Goal: Use online tool/utility: Utilize a website feature to perform a specific function

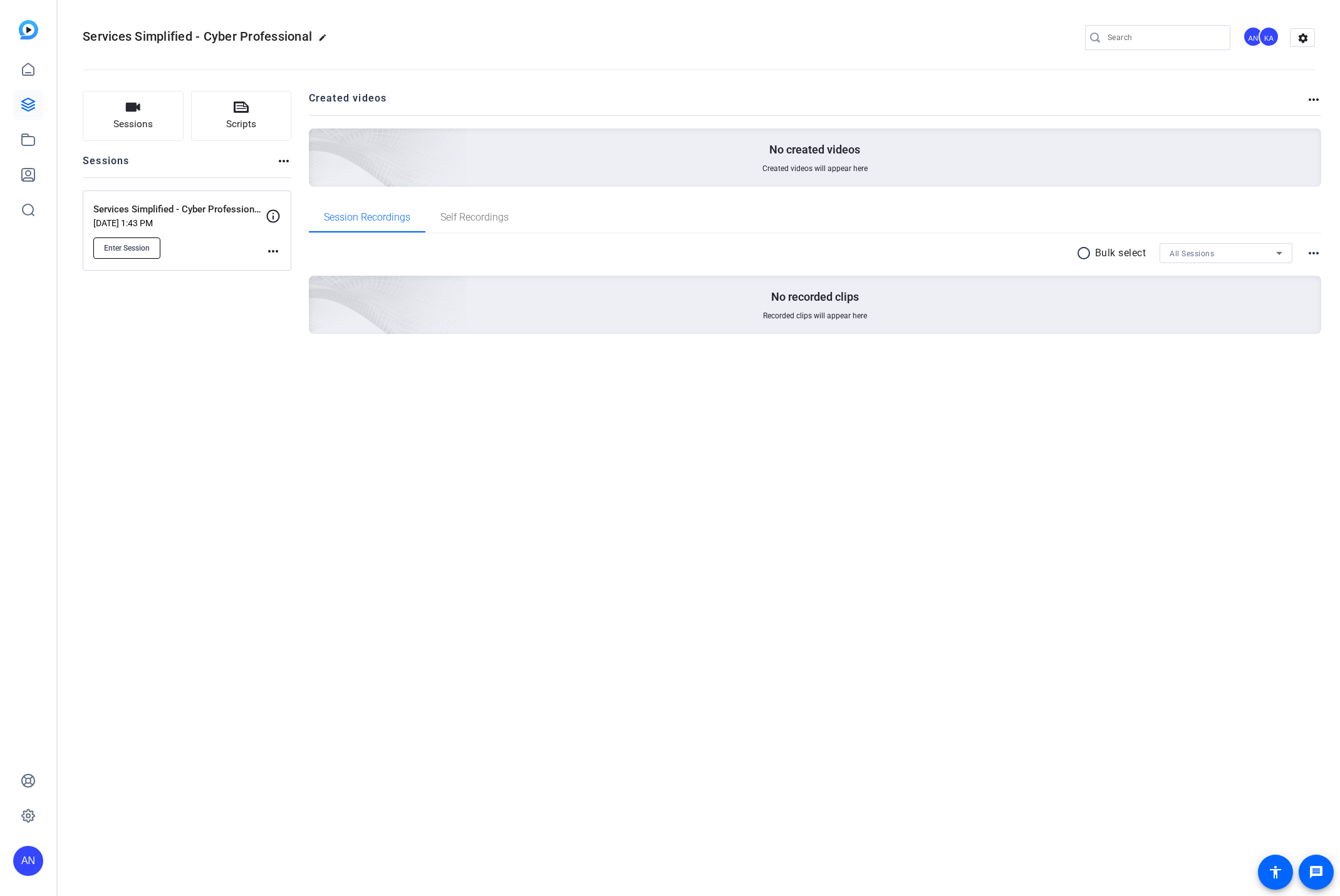
click at [133, 248] on span "Enter Session" at bounding box center [127, 247] width 46 height 10
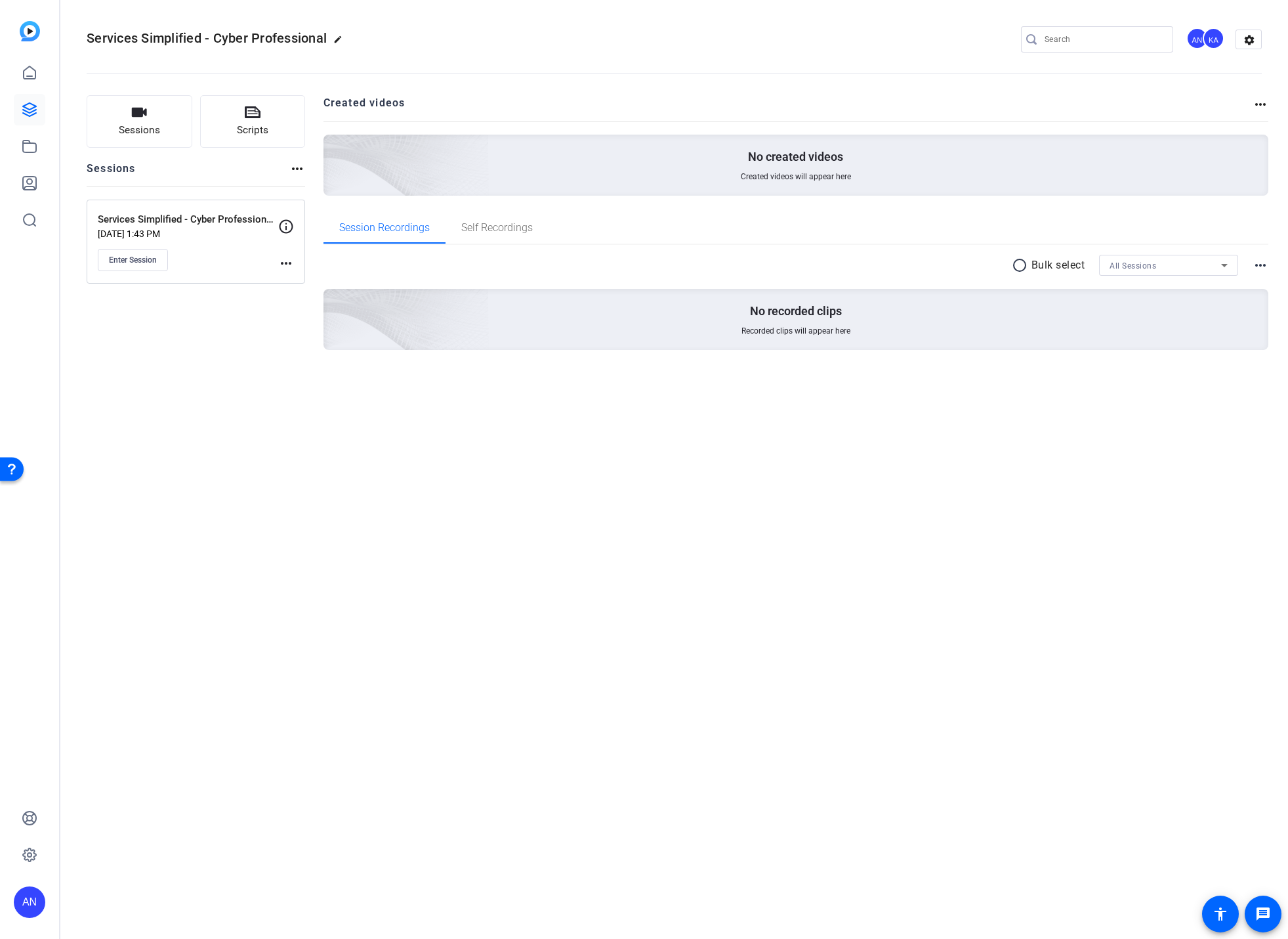
click at [341, 541] on div "Services Simplified - Cyber Professional edit AN KA settings Sessions Scripts S…" at bounding box center [674, 470] width 1228 height 939
click at [277, 261] on div "Enter Session" at bounding box center [188, 260] width 180 height 22
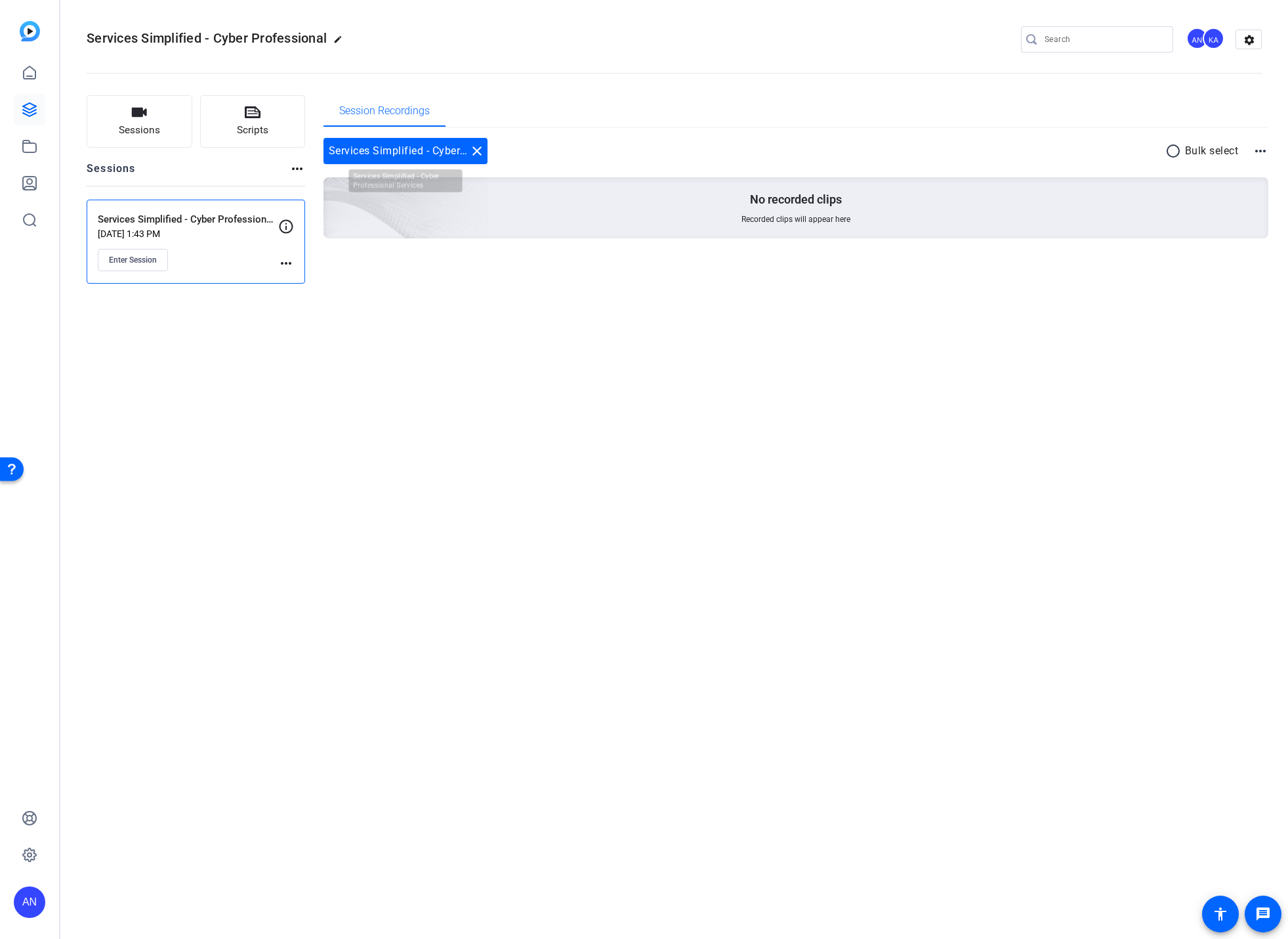
click at [476, 148] on mat-icon "close" at bounding box center [477, 151] width 16 height 16
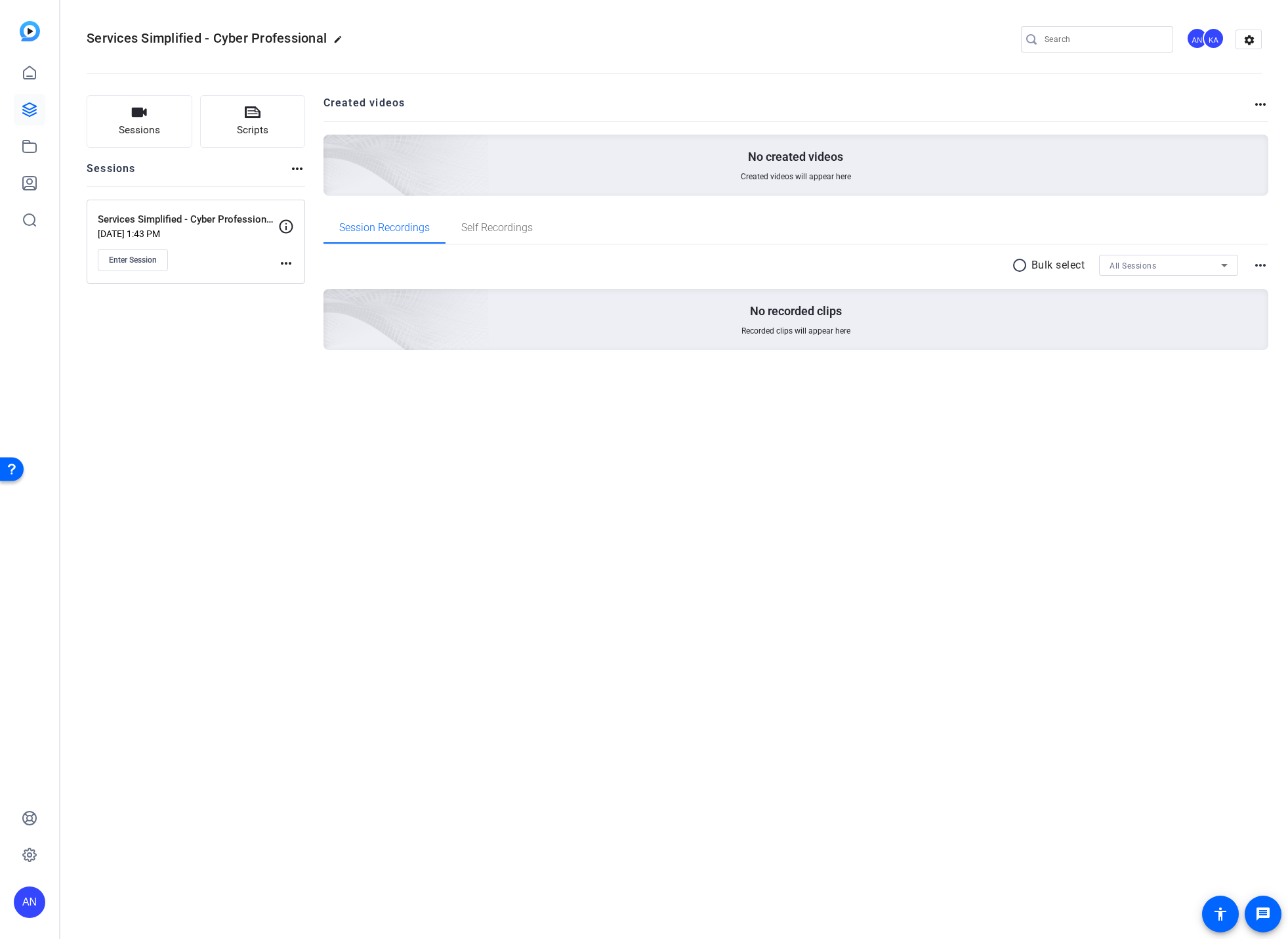
click at [379, 366] on div "radio_button_unchecked Bulk select All Sessions more_horiz No recorded clips Re…" at bounding box center [796, 319] width 946 height 147
click at [288, 258] on mat-icon "more_horiz" at bounding box center [286, 263] width 16 height 16
click at [297, 390] on div at bounding box center [644, 470] width 1288 height 939
click at [1211, 620] on div "Services Simplified - Cyber Professional edit AN KA settings Sessions Scripts S…" at bounding box center [674, 470] width 1228 height 939
click at [571, 525] on div "Services Simplified - Cyber Professional edit AN KA settings Sessions Scripts S…" at bounding box center [674, 470] width 1228 height 939
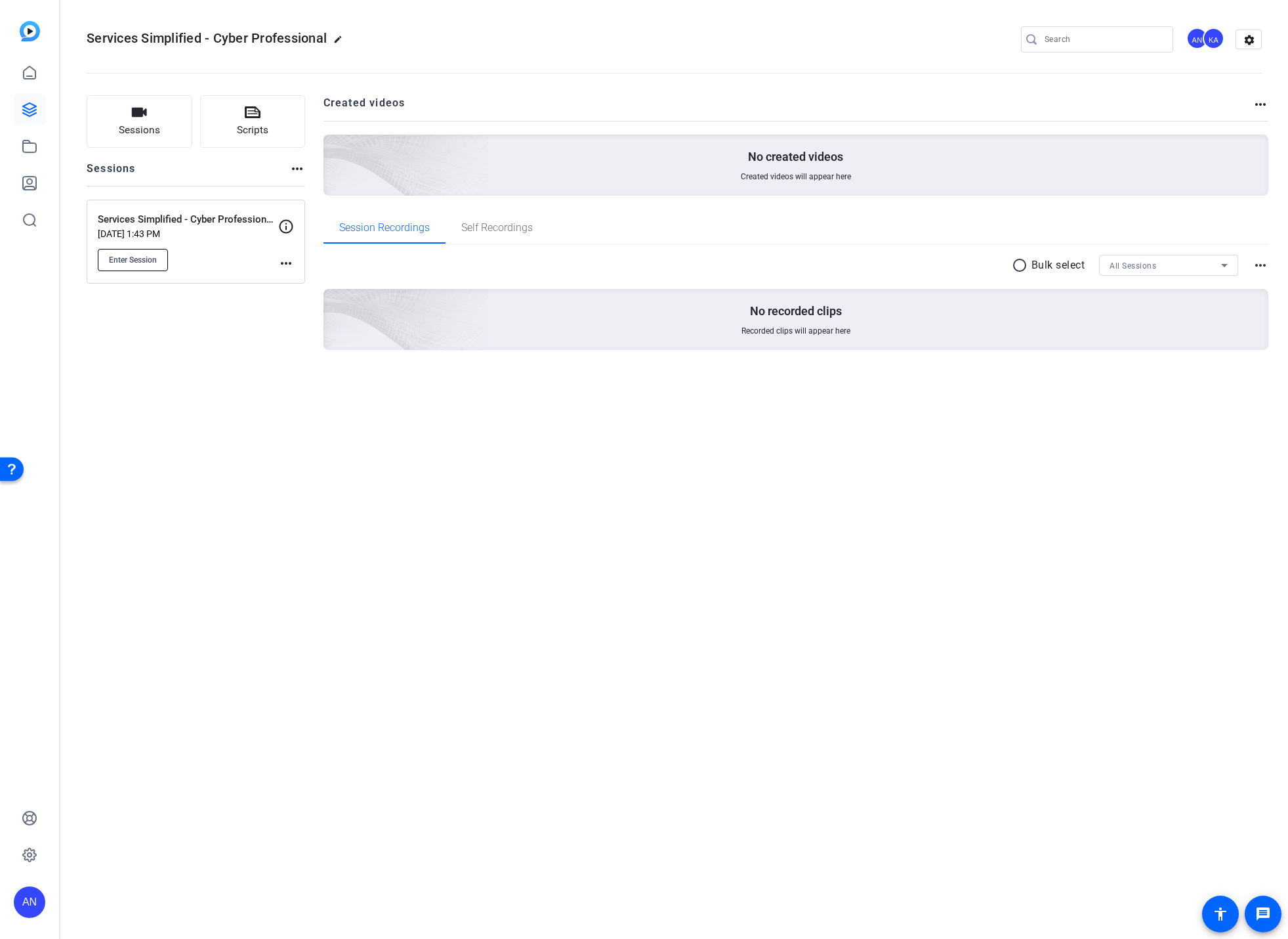
click at [150, 257] on span "Enter Session" at bounding box center [133, 259] width 48 height 10
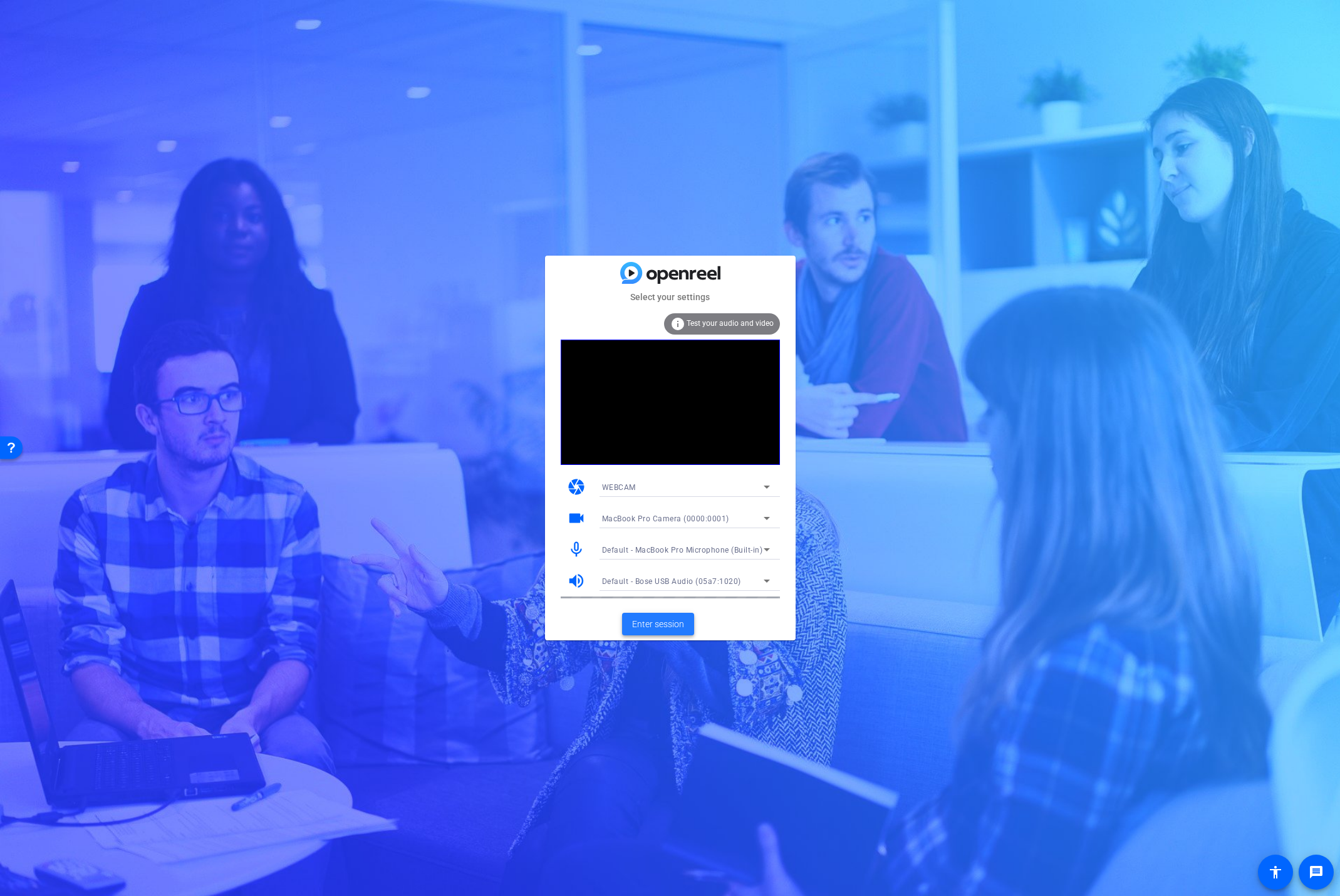
click at [661, 625] on span "Enter session" at bounding box center [658, 624] width 52 height 13
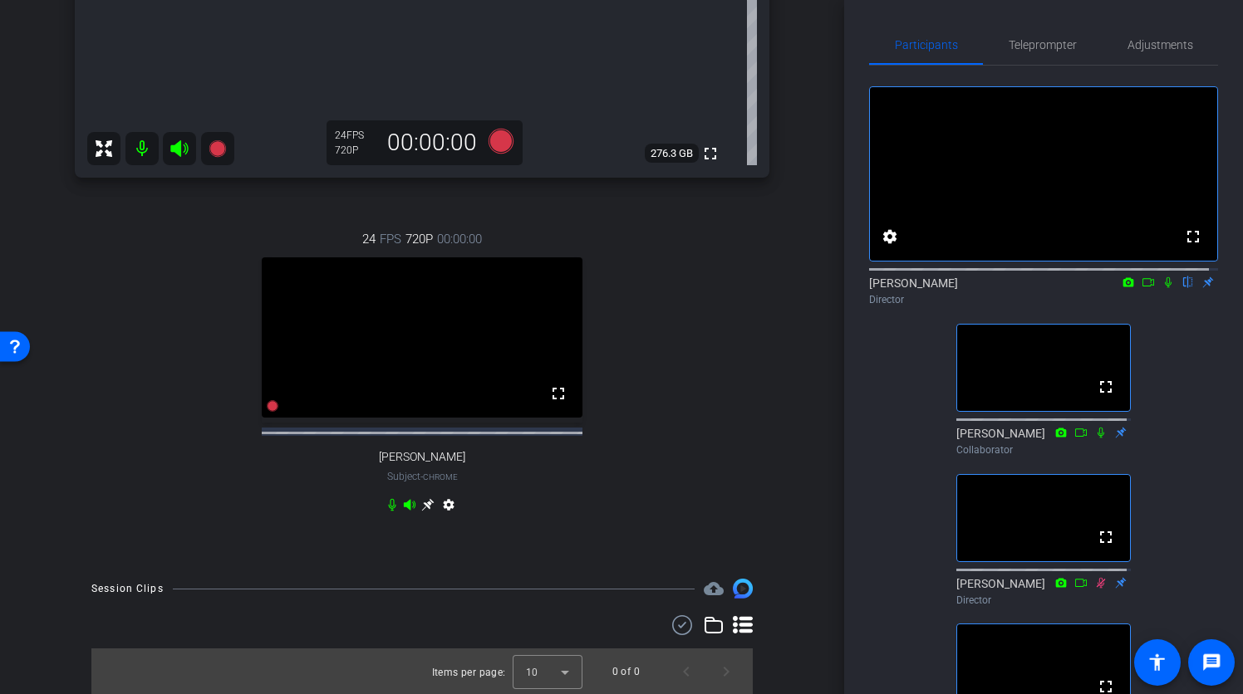
scroll to position [597, 0]
click at [1027, 47] on span "Teleprompter" at bounding box center [1042, 45] width 68 height 12
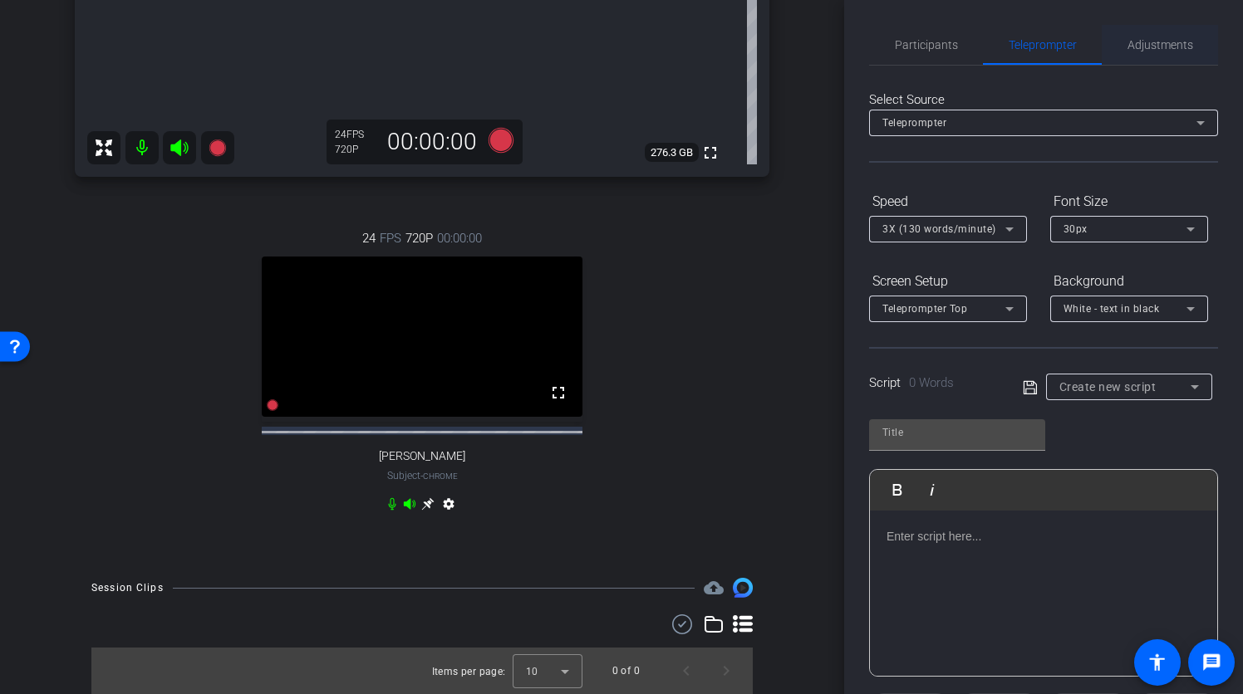
click at [1130, 44] on span "Adjustments" at bounding box center [1160, 45] width 66 height 12
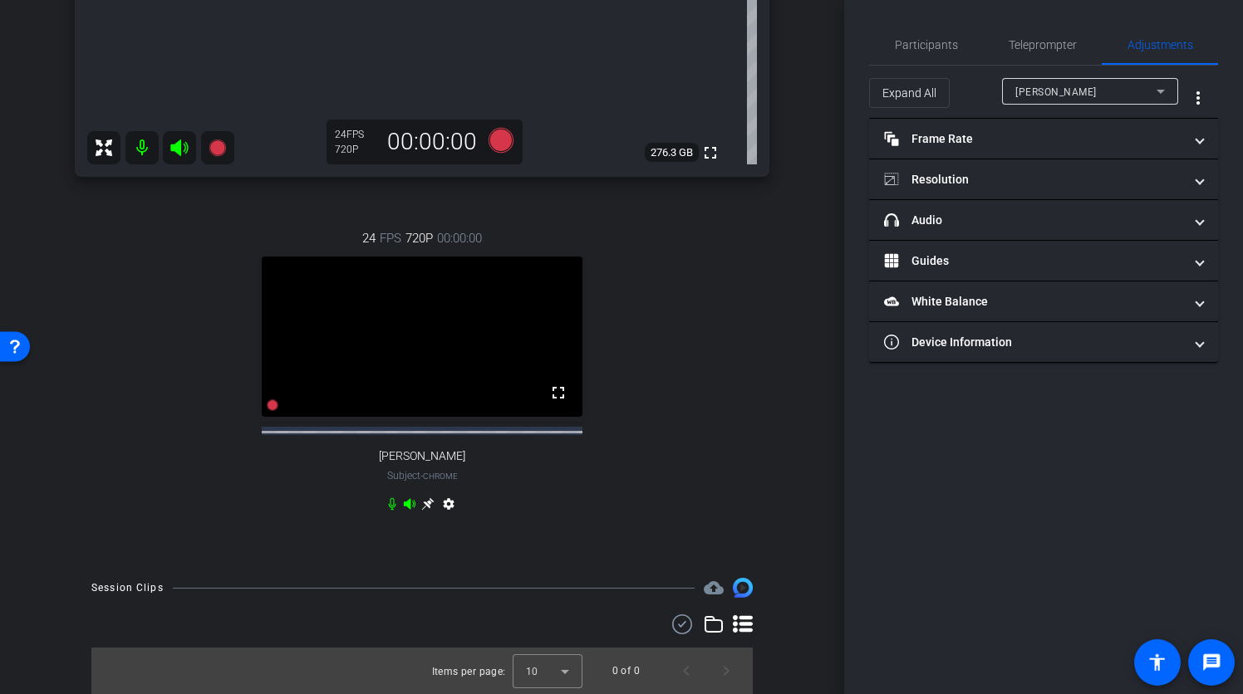
click at [1147, 103] on div "Ryan Clancy" at bounding box center [1090, 91] width 150 height 27
click at [1115, 146] on mat-option "Larry Packer" at bounding box center [1090, 151] width 176 height 27
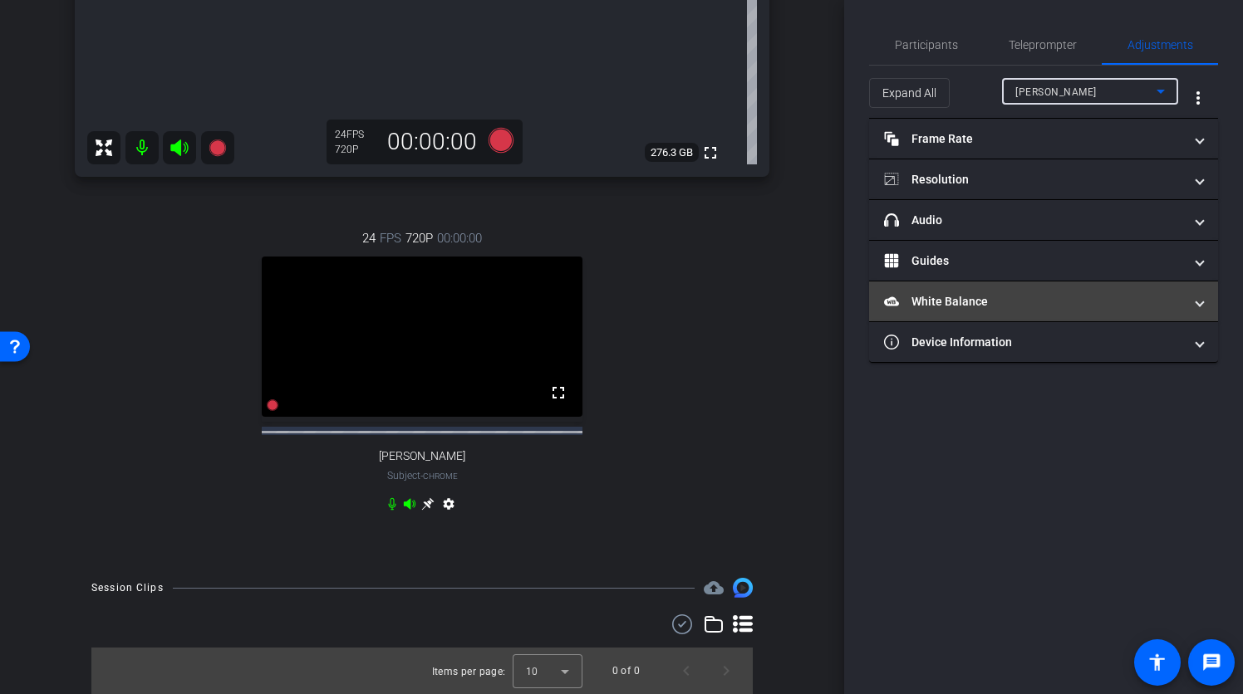
click at [1199, 304] on span at bounding box center [1199, 301] width 7 height 17
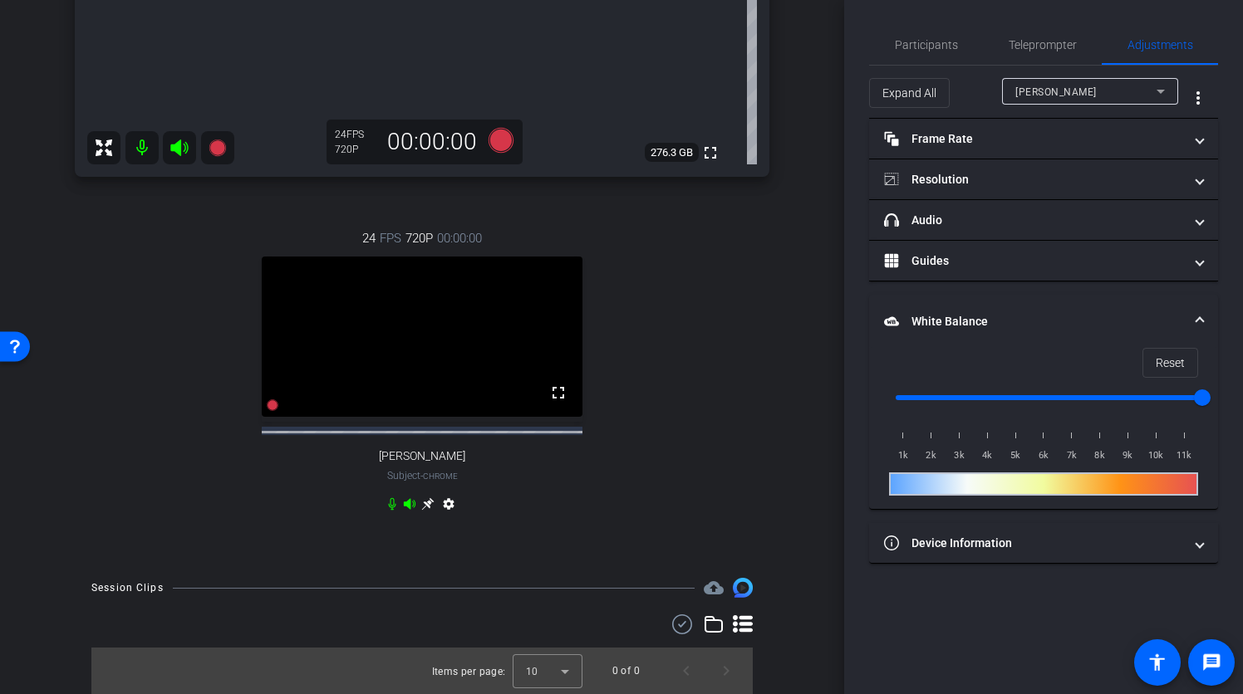
click at [1195, 303] on mat-expansion-panel-header "White Balance White Balance" at bounding box center [1043, 321] width 349 height 53
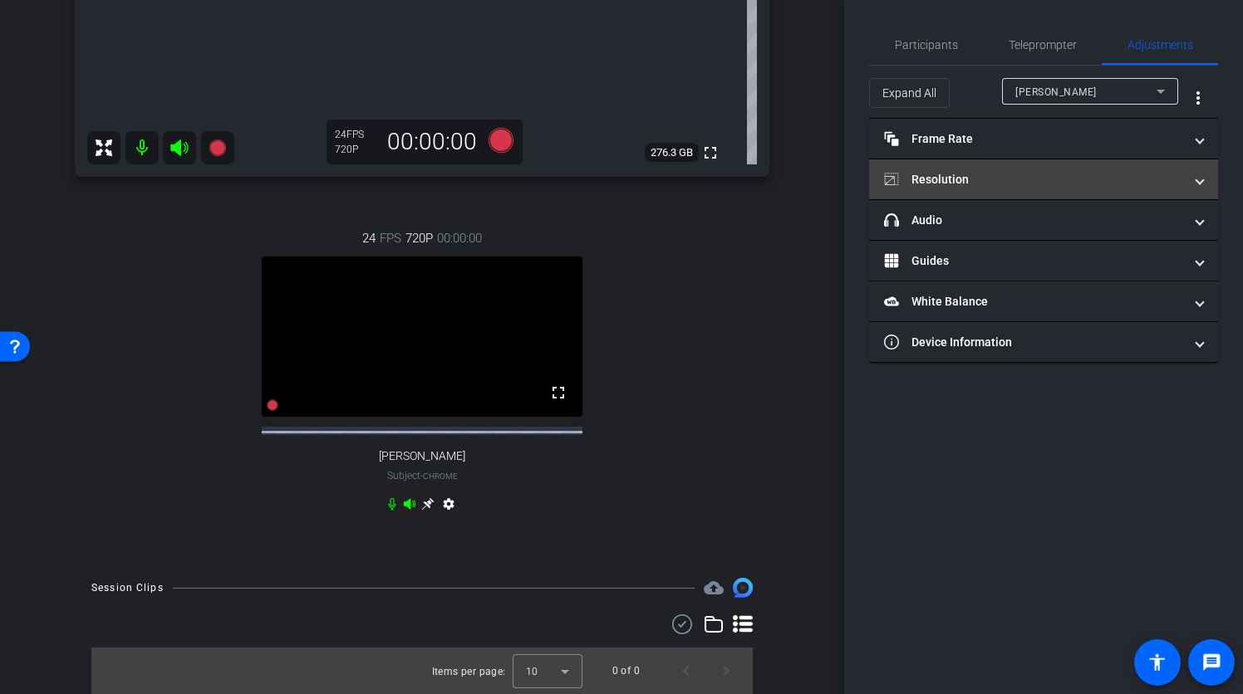
click at [1194, 189] on mat-expansion-panel-header "Resolution" at bounding box center [1043, 179] width 349 height 40
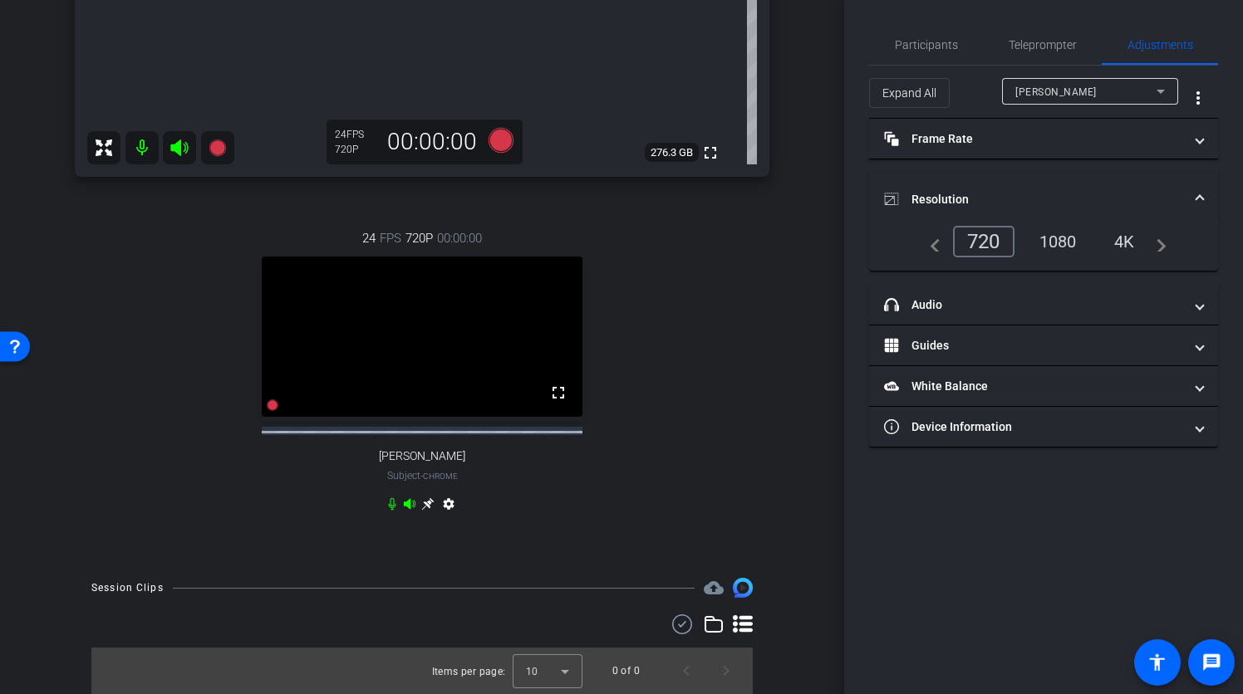
click at [1194, 185] on mat-expansion-panel-header "Resolution" at bounding box center [1043, 199] width 349 height 53
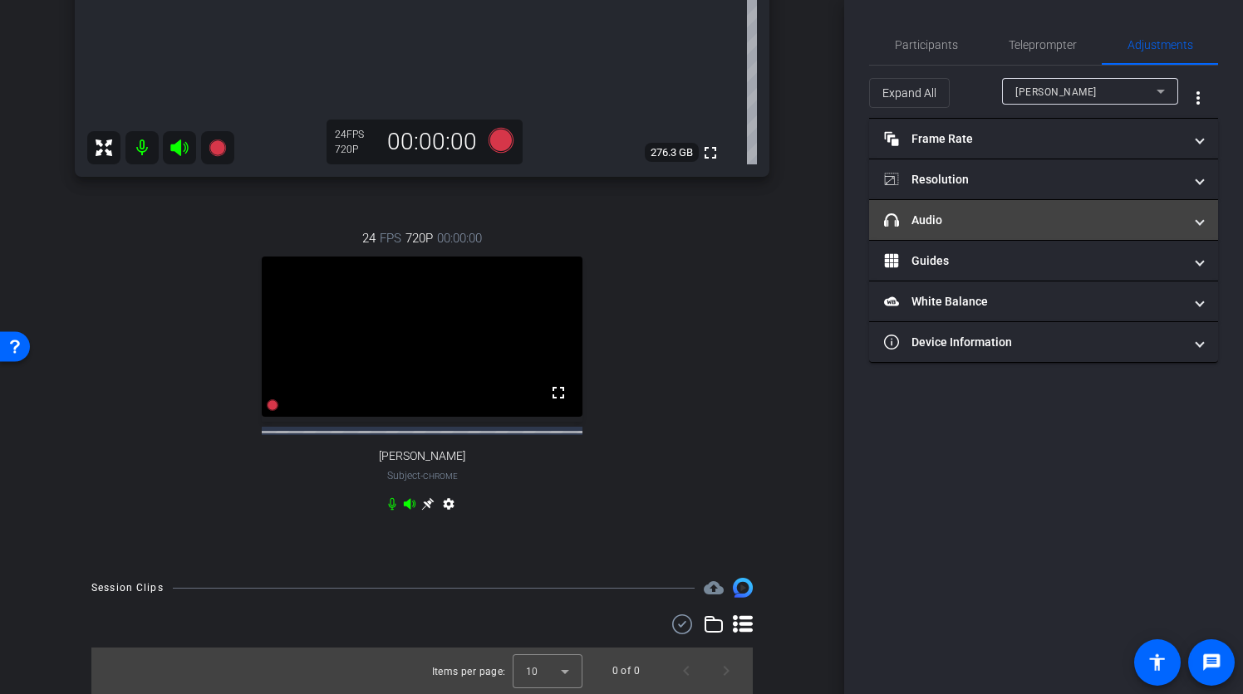
click at [1176, 223] on mat-panel-title "headphone icon Audio" at bounding box center [1033, 220] width 299 height 17
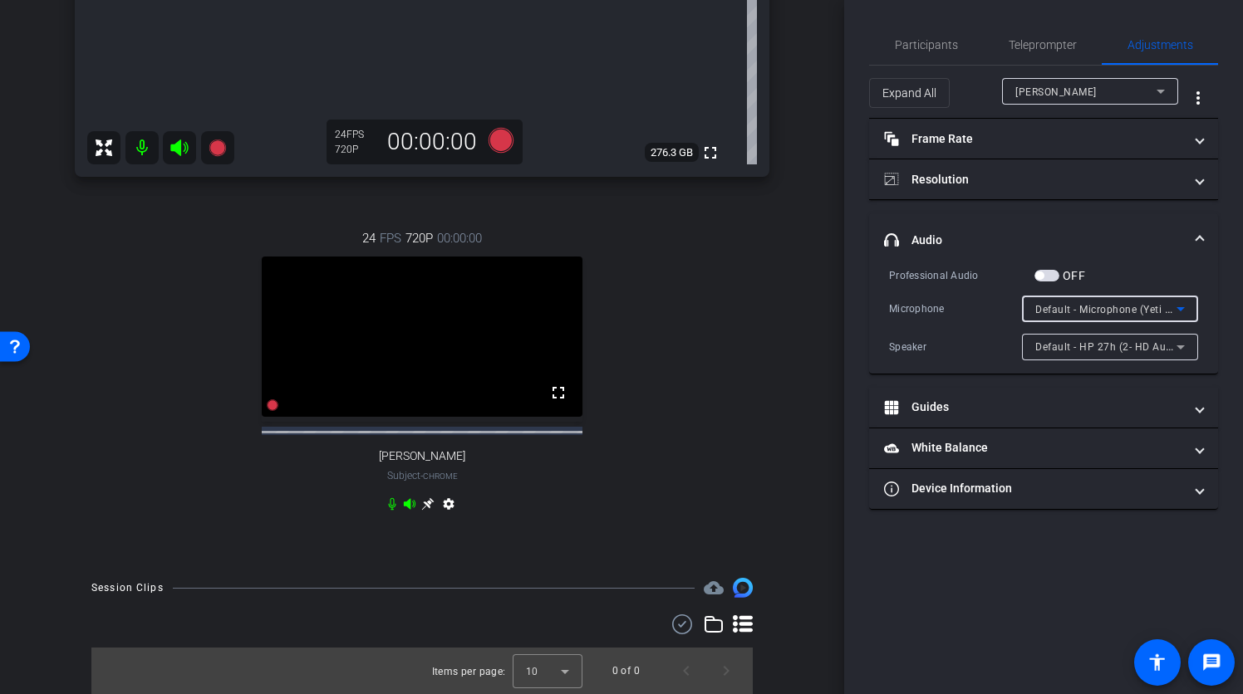
click at [1187, 304] on icon at bounding box center [1180, 309] width 20 height 20
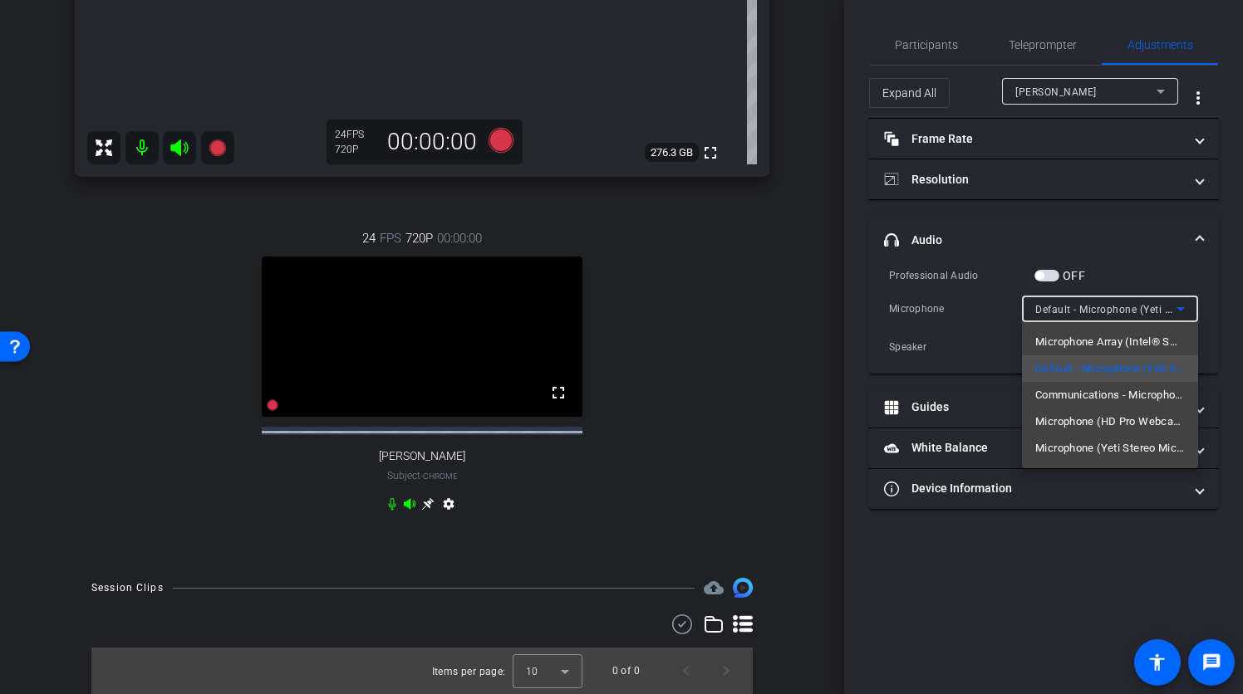
click at [1137, 444] on span "Microphone (Yeti Stereo Microphone) (046d:0ab7)" at bounding box center [1110, 449] width 150 height 20
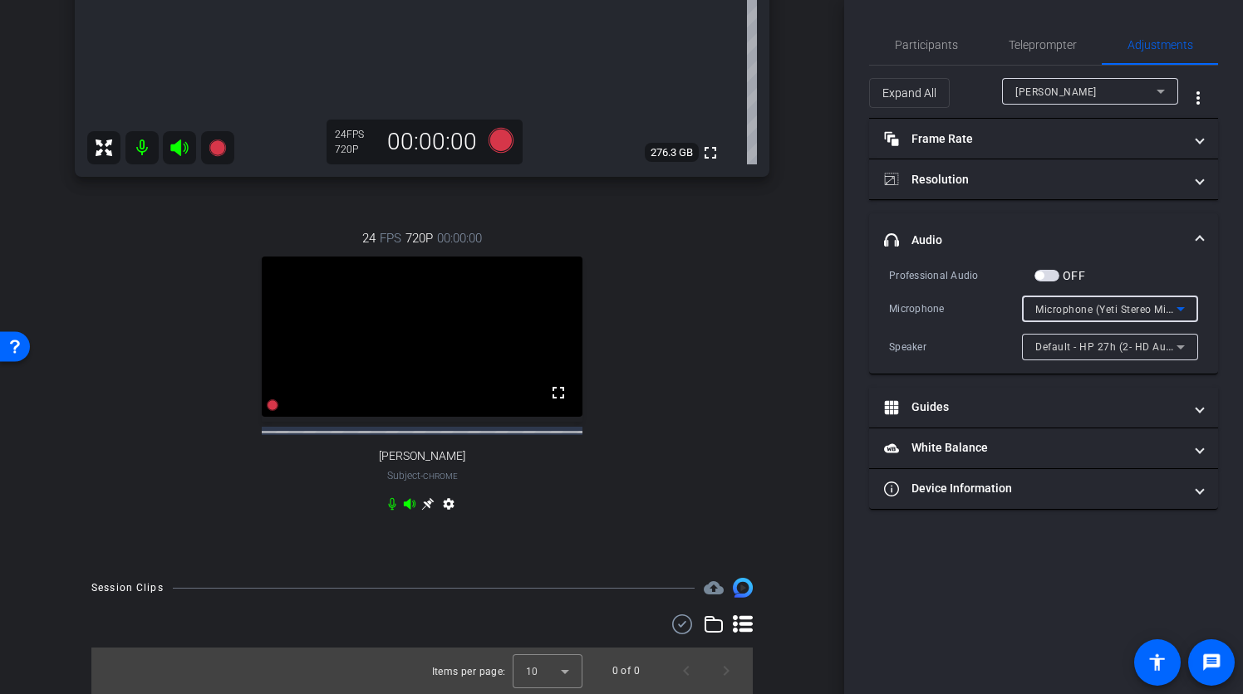
click at [1194, 235] on span "headphone icon Audio" at bounding box center [1040, 240] width 312 height 17
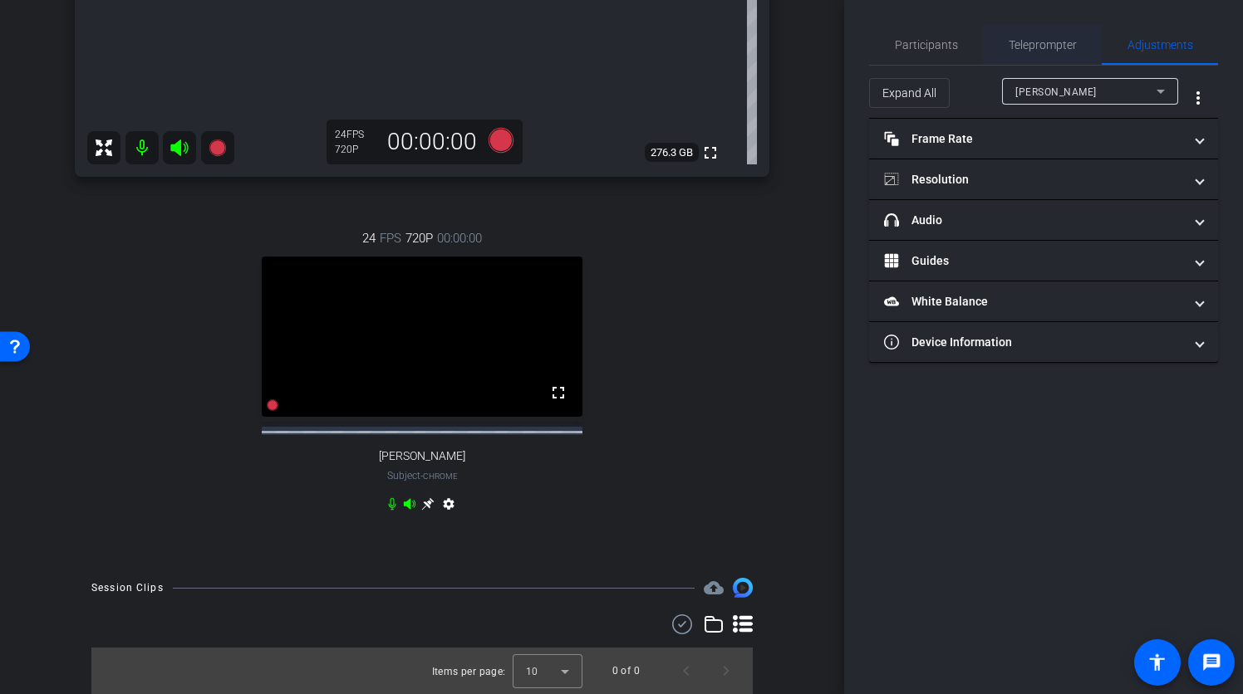
click at [1039, 50] on span "Teleprompter" at bounding box center [1042, 45] width 68 height 12
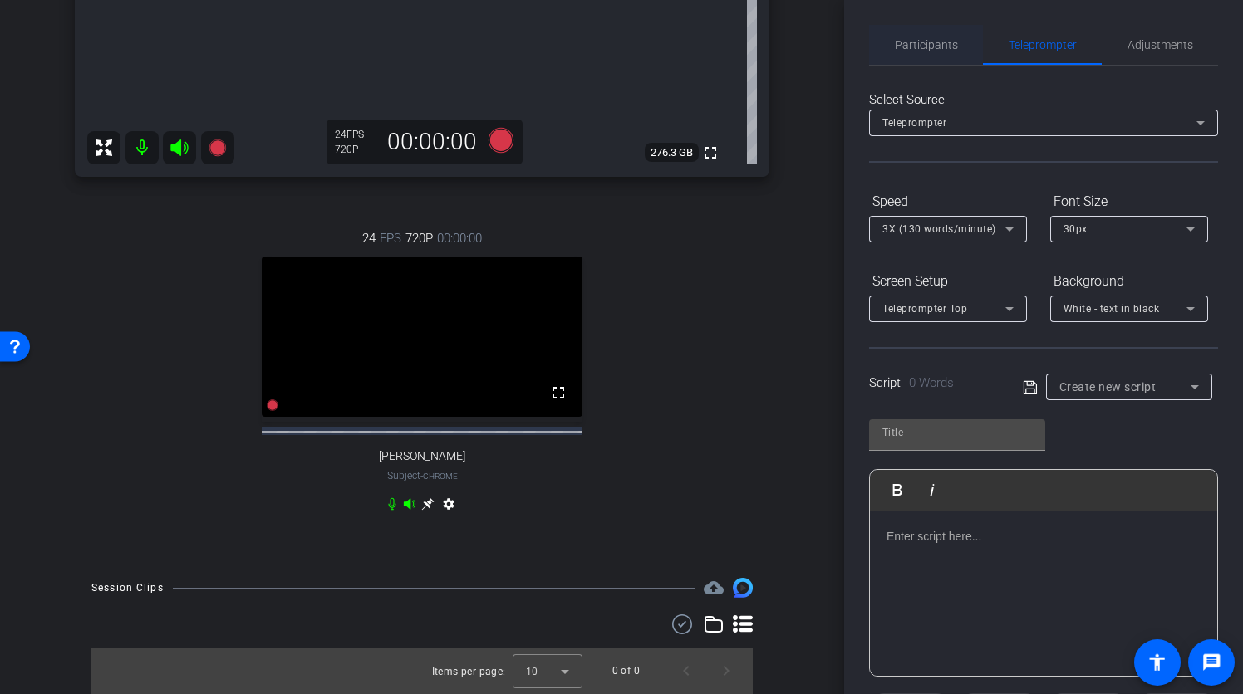
click at [934, 42] on span "Participants" at bounding box center [926, 45] width 63 height 12
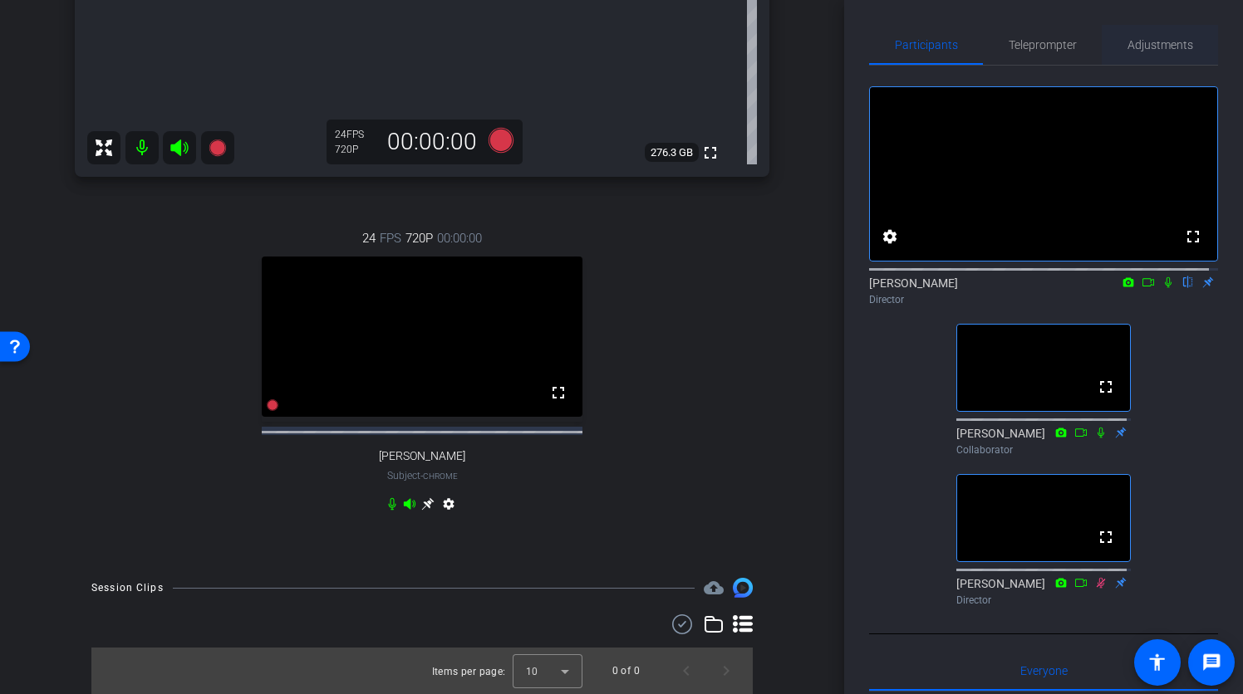
scroll to position [581, 0]
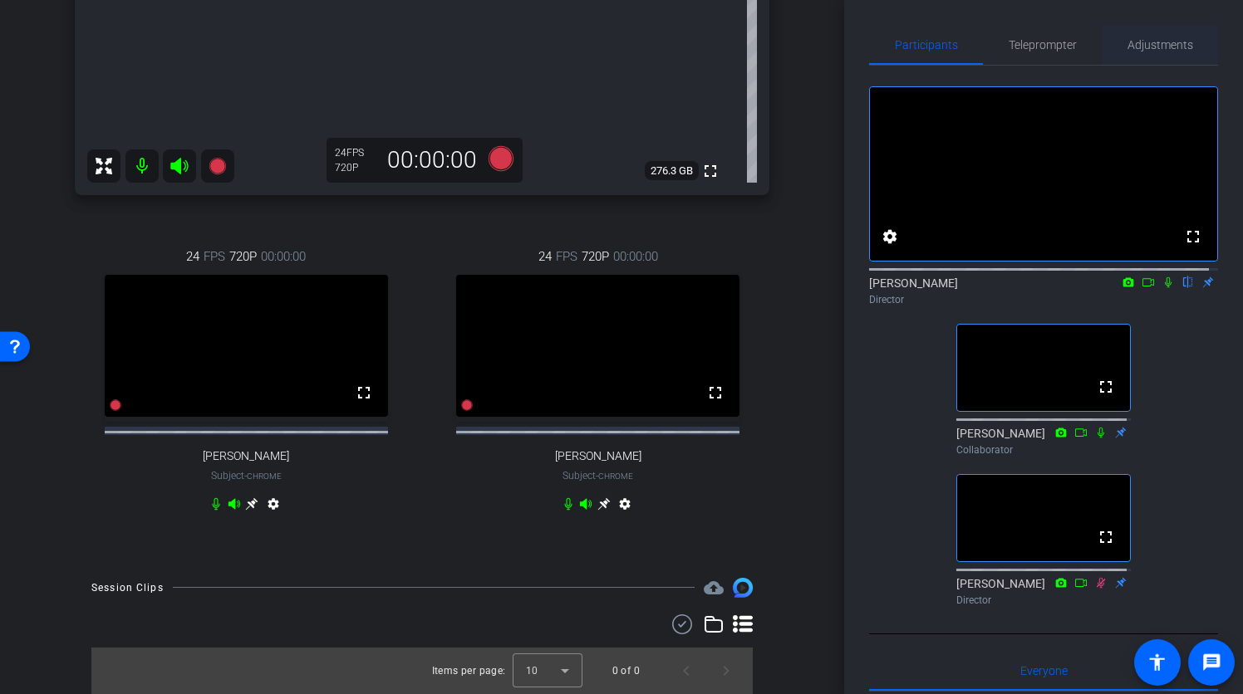
click at [1127, 56] on span "Adjustments" at bounding box center [1160, 45] width 66 height 40
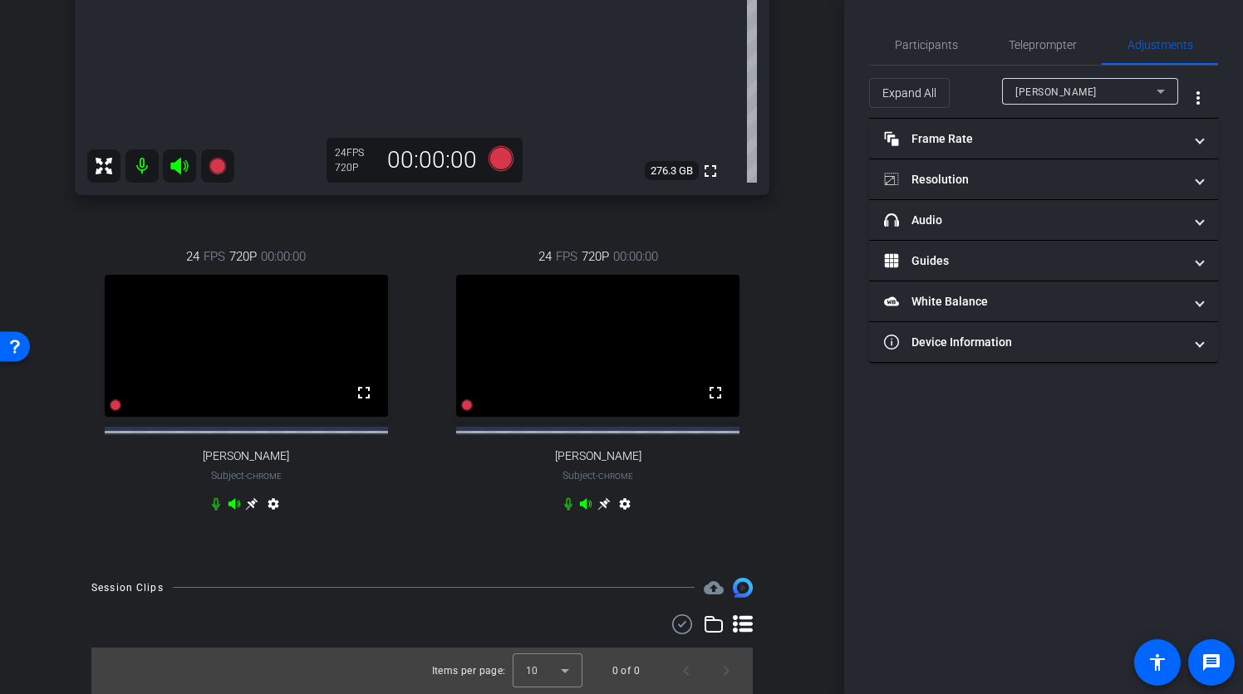
click at [1141, 90] on div "Ryan Clancy" at bounding box center [1085, 91] width 141 height 21
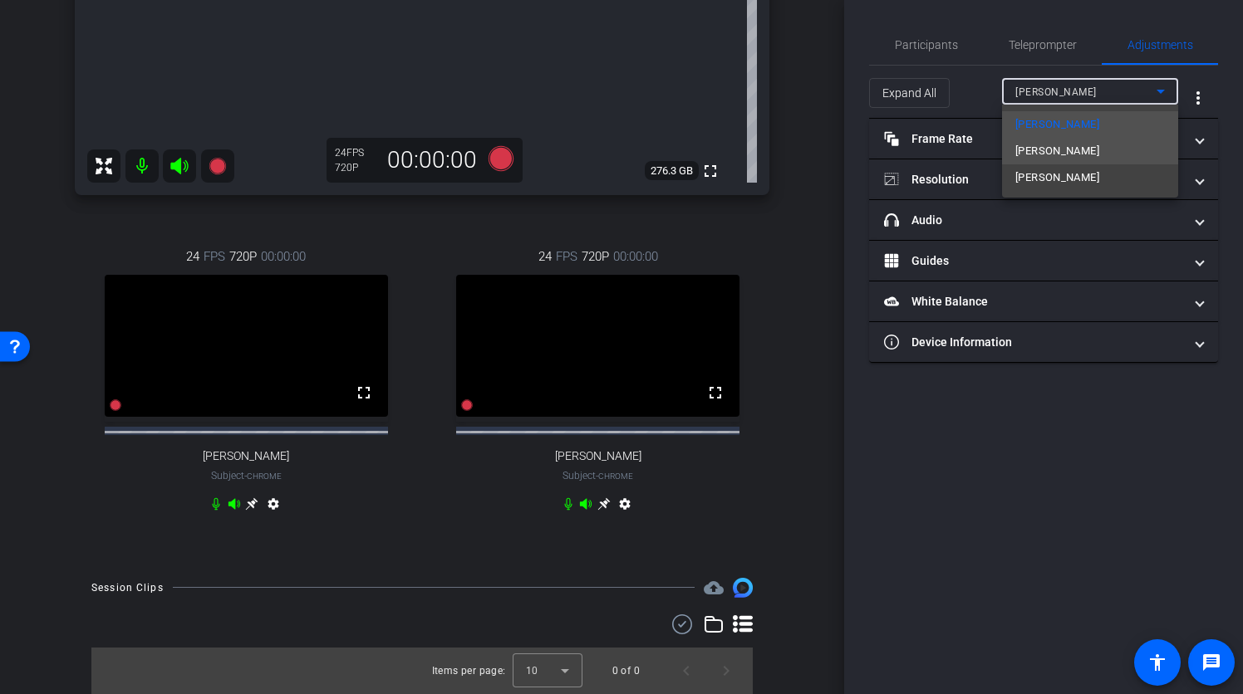
click at [1081, 146] on mat-option "Larry Packer" at bounding box center [1090, 151] width 176 height 27
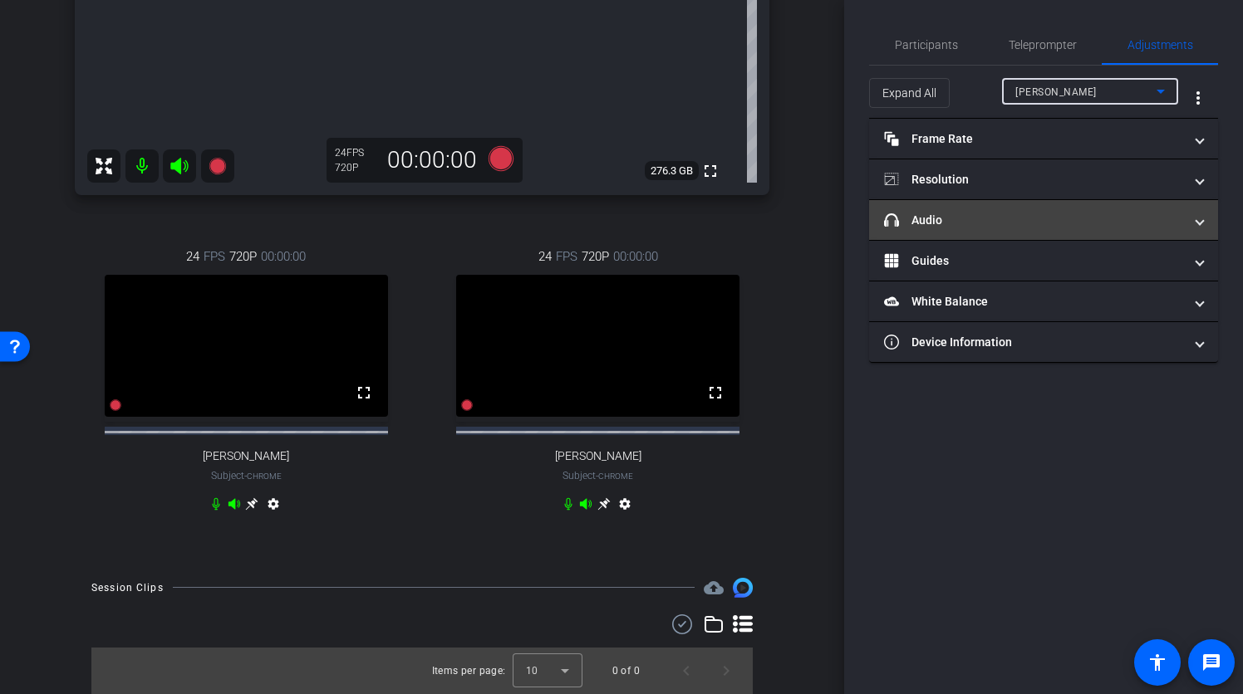
click at [1119, 228] on mat-panel-title "headphone icon Audio" at bounding box center [1033, 220] width 299 height 17
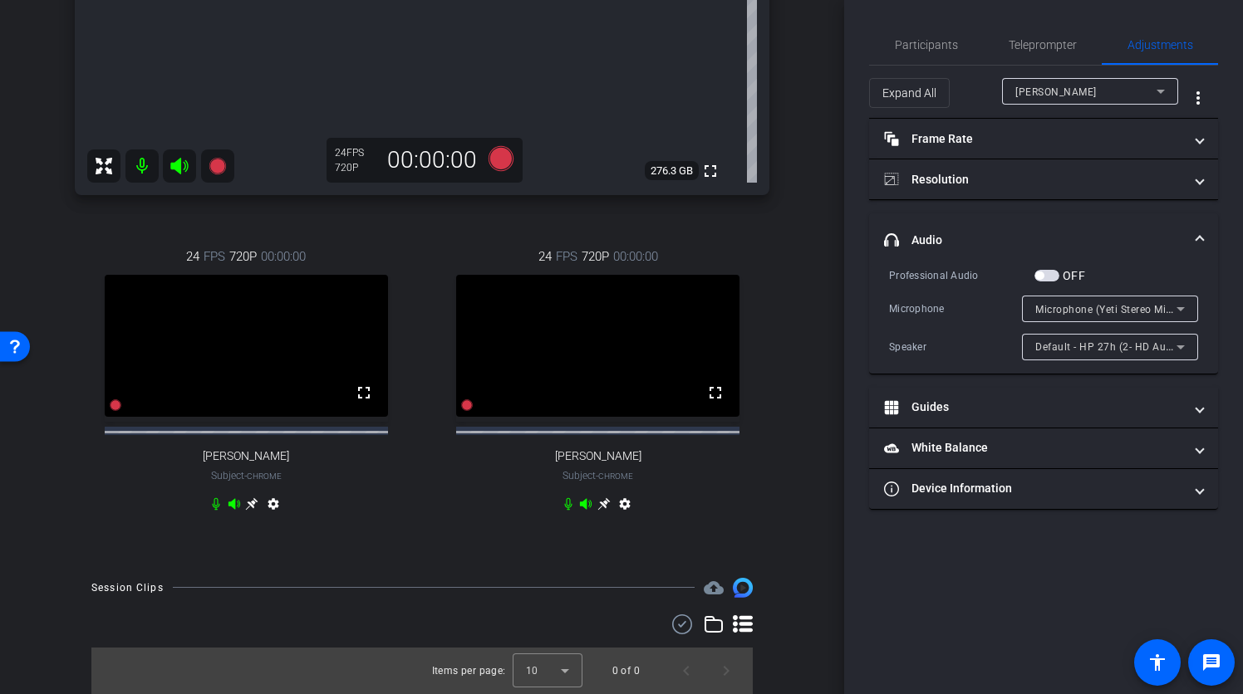
click at [1092, 306] on span "Microphone (Yeti Stereo Microphone) (046d:0ab7)" at bounding box center [1156, 308] width 243 height 13
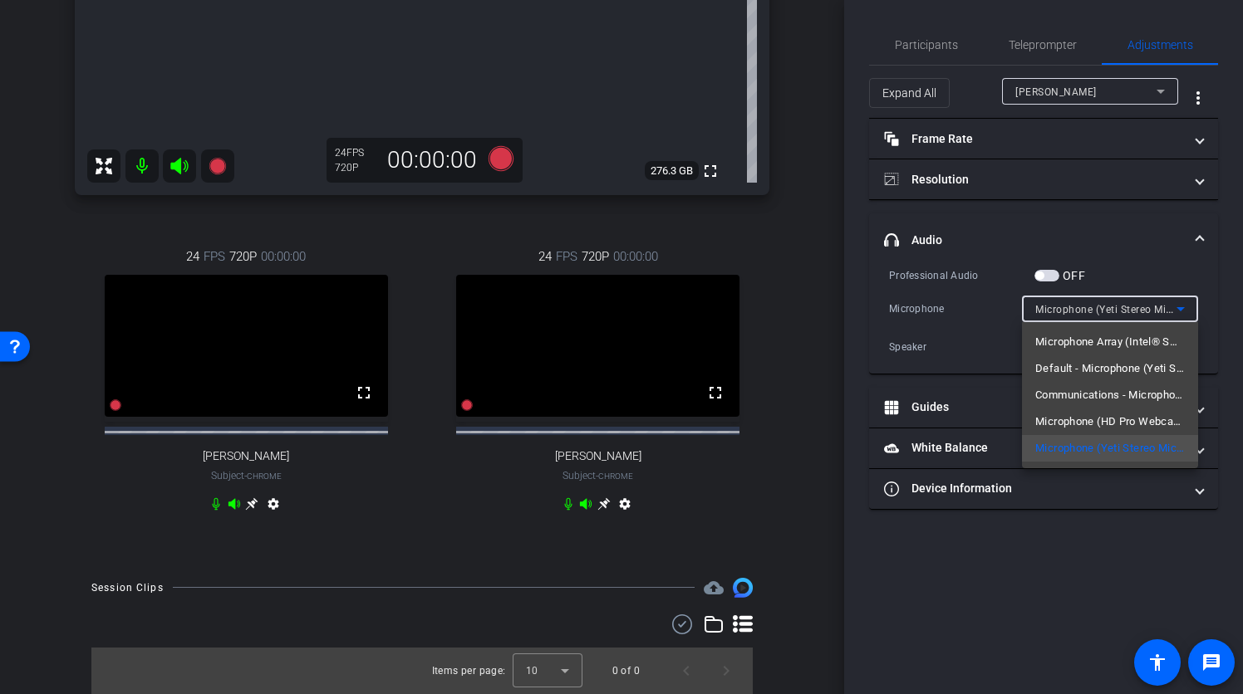
click at [1143, 309] on div at bounding box center [621, 347] width 1243 height 694
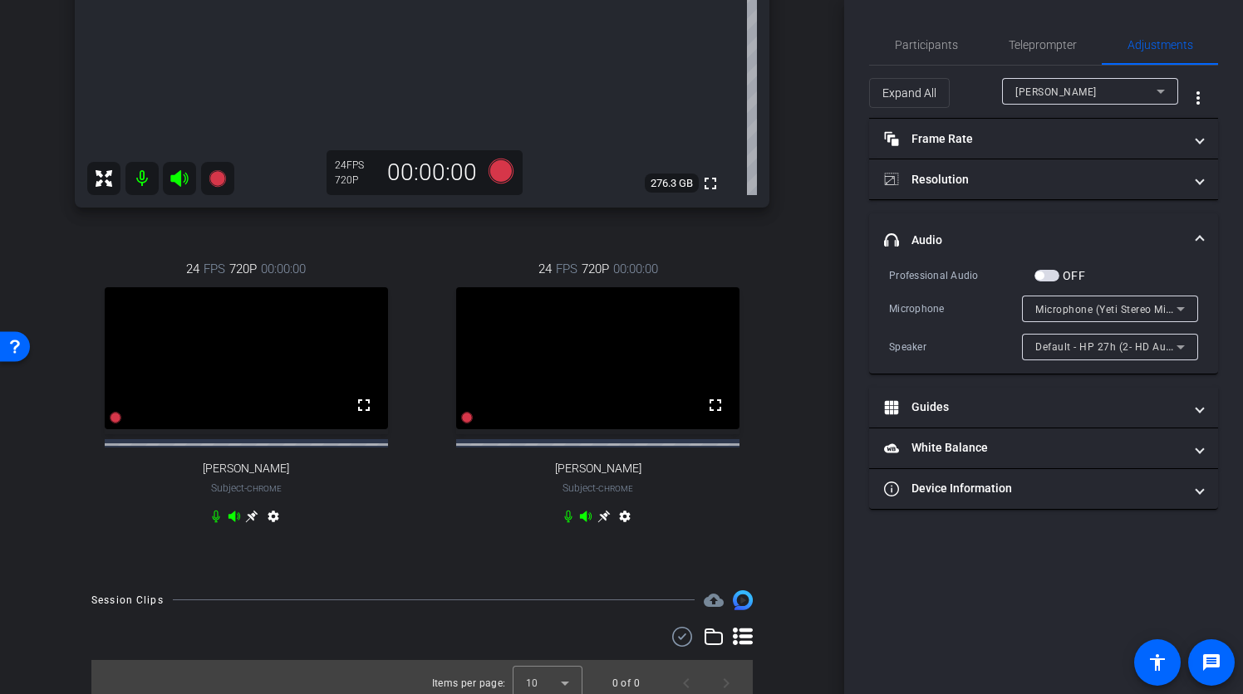
scroll to position [555, 0]
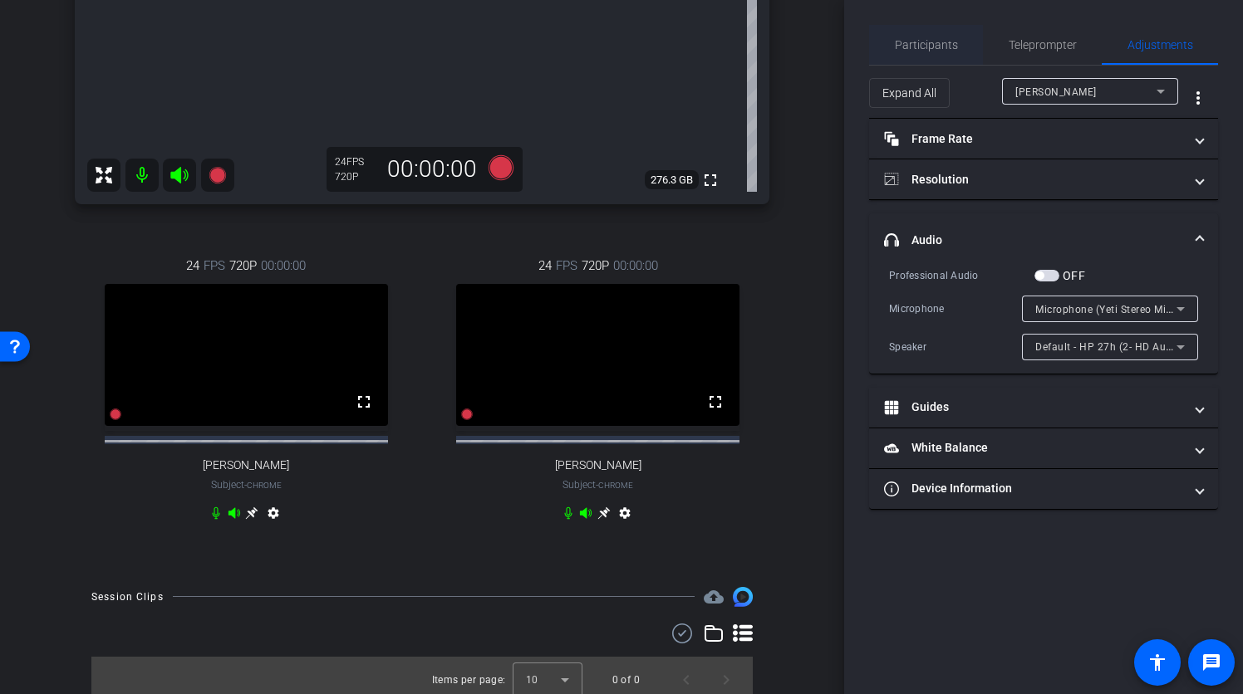
click at [914, 42] on span "Participants" at bounding box center [926, 45] width 63 height 12
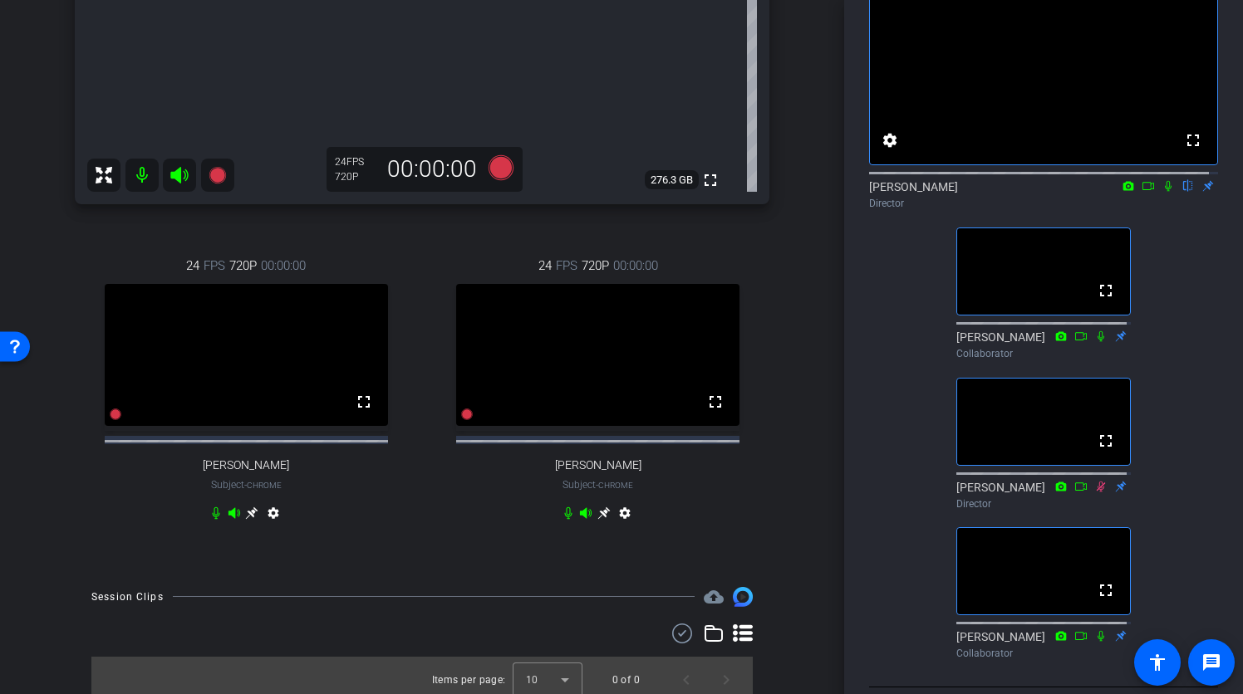
scroll to position [0, 0]
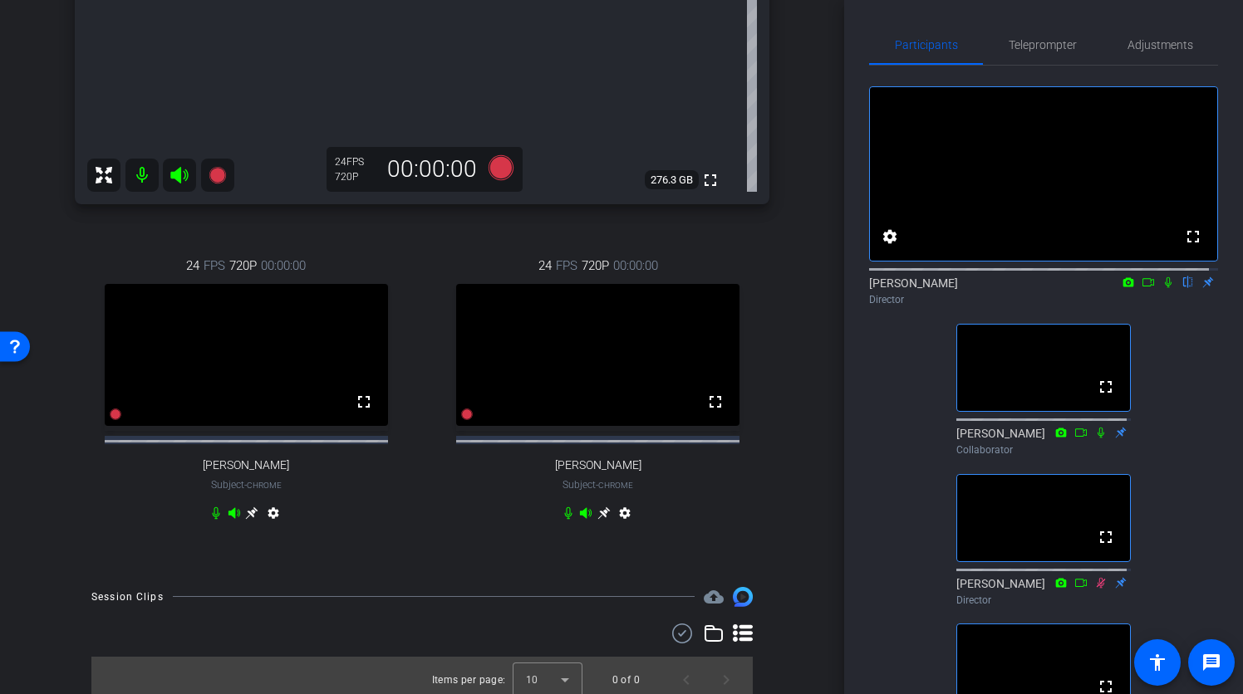
click at [870, 413] on div "fullscreen settings Adrian Nuno flip Director fullscreen Tehra Goetz Collaborat…" at bounding box center [1043, 414] width 349 height 697
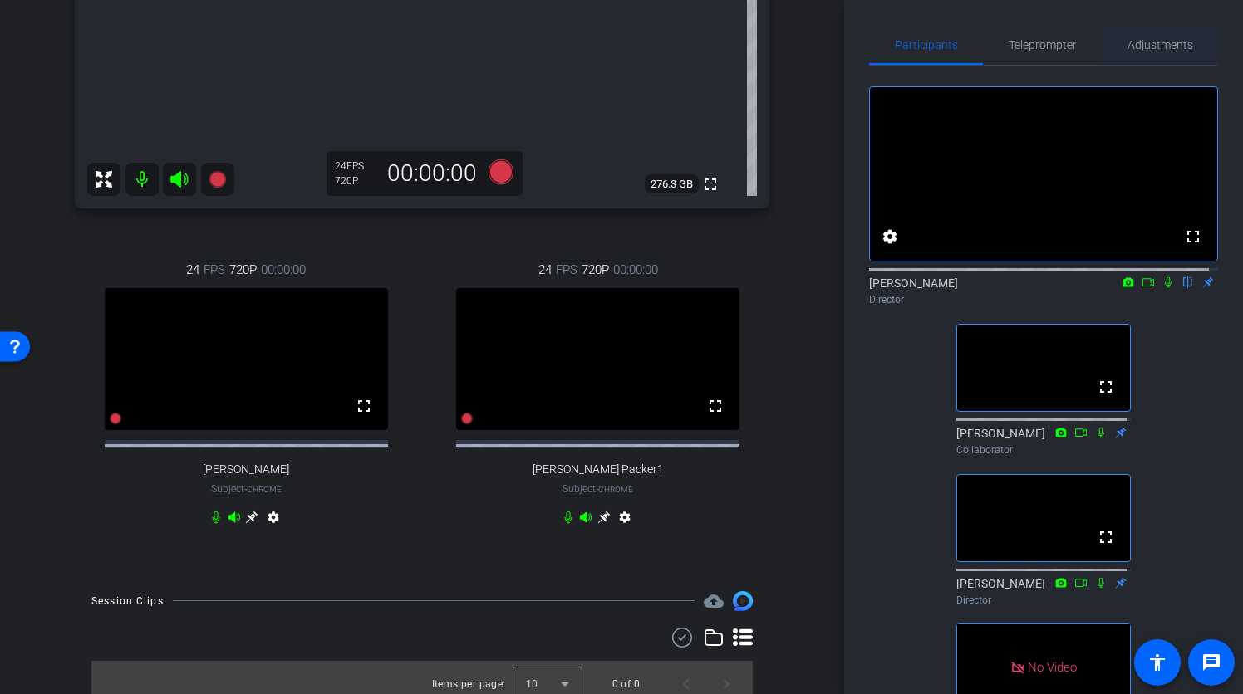
click at [1143, 50] on span "Adjustments" at bounding box center [1160, 45] width 66 height 12
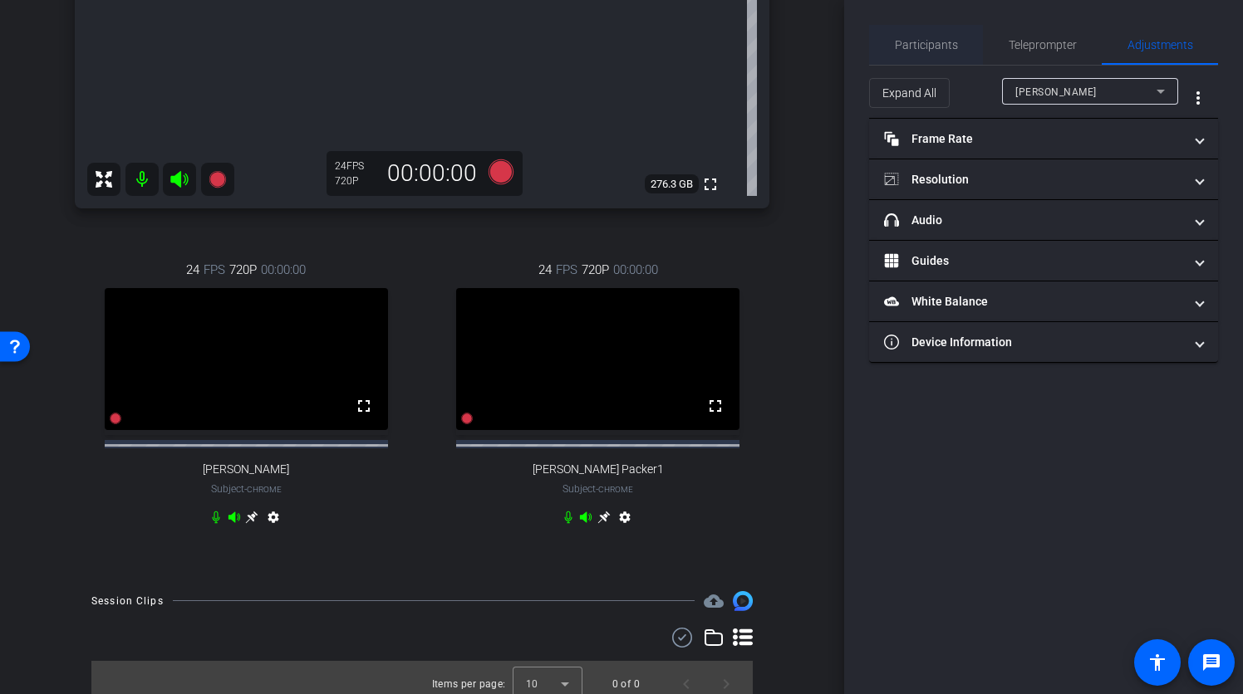
click at [934, 39] on span "Participants" at bounding box center [926, 45] width 63 height 12
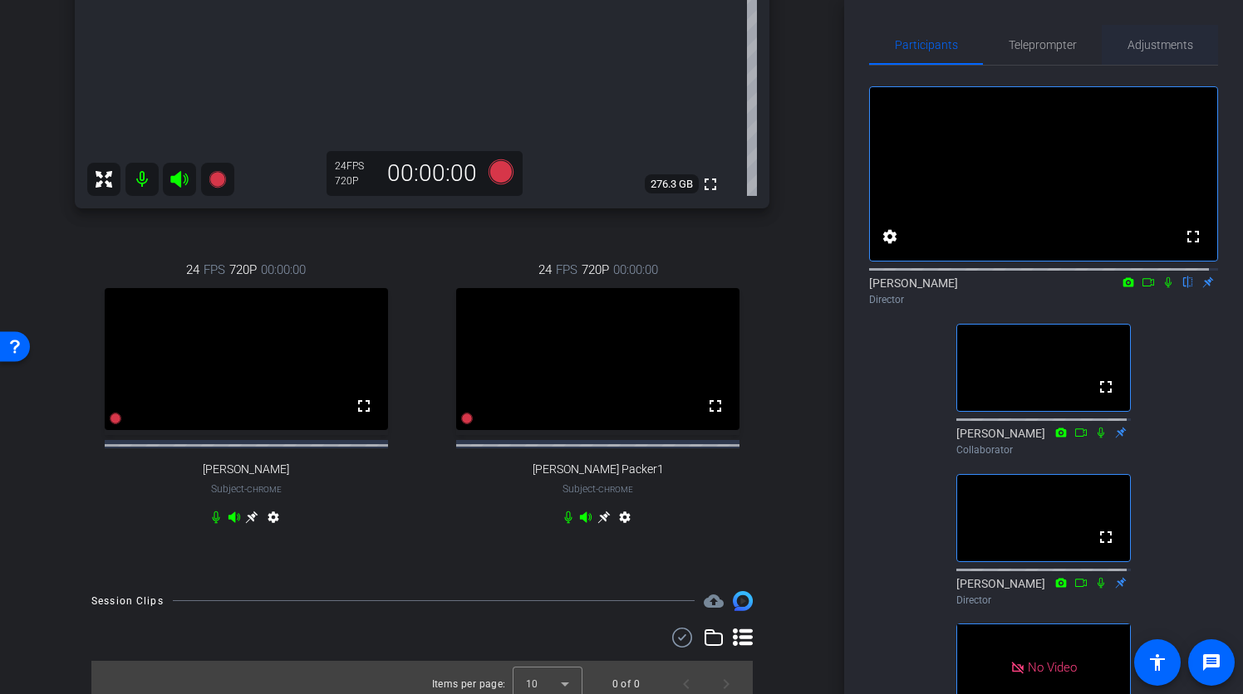
click at [1141, 41] on span "Adjustments" at bounding box center [1160, 45] width 66 height 12
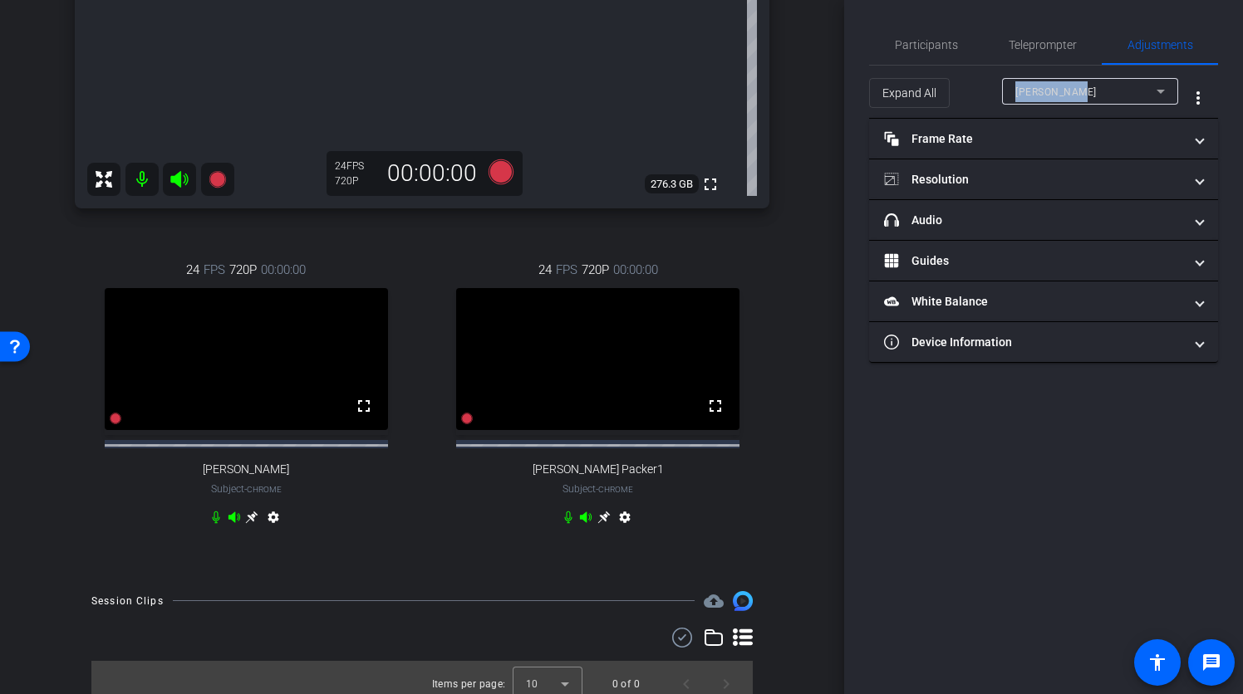
click at [1078, 83] on mat-select "Ryan Clancy" at bounding box center [1090, 91] width 150 height 21
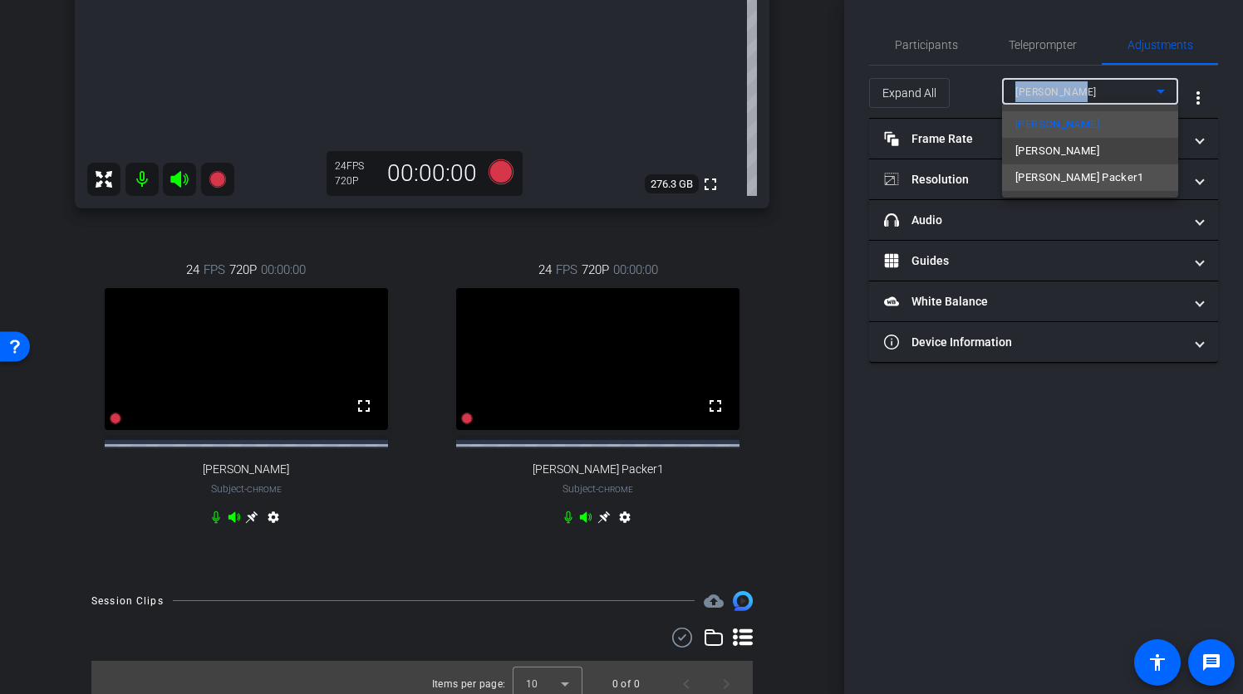
click at [1076, 174] on span "Larry Packer1" at bounding box center [1079, 178] width 128 height 20
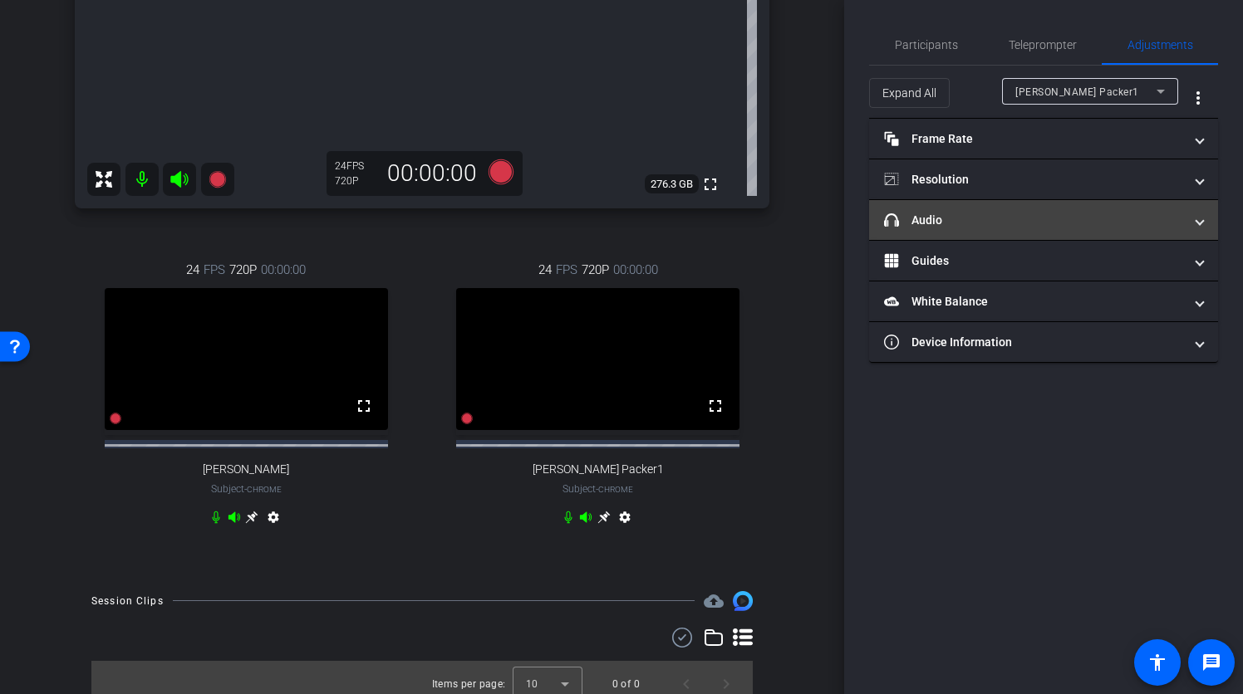
click at [1212, 219] on mat-expansion-panel-header "headphone icon Audio" at bounding box center [1043, 220] width 349 height 40
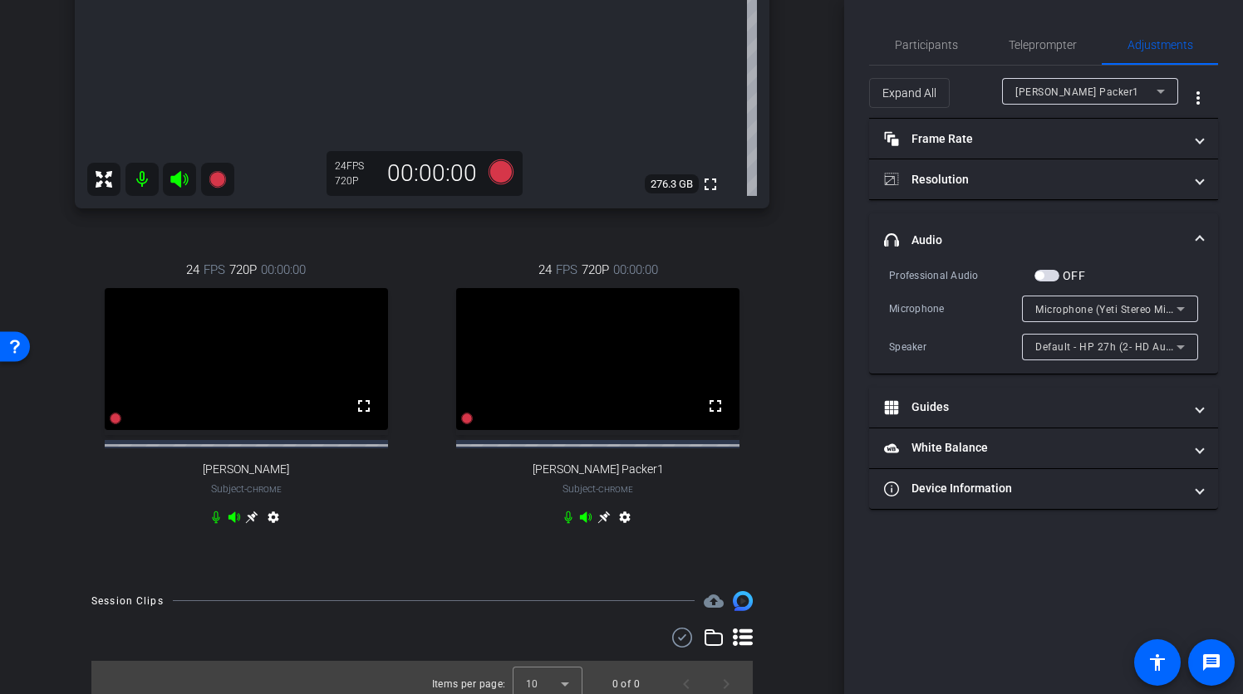
click at [1099, 308] on span "Microphone (Yeti Stereo Microphone) (046d:0ab7)" at bounding box center [1156, 308] width 243 height 13
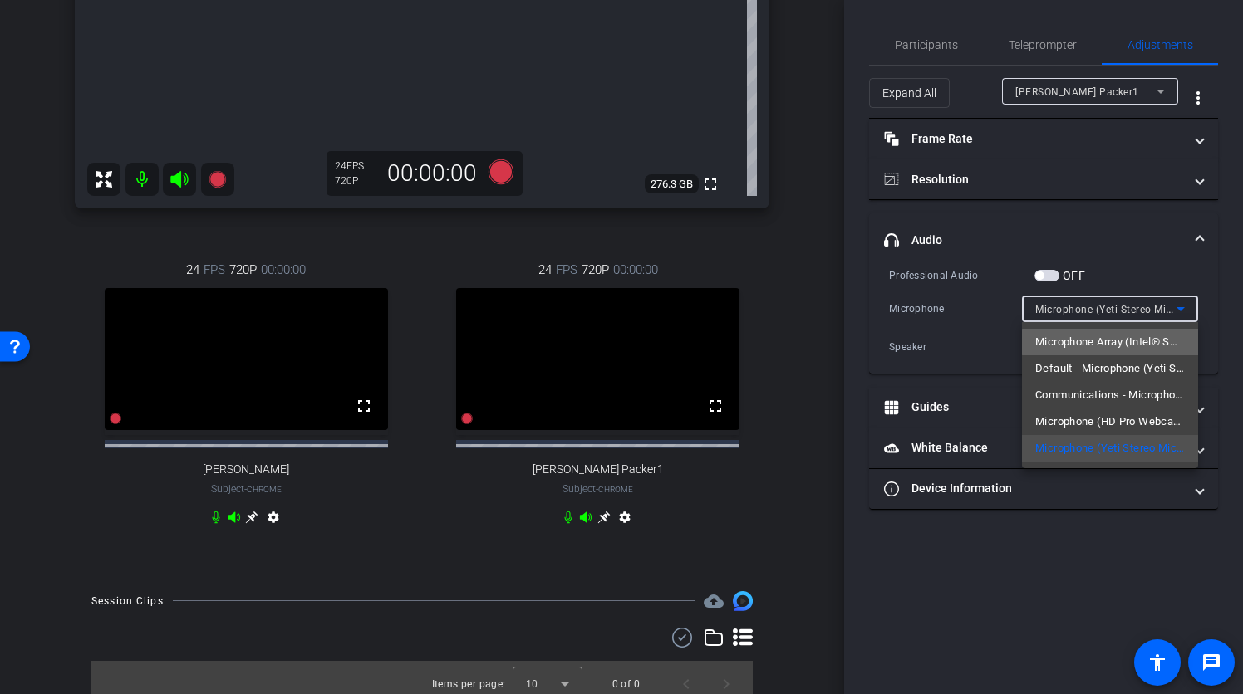
click at [1110, 342] on span "Microphone Array (Intel® Smart Sound Technology for Digital Microphones)" at bounding box center [1110, 342] width 150 height 20
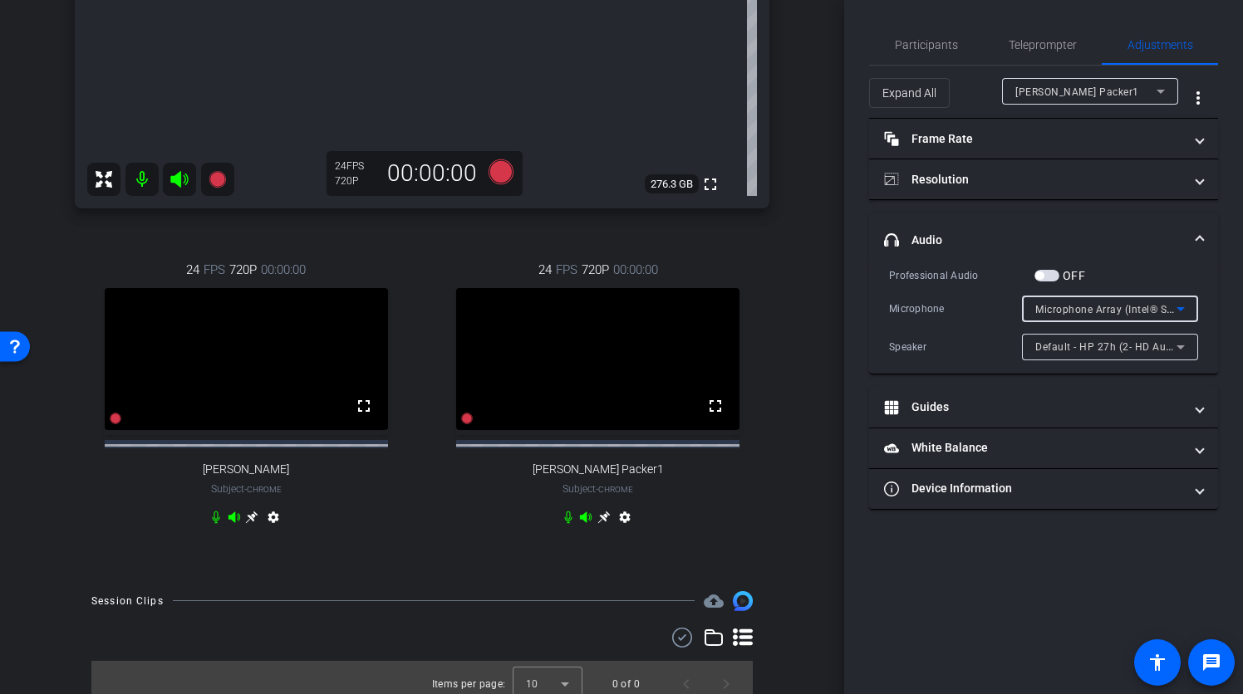
click at [1132, 307] on span "Microphone Array (Intel® Smart Sound Technology for Digital Microphones)" at bounding box center [1219, 308] width 368 height 13
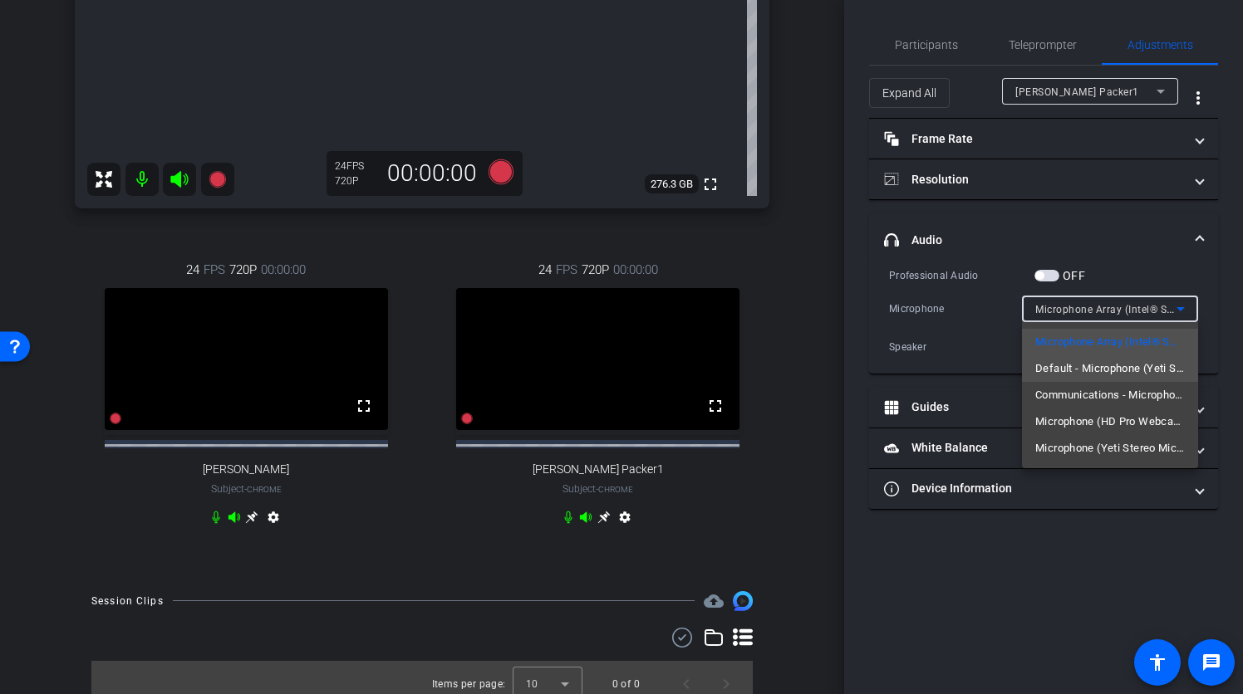
click at [1124, 367] on span "Default - Microphone (Yeti Stereo Microphone) (046d:0ab7)" at bounding box center [1110, 369] width 150 height 20
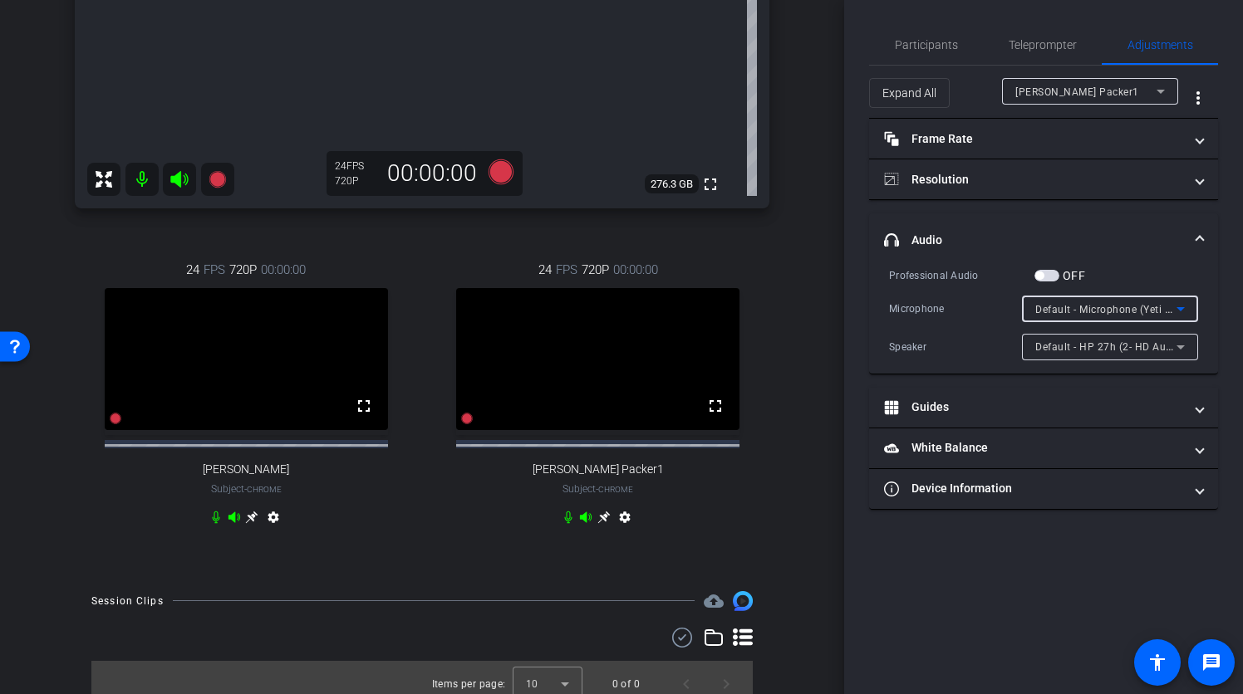
click at [1122, 310] on span "Default - Microphone (Yeti Stereo Microphone) (046d:0ab7)" at bounding box center [1178, 308] width 287 height 13
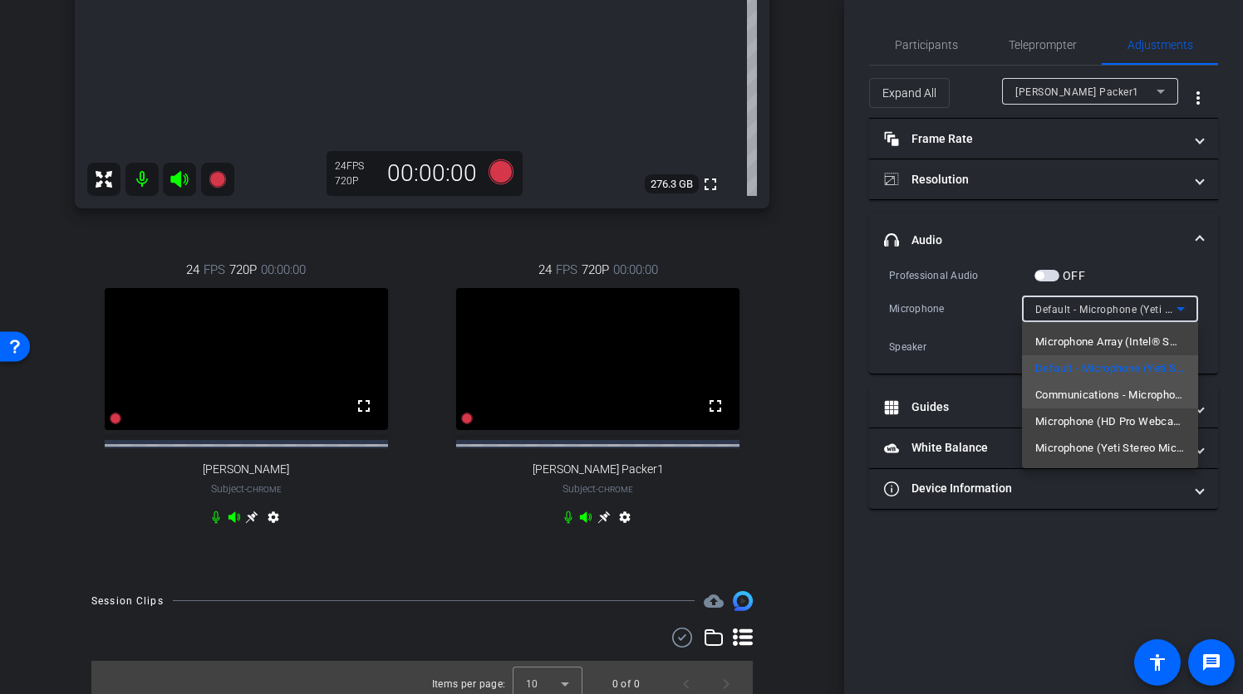
click at [1130, 395] on span "Communications - Microphone (HD Pro Webcam C920) (046d:0892)" at bounding box center [1110, 395] width 150 height 20
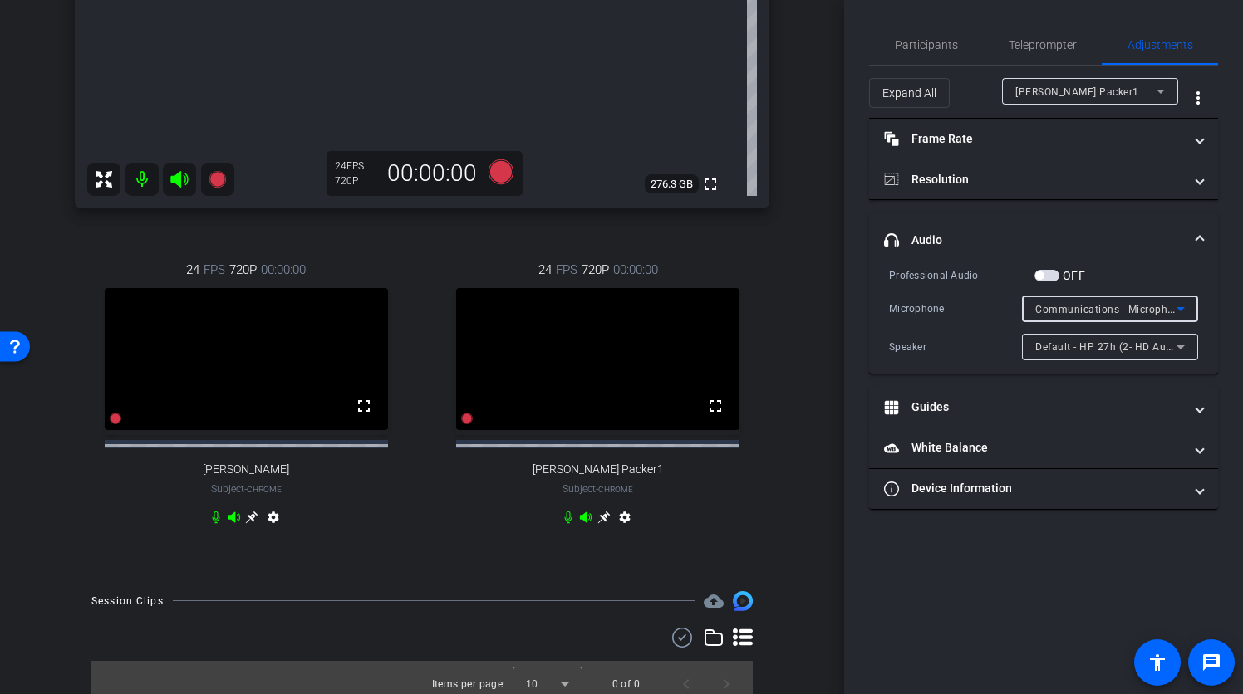
click at [1127, 306] on span "Communications - Microphone (HD Pro Webcam C920) (046d:0892)" at bounding box center [1201, 308] width 332 height 13
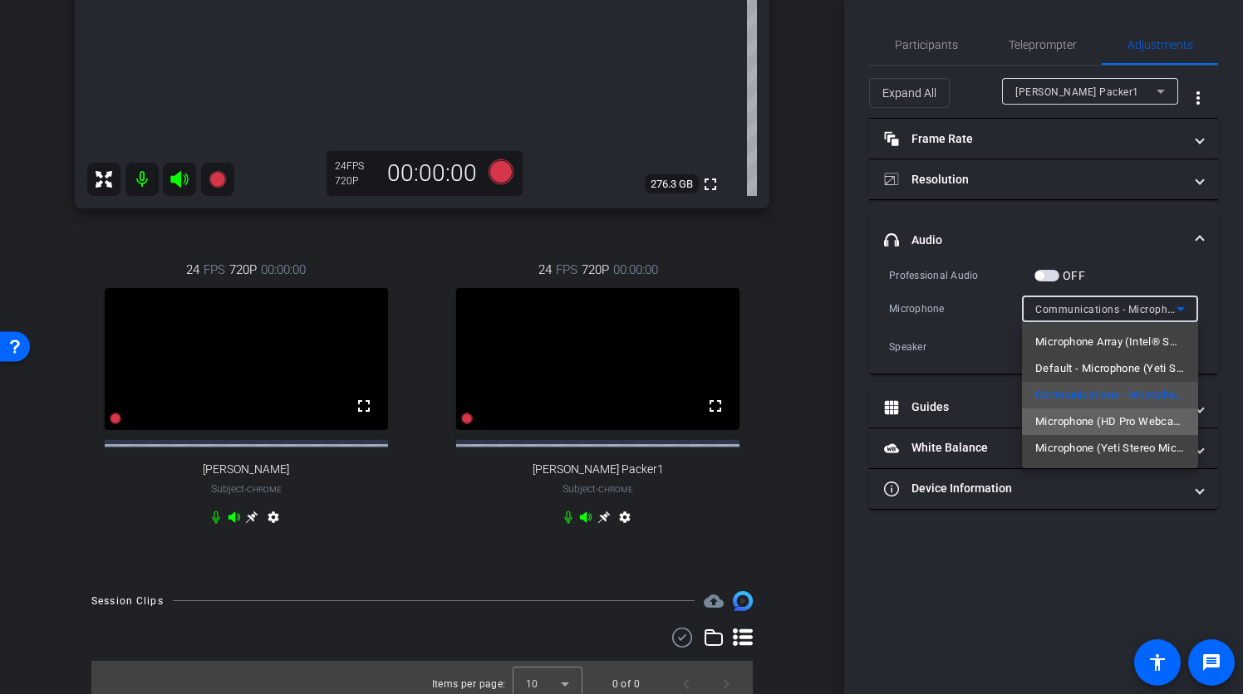
click at [1125, 414] on span "Microphone (HD Pro Webcam C920) (046d:0892)" at bounding box center [1110, 422] width 150 height 20
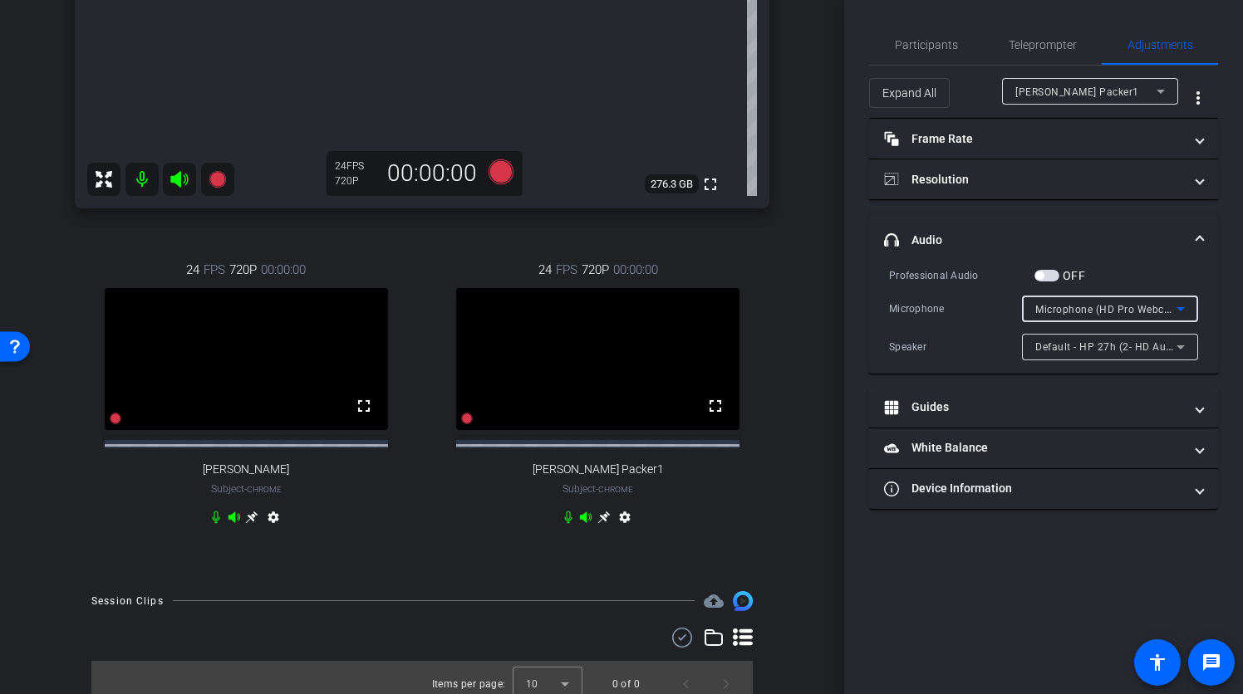
click at [1116, 304] on span "Microphone (HD Pro Webcam C920) (046d:0892)" at bounding box center [1155, 308] width 240 height 13
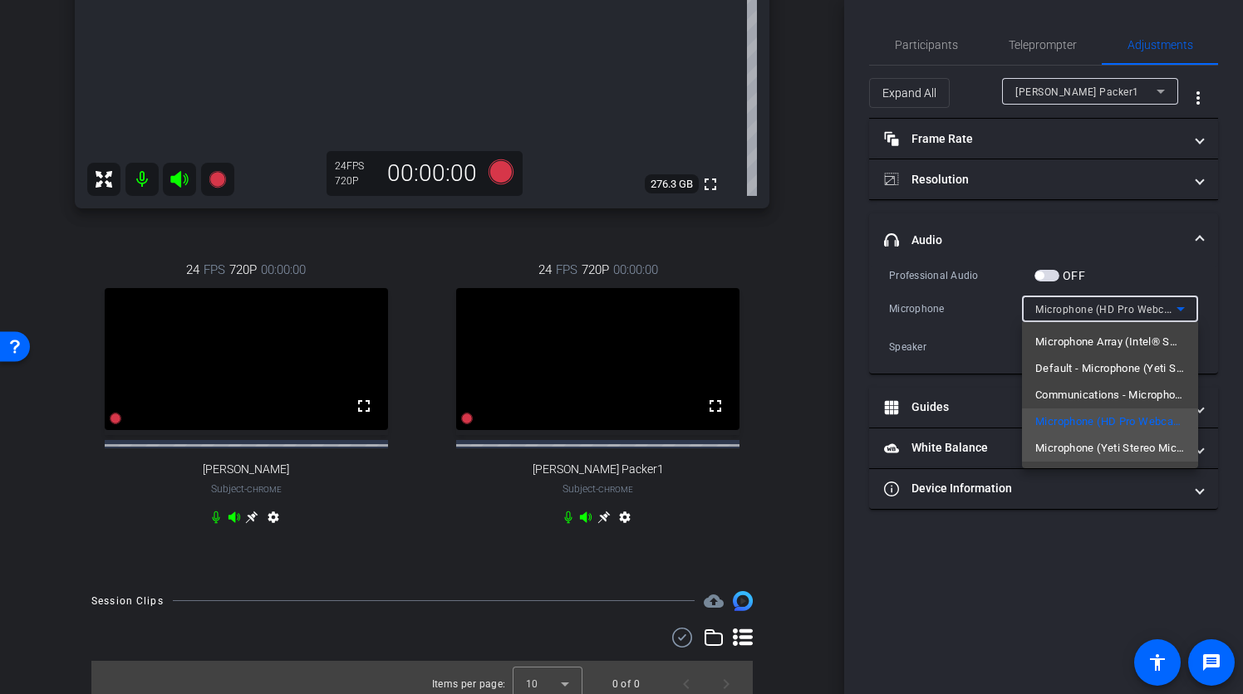
click at [1124, 446] on span "Microphone (Yeti Stereo Microphone) (046d:0ab7)" at bounding box center [1110, 449] width 150 height 20
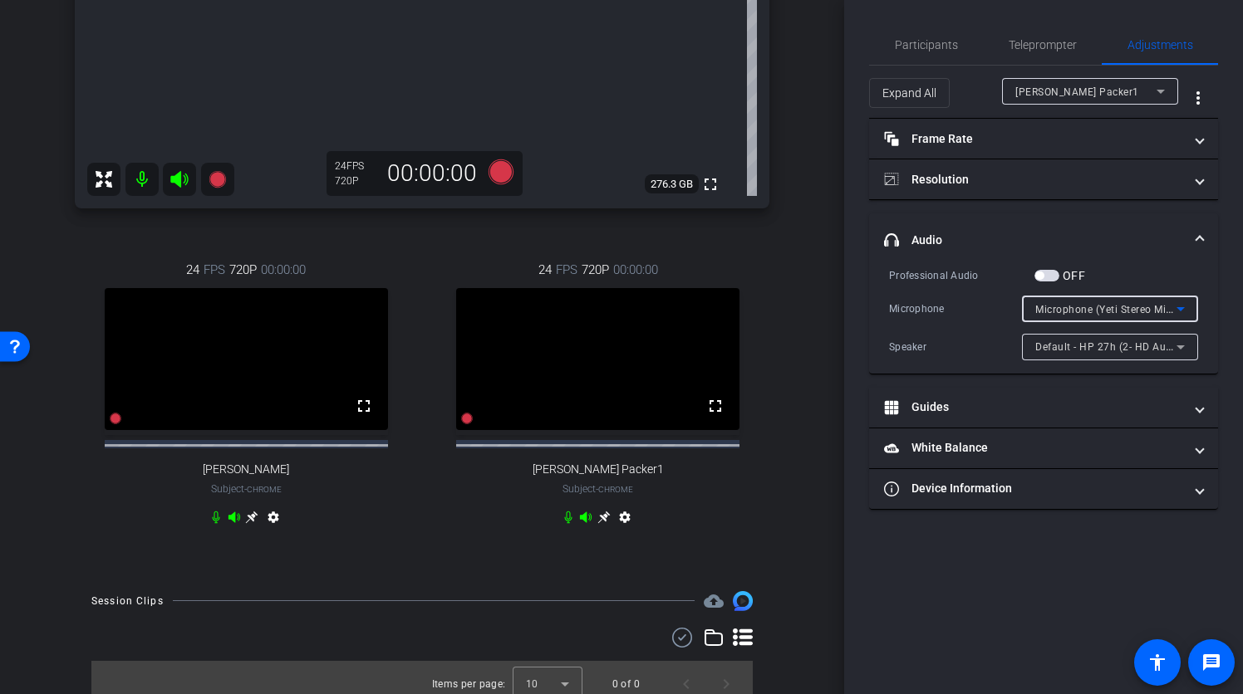
click at [1054, 276] on span "button" at bounding box center [1046, 276] width 25 height 12
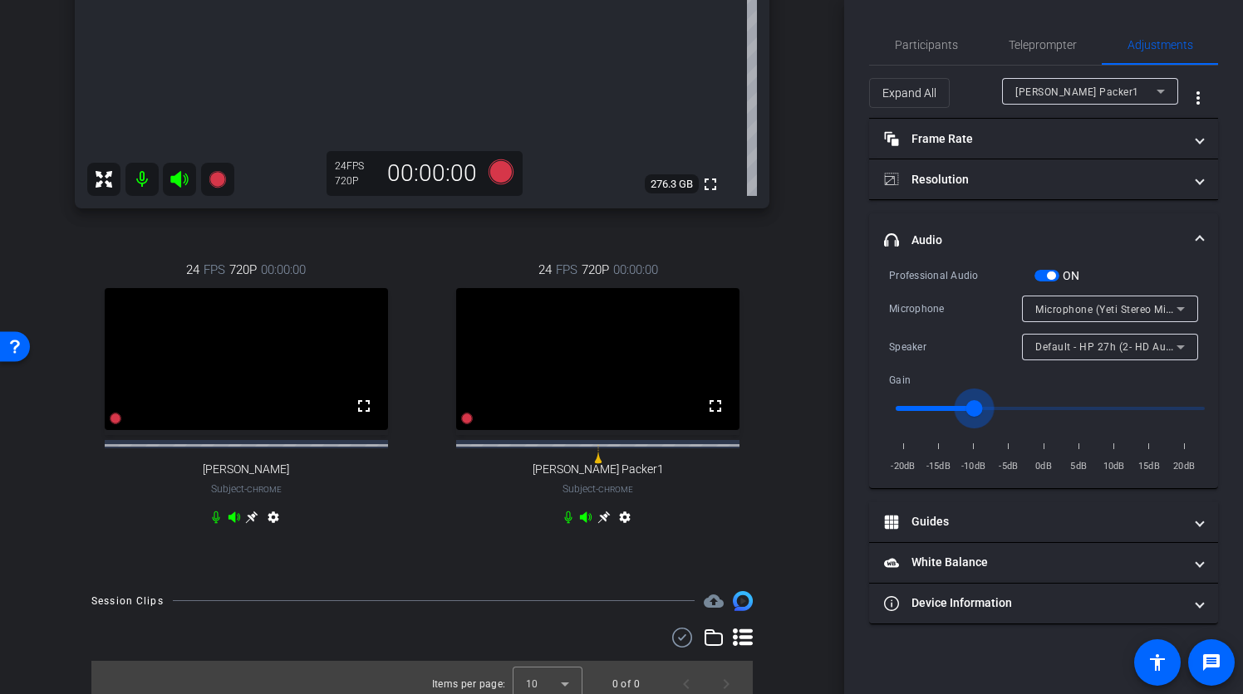
drag, startPoint x: 1059, startPoint y: 400, endPoint x: 973, endPoint y: 405, distance: 85.7
type input "0.5"
click at [973, 405] on input "range" at bounding box center [1050, 408] width 344 height 37
click at [1050, 274] on span "button" at bounding box center [1051, 276] width 8 height 8
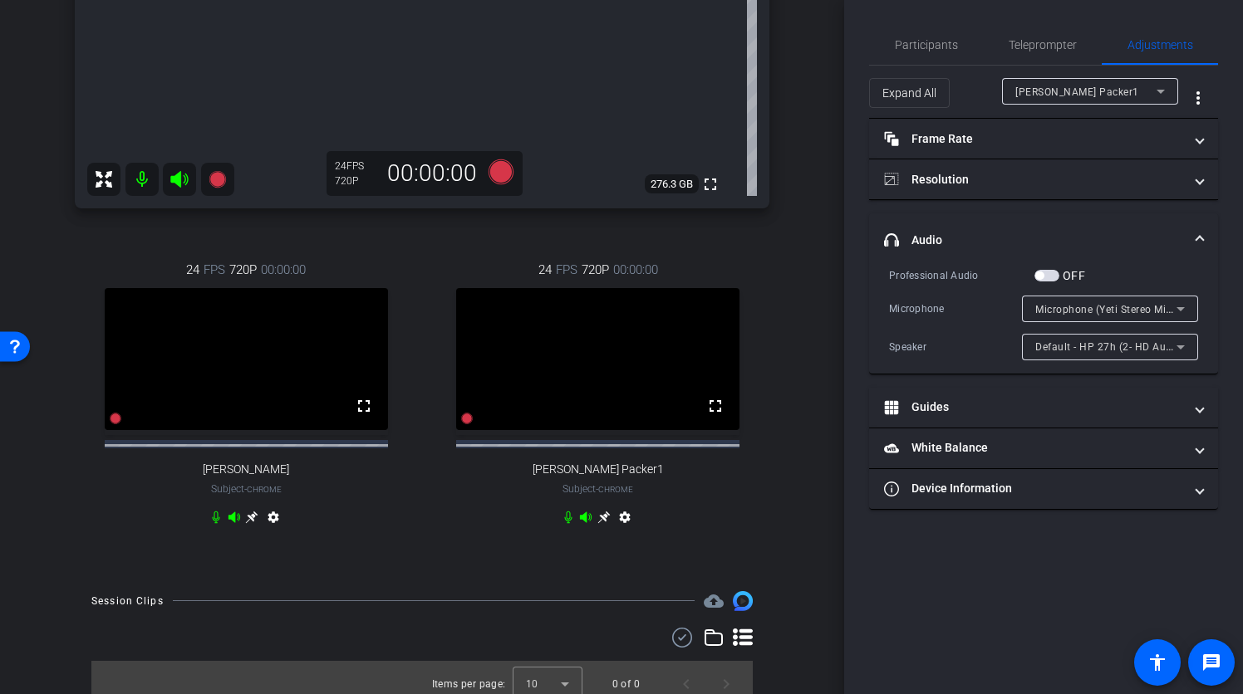
click at [1129, 307] on span "Microphone (Yeti Stereo Microphone) (046d:0ab7)" at bounding box center [1156, 308] width 243 height 13
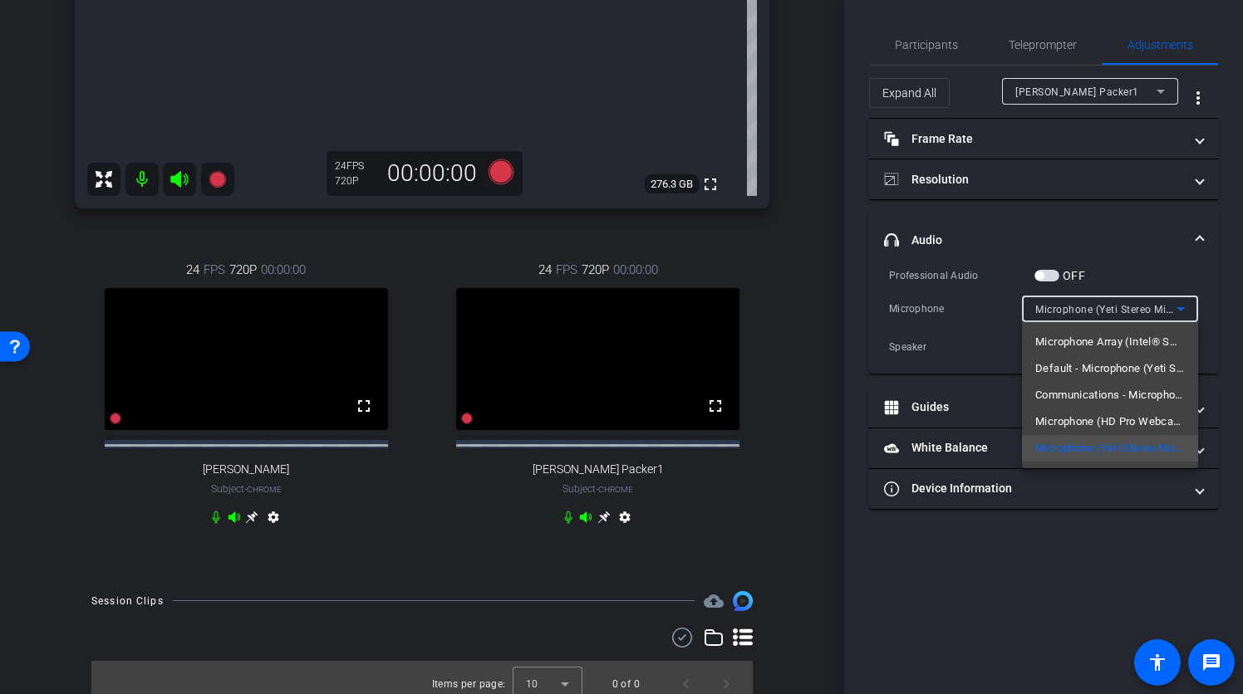
click at [1134, 248] on div at bounding box center [621, 347] width 1243 height 694
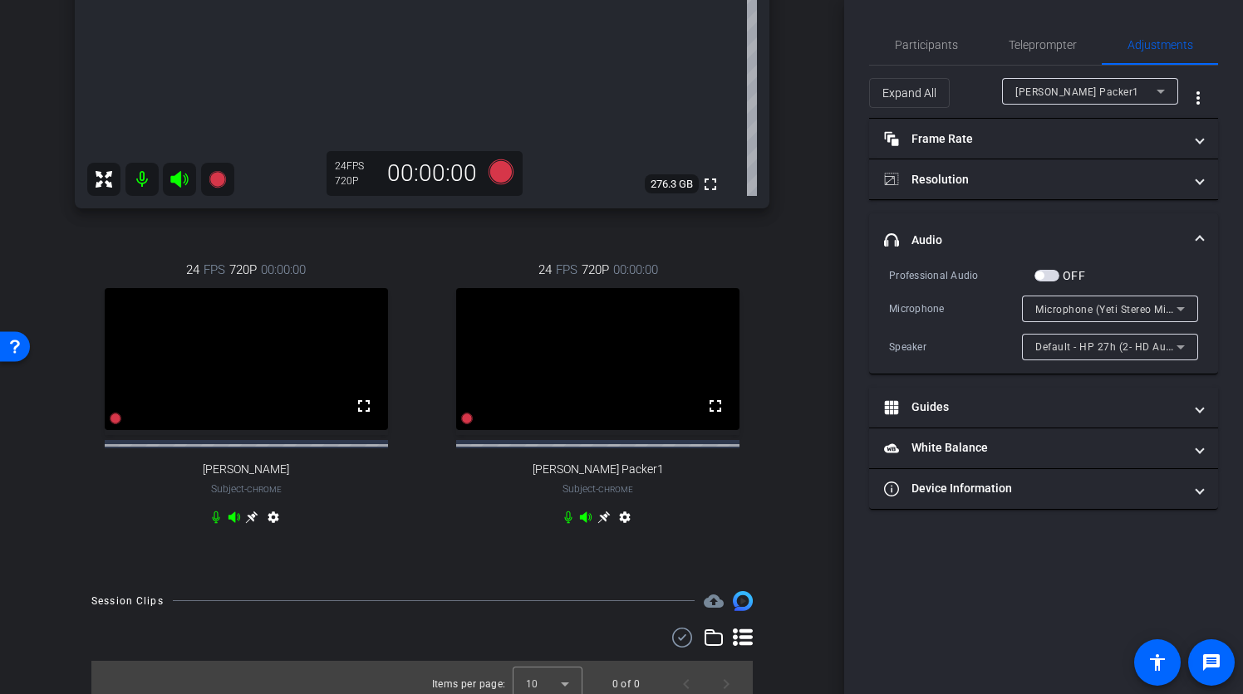
click at [1155, 234] on mat-panel-title "headphone icon Audio" at bounding box center [1033, 240] width 299 height 17
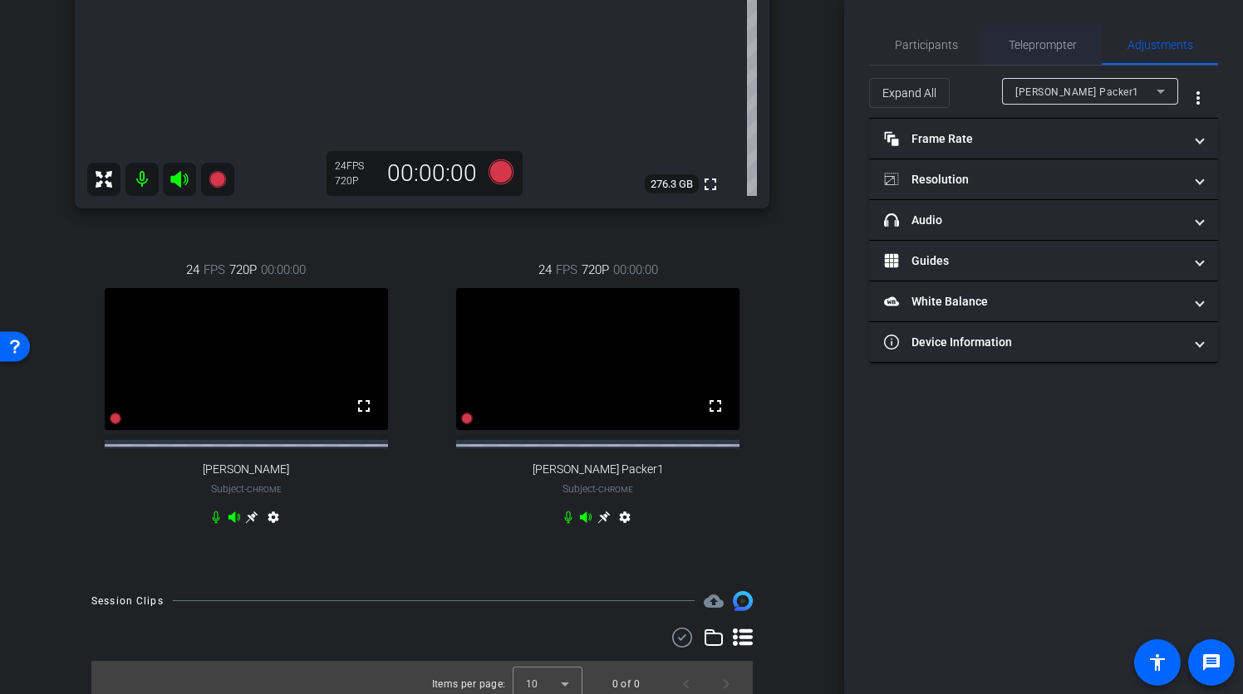
click at [1014, 36] on span "Teleprompter" at bounding box center [1042, 45] width 68 height 40
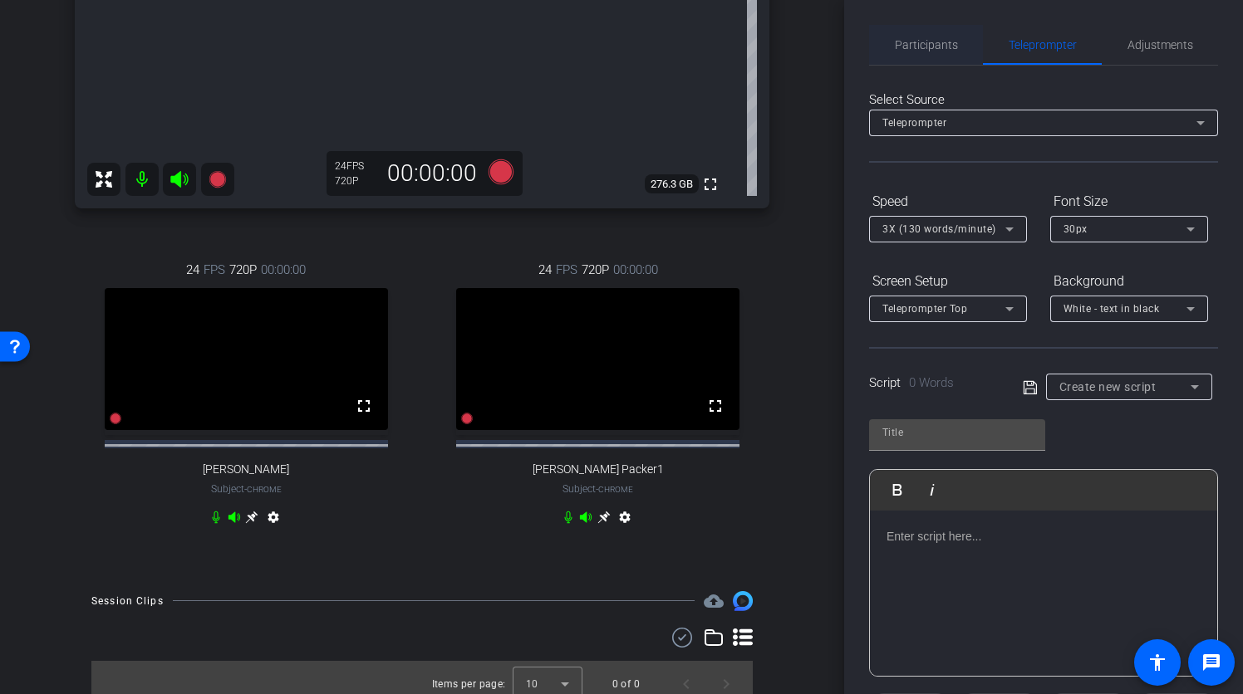
click at [932, 46] on span "Participants" at bounding box center [926, 45] width 63 height 12
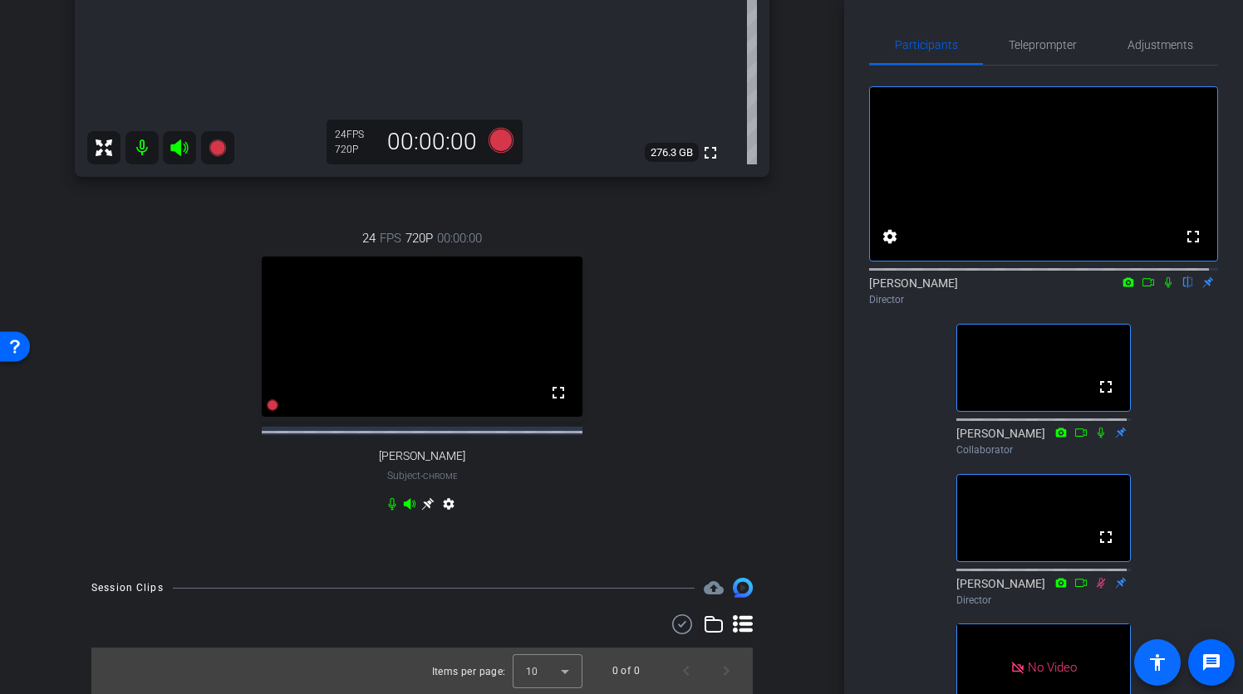
scroll to position [581, 0]
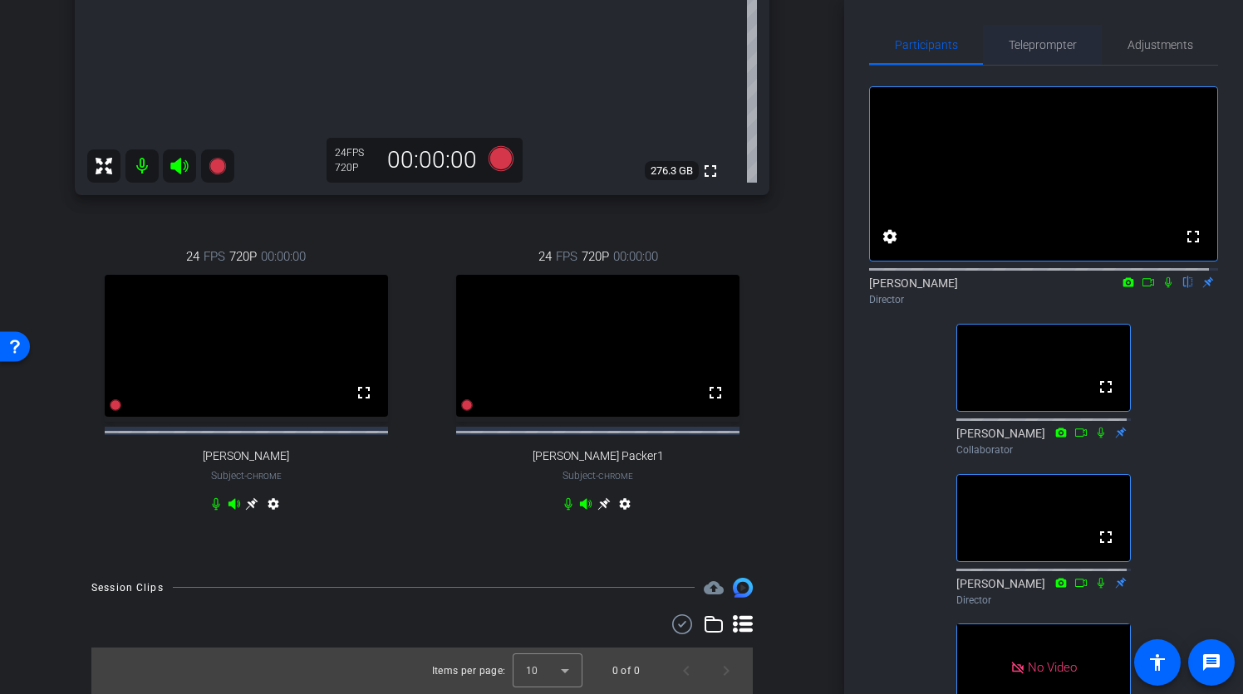
click at [1032, 39] on span "Teleprompter" at bounding box center [1042, 45] width 68 height 12
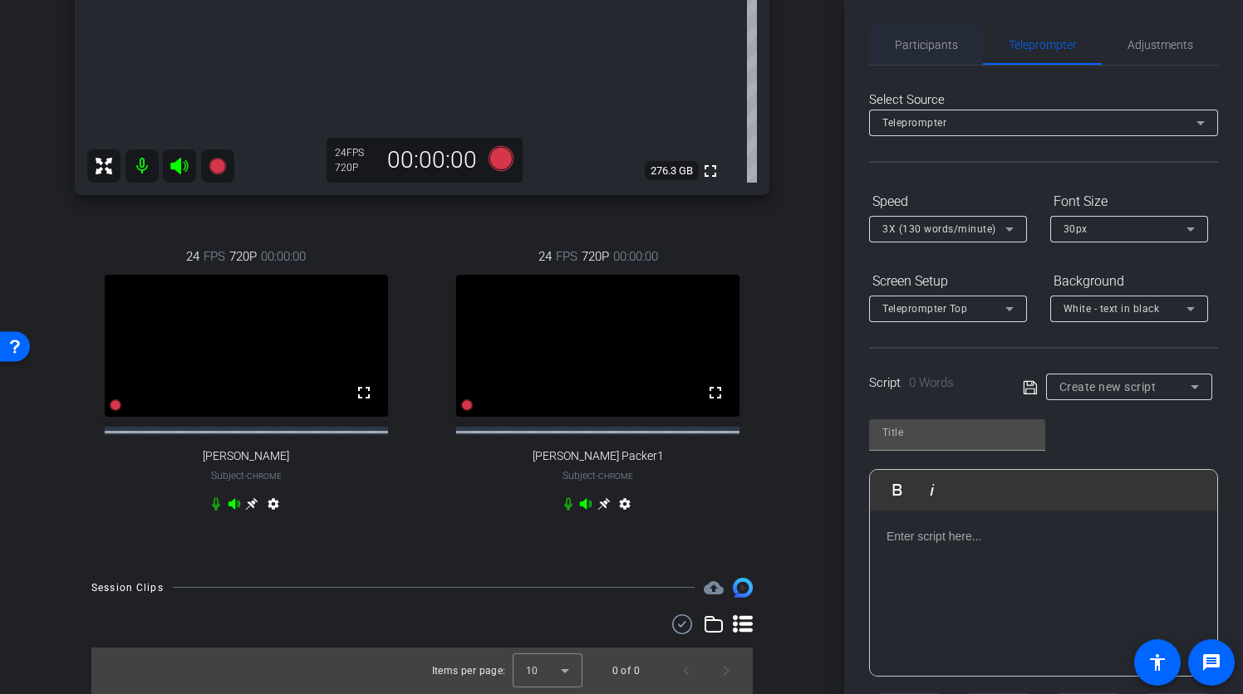
click at [915, 37] on span "Participants" at bounding box center [926, 45] width 63 height 40
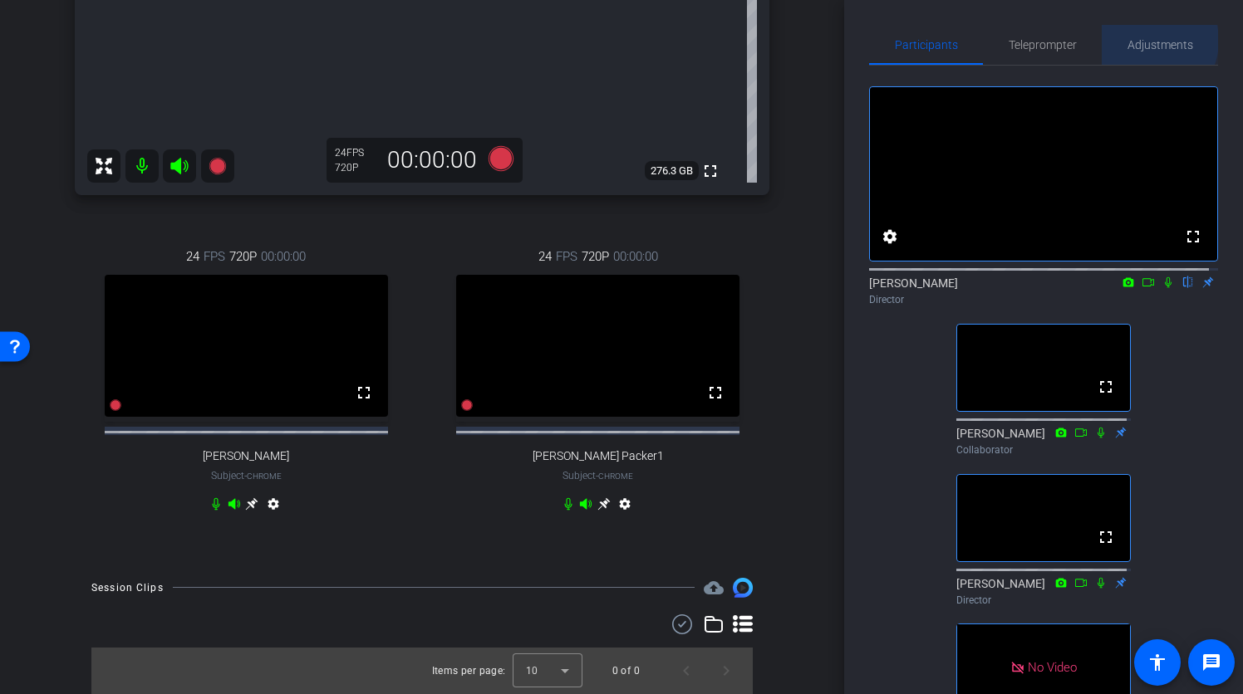
click at [1140, 41] on span "Adjustments" at bounding box center [1160, 45] width 66 height 12
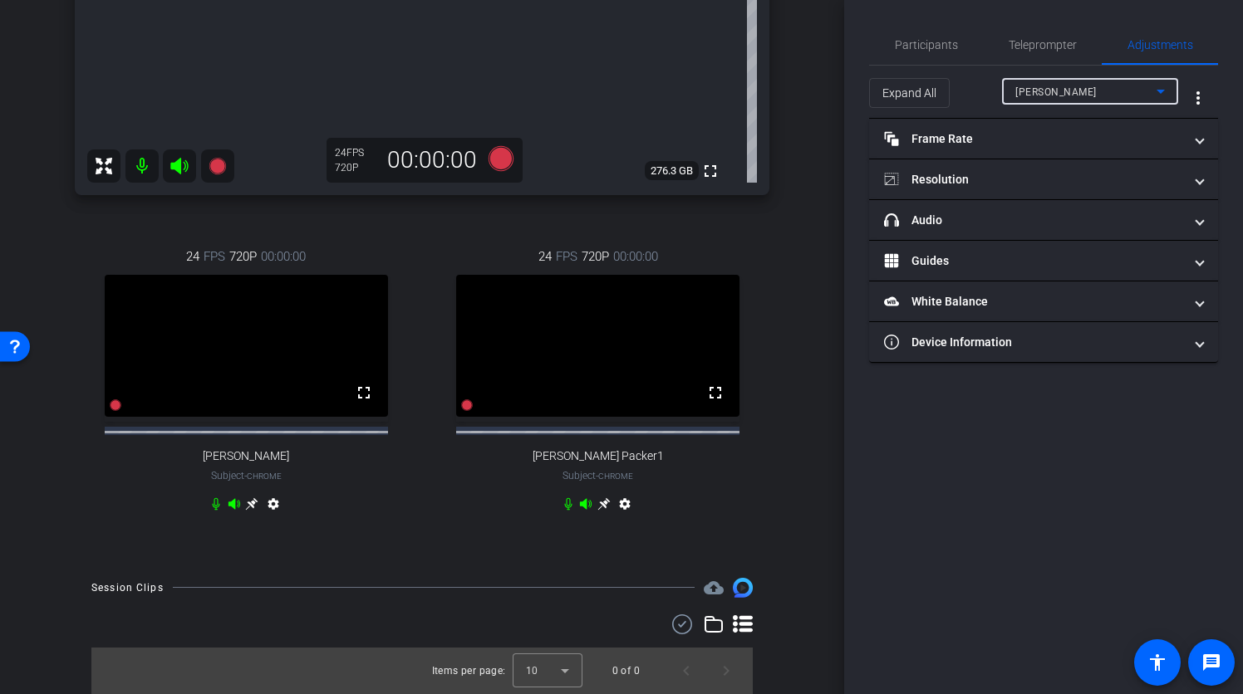
click at [1115, 91] on div "Ryan Clancy" at bounding box center [1085, 91] width 141 height 21
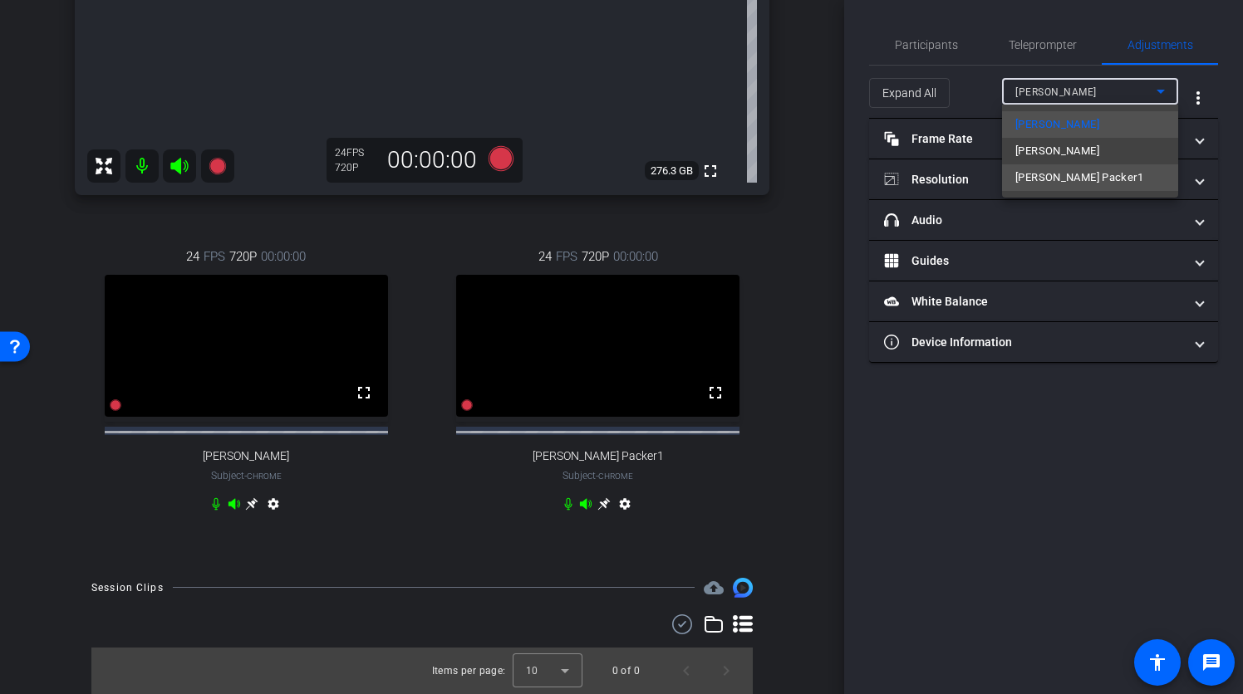
click at [1066, 177] on span "Larry Packer1" at bounding box center [1079, 178] width 128 height 20
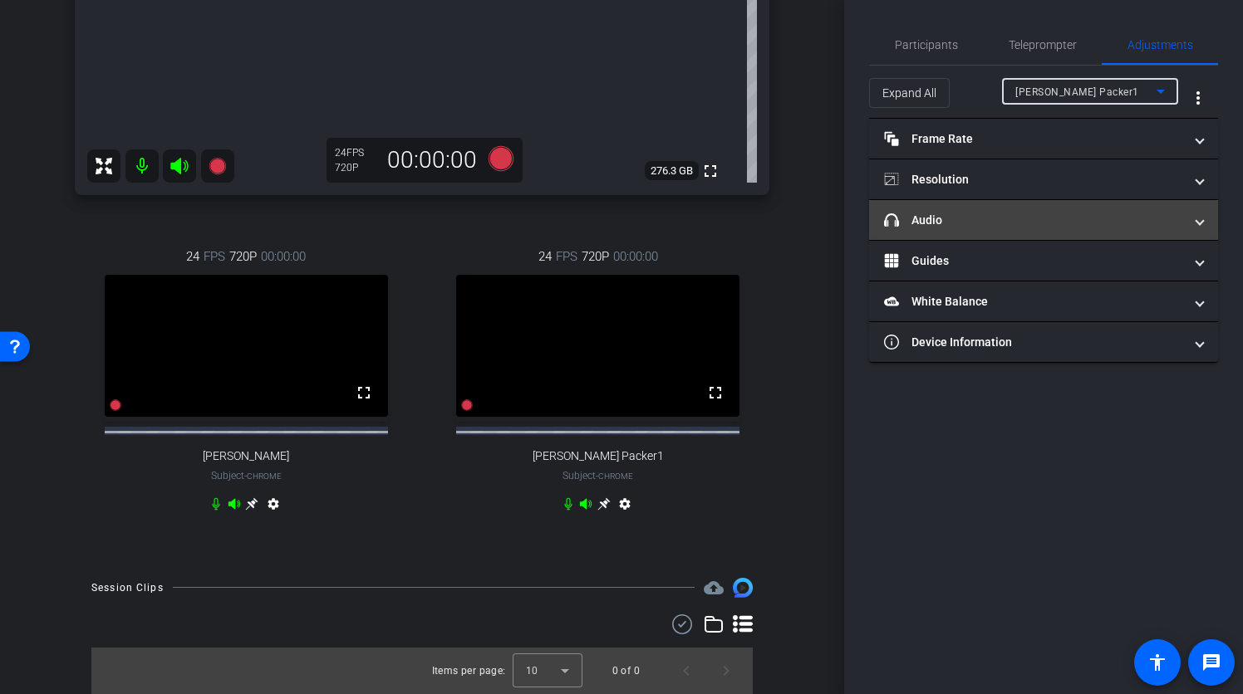
click at [1196, 226] on span at bounding box center [1199, 220] width 7 height 17
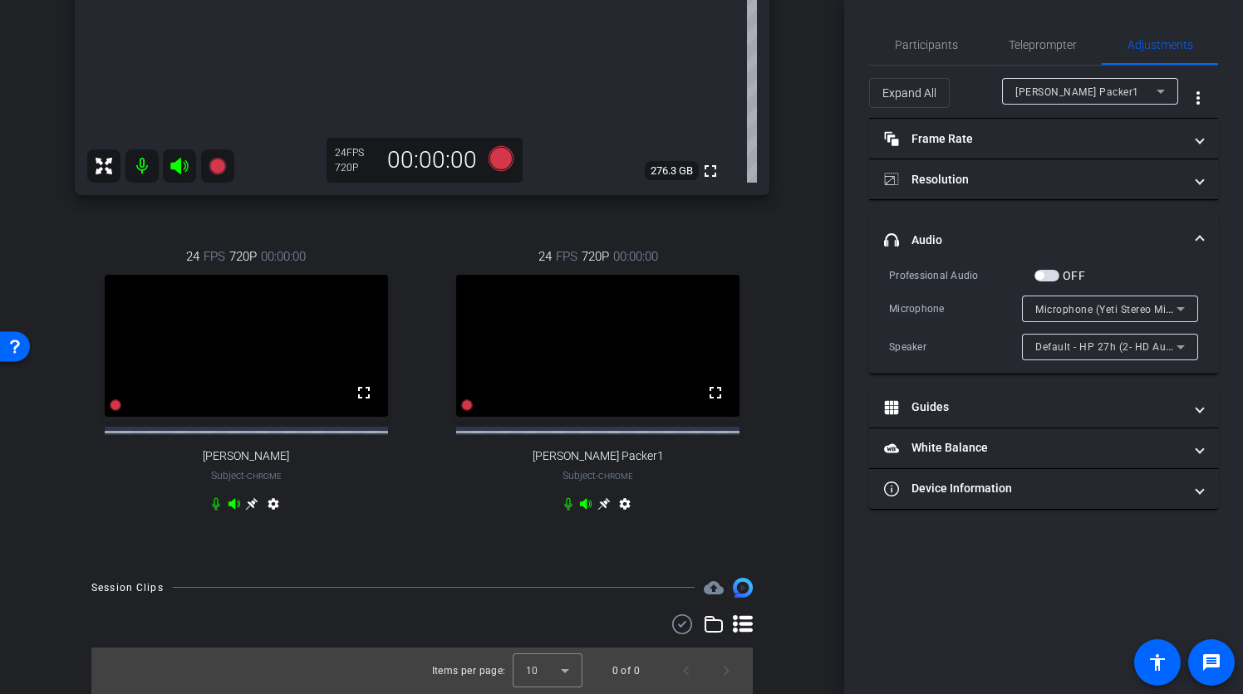
click at [1184, 308] on icon at bounding box center [1180, 309] width 20 height 20
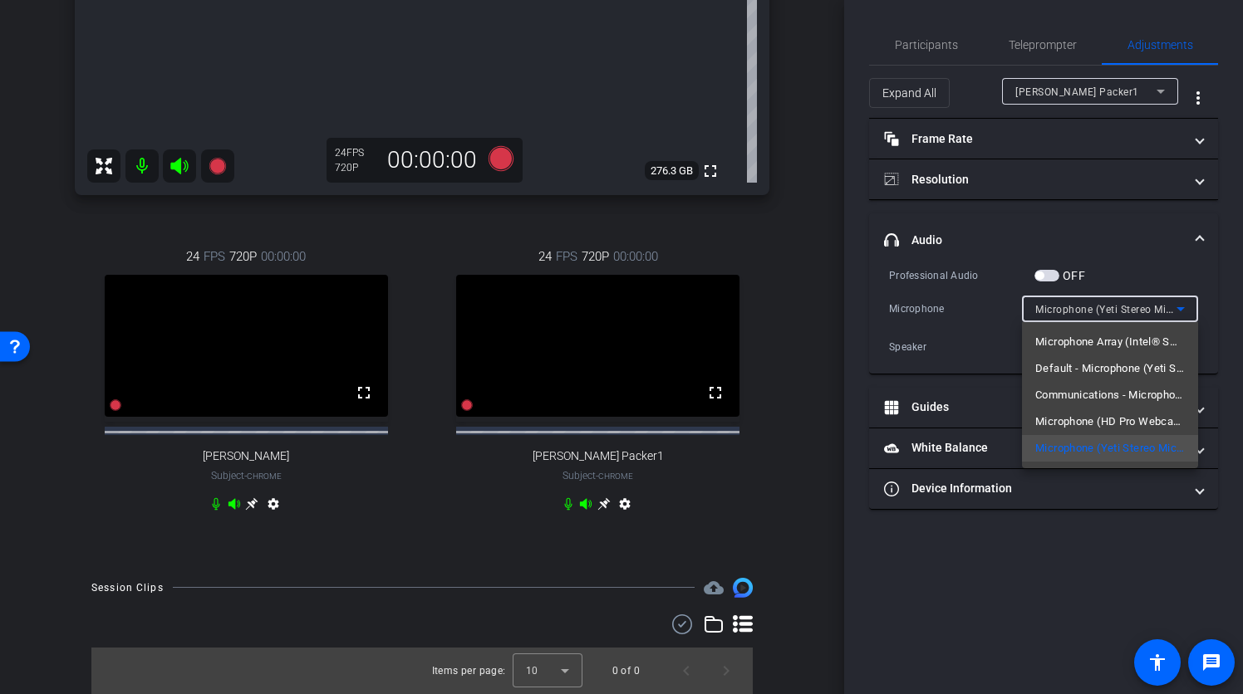
click at [1140, 368] on span "Default - Microphone (Yeti Stereo Microphone) (046d:0ab7)" at bounding box center [1110, 369] width 150 height 20
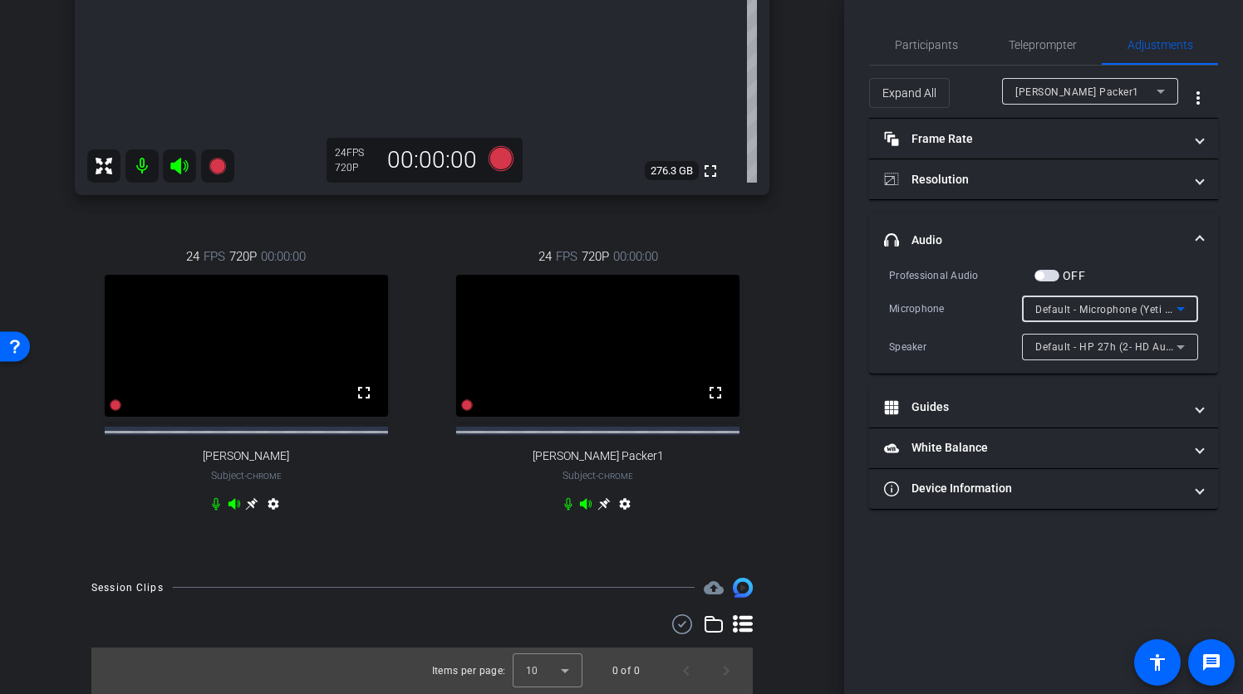
click at [1175, 308] on icon at bounding box center [1180, 309] width 20 height 20
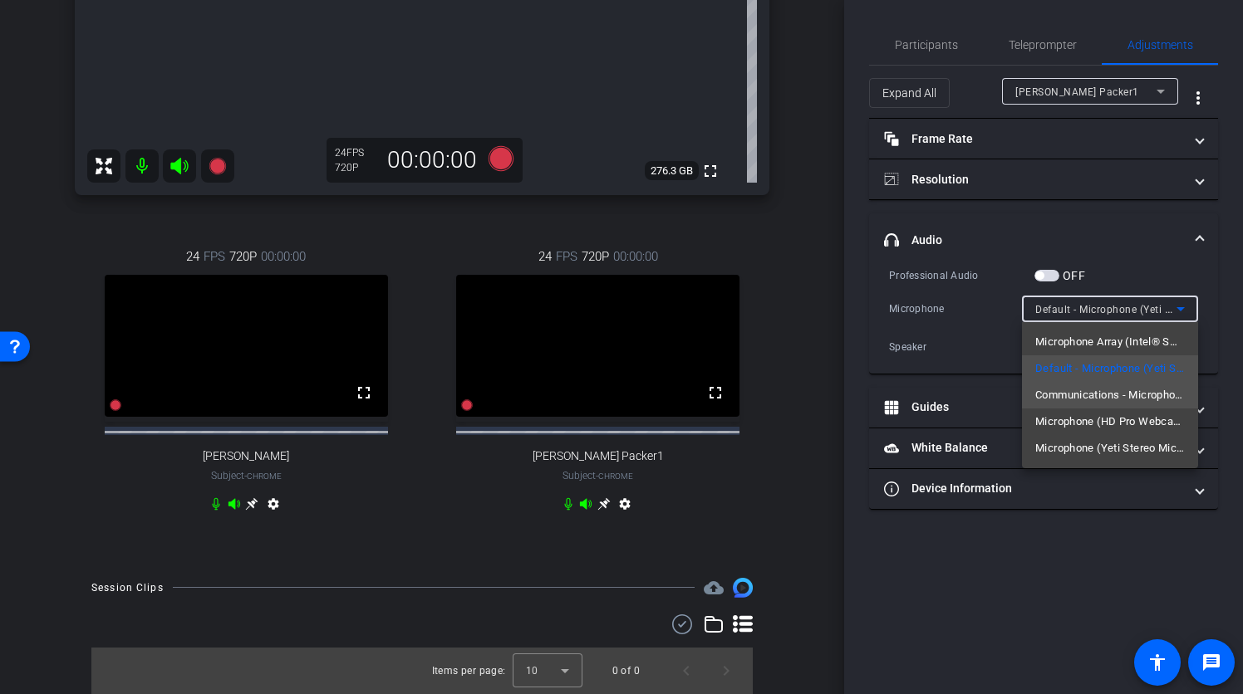
click at [1140, 389] on span "Communications - Microphone (HD Pro Webcam C920) (046d:0892)" at bounding box center [1110, 395] width 150 height 20
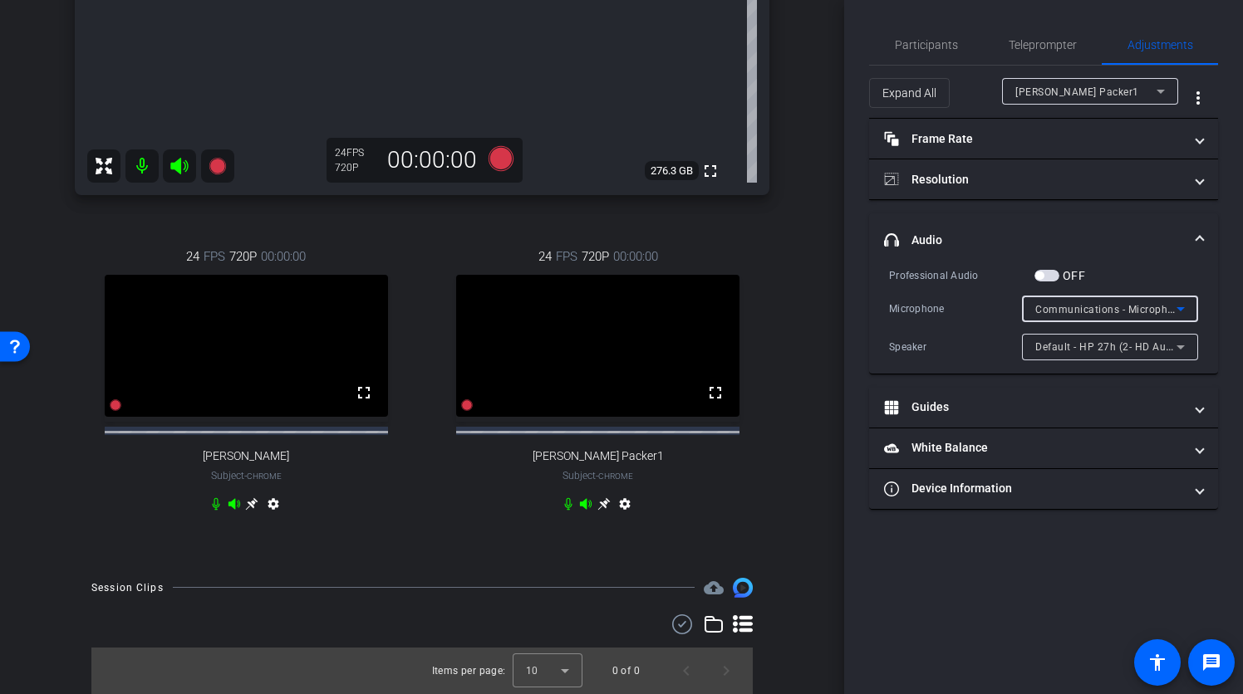
click at [1192, 234] on span "headphone icon Audio" at bounding box center [1040, 240] width 312 height 17
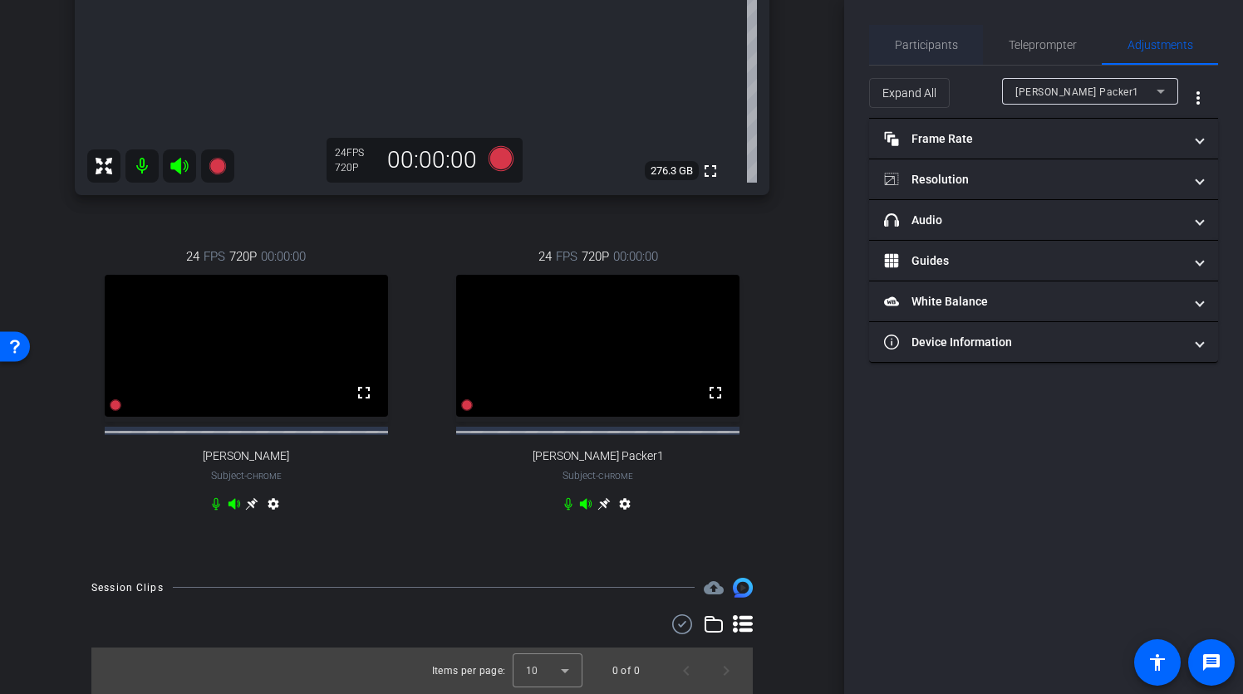
click at [912, 51] on span "Participants" at bounding box center [926, 45] width 63 height 40
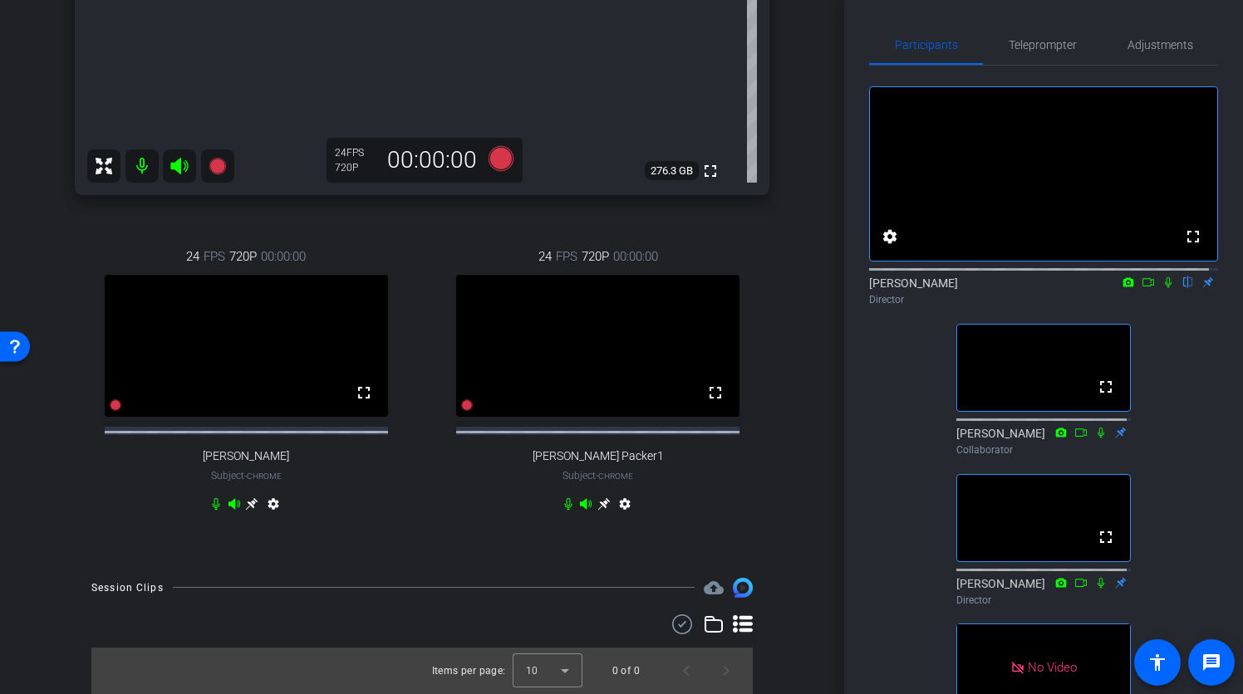
click at [872, 407] on div "fullscreen settings Adrian Nuno flip Director fullscreen Tehra Goetz Collaborat…" at bounding box center [1043, 414] width 349 height 697
click at [1153, 46] on span "Adjustments" at bounding box center [1160, 45] width 66 height 12
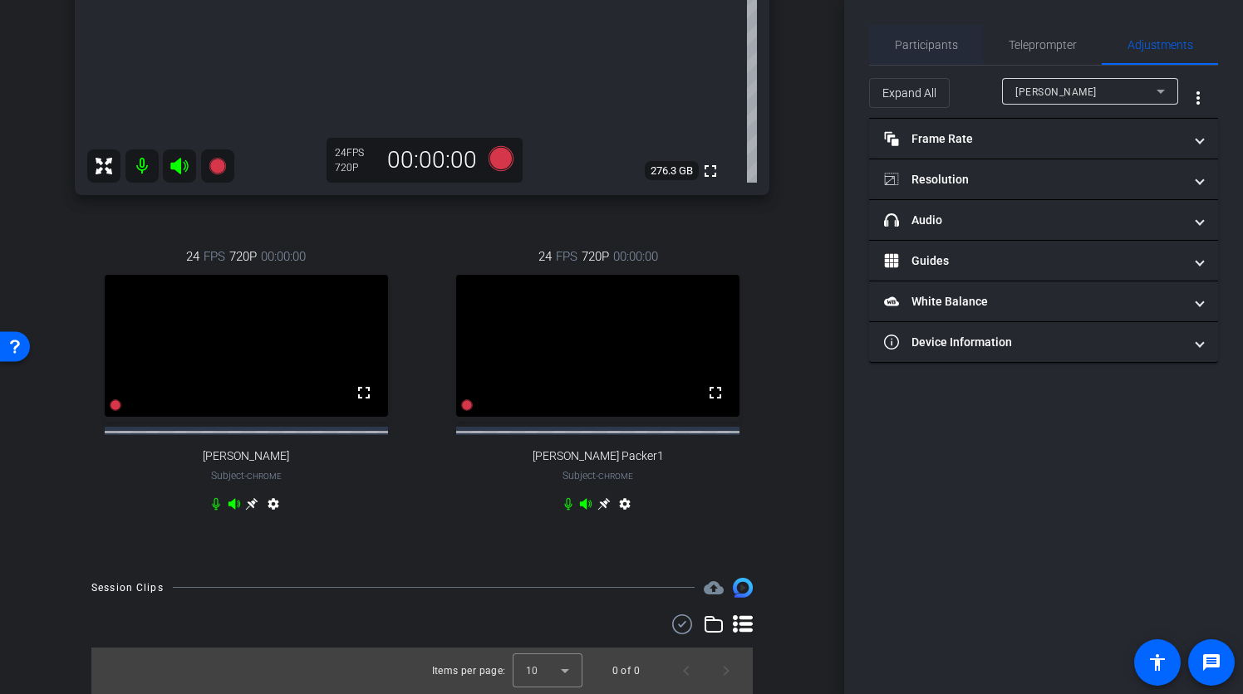
click at [898, 48] on span "Participants" at bounding box center [926, 45] width 63 height 12
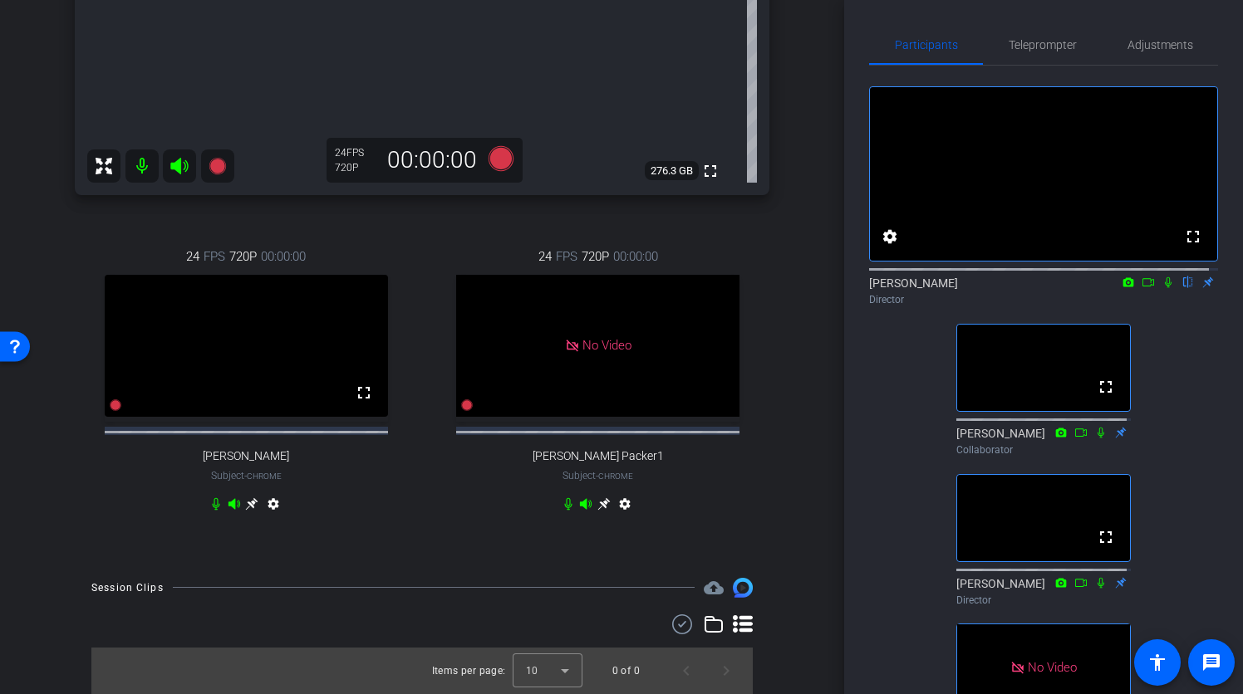
click at [869, 465] on div "fullscreen settings Adrian Nuno flip Director fullscreen Tehra Goetz Collaborat…" at bounding box center [1043, 414] width 349 height 697
click at [1134, 43] on span "Adjustments" at bounding box center [1160, 45] width 66 height 12
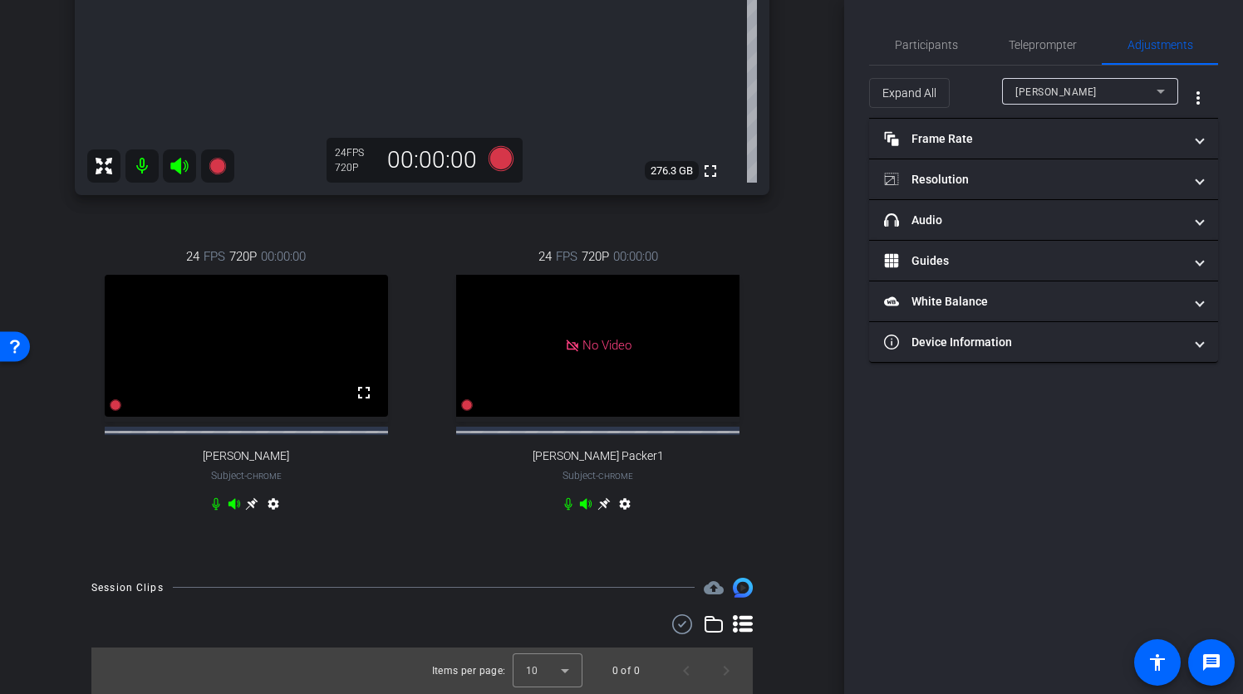
click at [1105, 91] on div "Ryan Clancy" at bounding box center [1085, 91] width 141 height 21
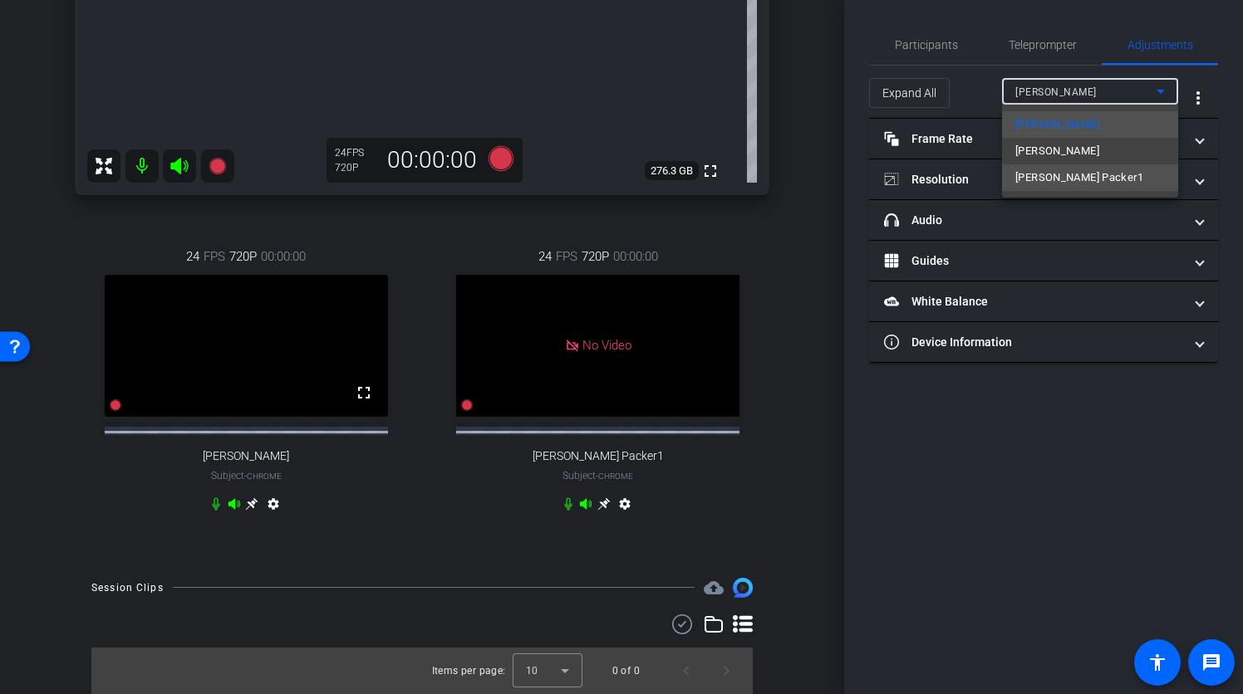
drag, startPoint x: 1088, startPoint y: 153, endPoint x: 1083, endPoint y: 171, distance: 18.9
click at [1083, 171] on span "Larry Packer1" at bounding box center [1079, 178] width 128 height 20
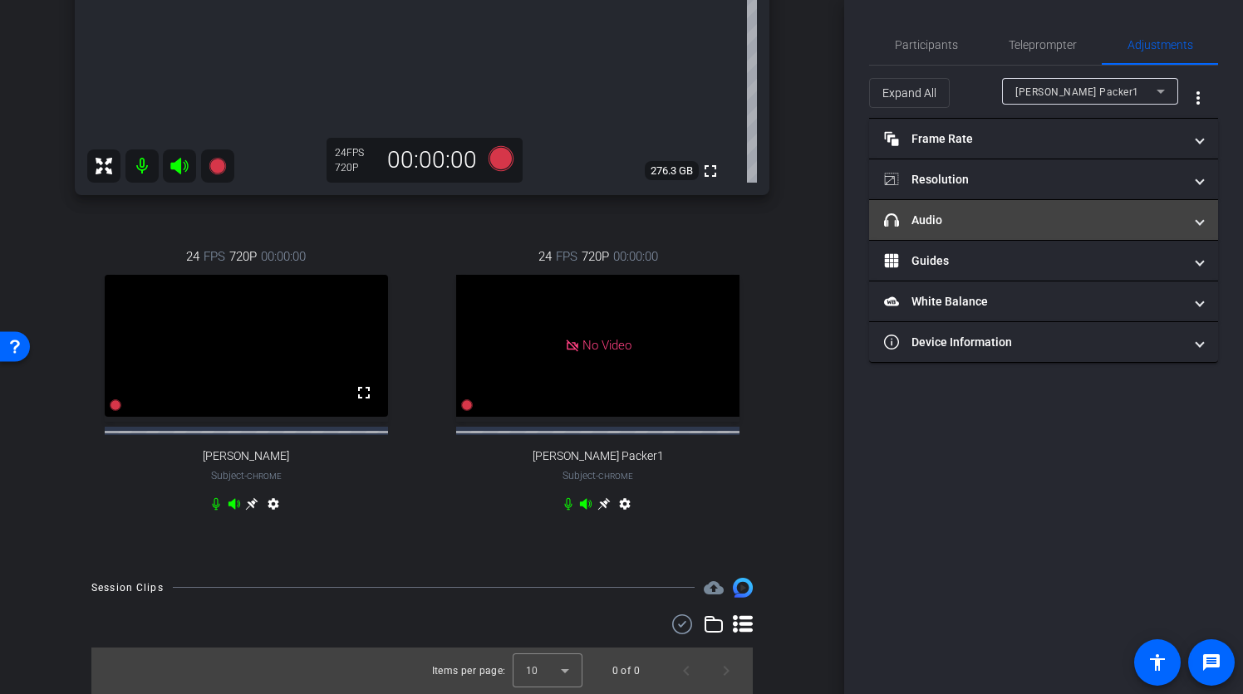
click at [1054, 220] on mat-panel-title "headphone icon Audio" at bounding box center [1033, 220] width 299 height 17
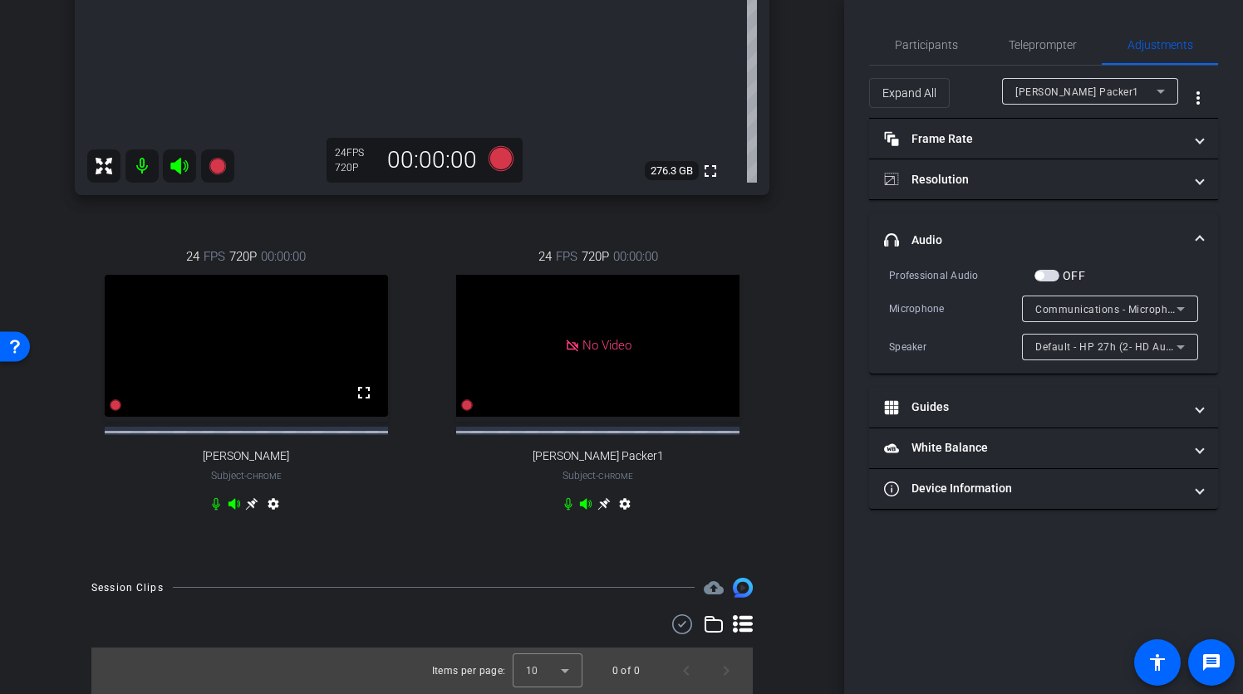
click at [1148, 304] on span "Communications - Microphone (Blue Snowball ) (0d8c:0005)" at bounding box center [1182, 308] width 294 height 13
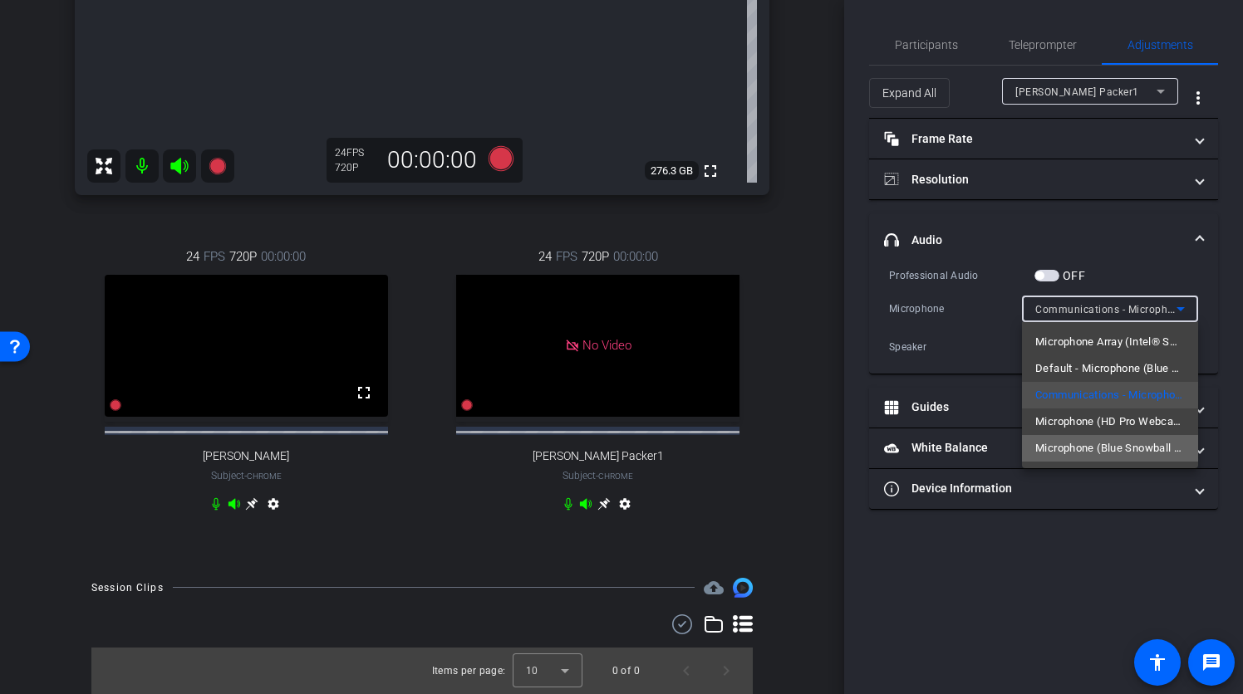
click at [1111, 451] on span "Microphone (Blue Snowball ) (0d8c:0005)" at bounding box center [1110, 449] width 150 height 20
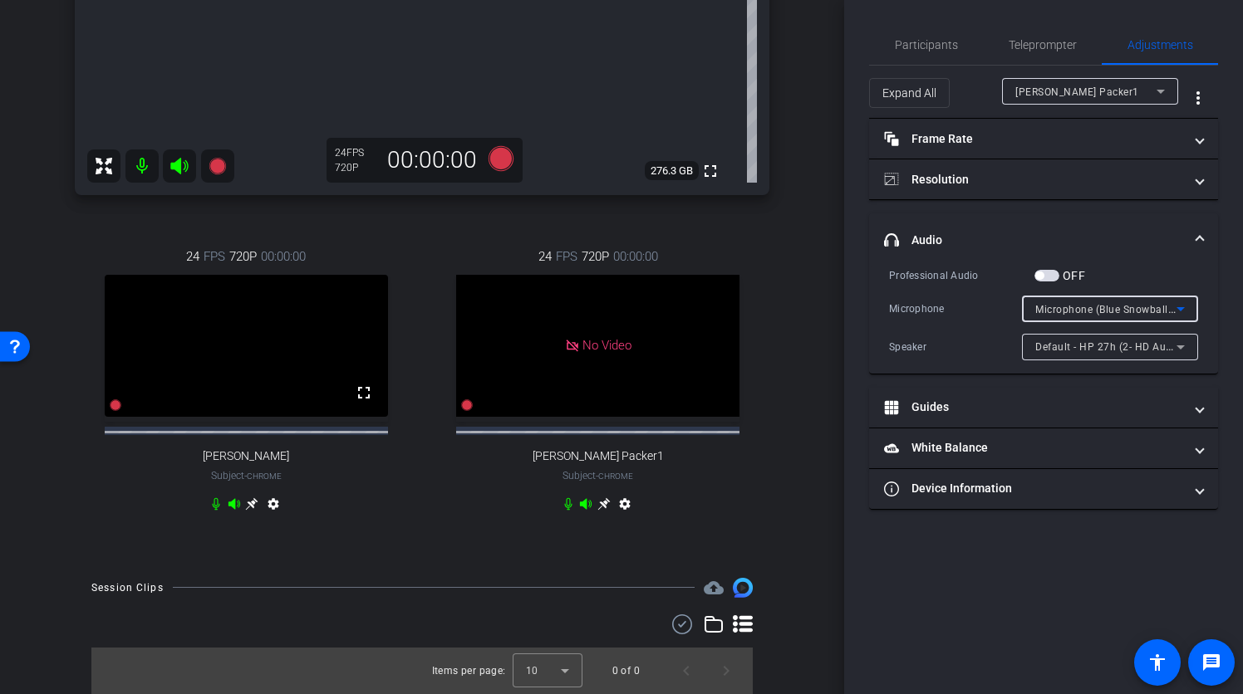
click at [1135, 347] on span "Default - HP 27h (2- HD Audio Driver for Display Audio)" at bounding box center [1169, 346] width 268 height 13
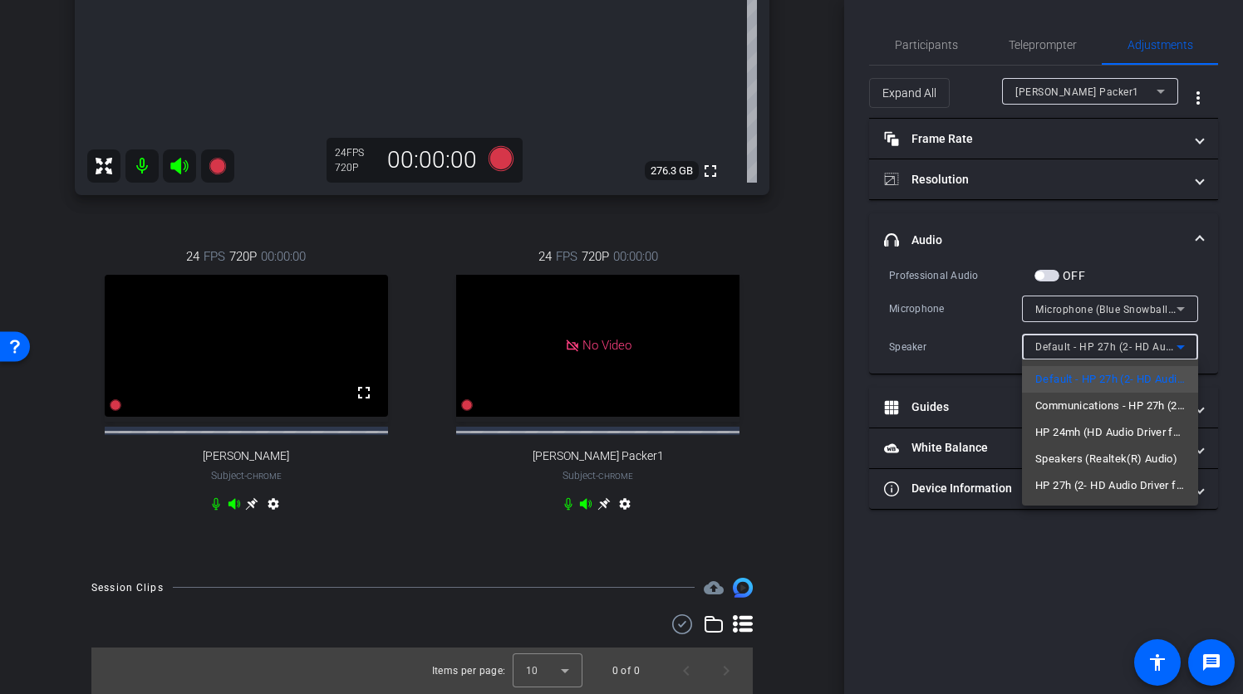
click at [1163, 271] on div at bounding box center [621, 347] width 1243 height 694
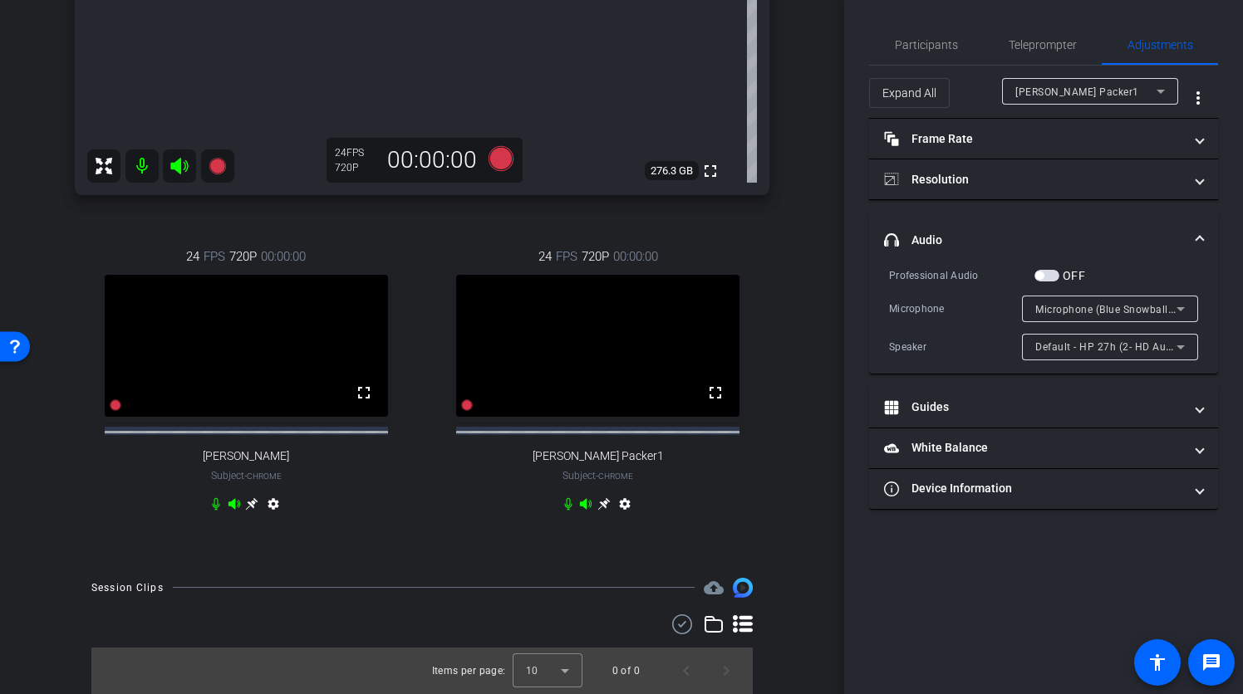
click at [1193, 233] on span "headphone icon Audio" at bounding box center [1040, 240] width 312 height 17
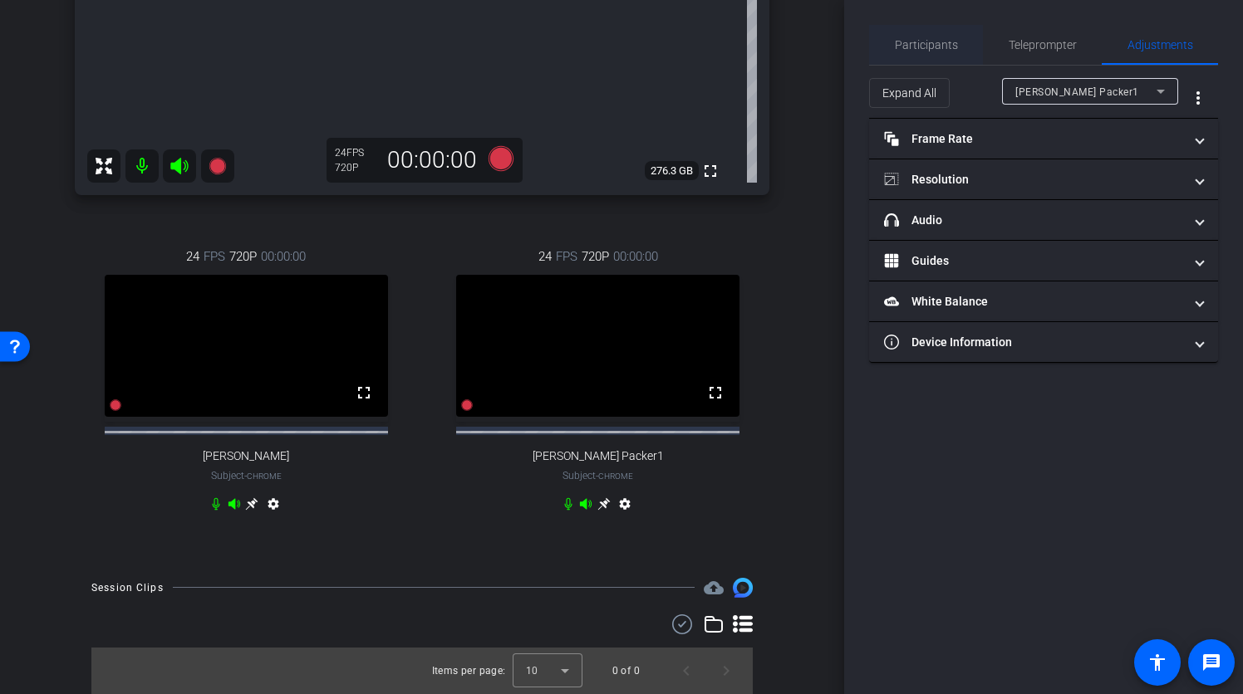
click at [925, 39] on span "Participants" at bounding box center [926, 45] width 63 height 12
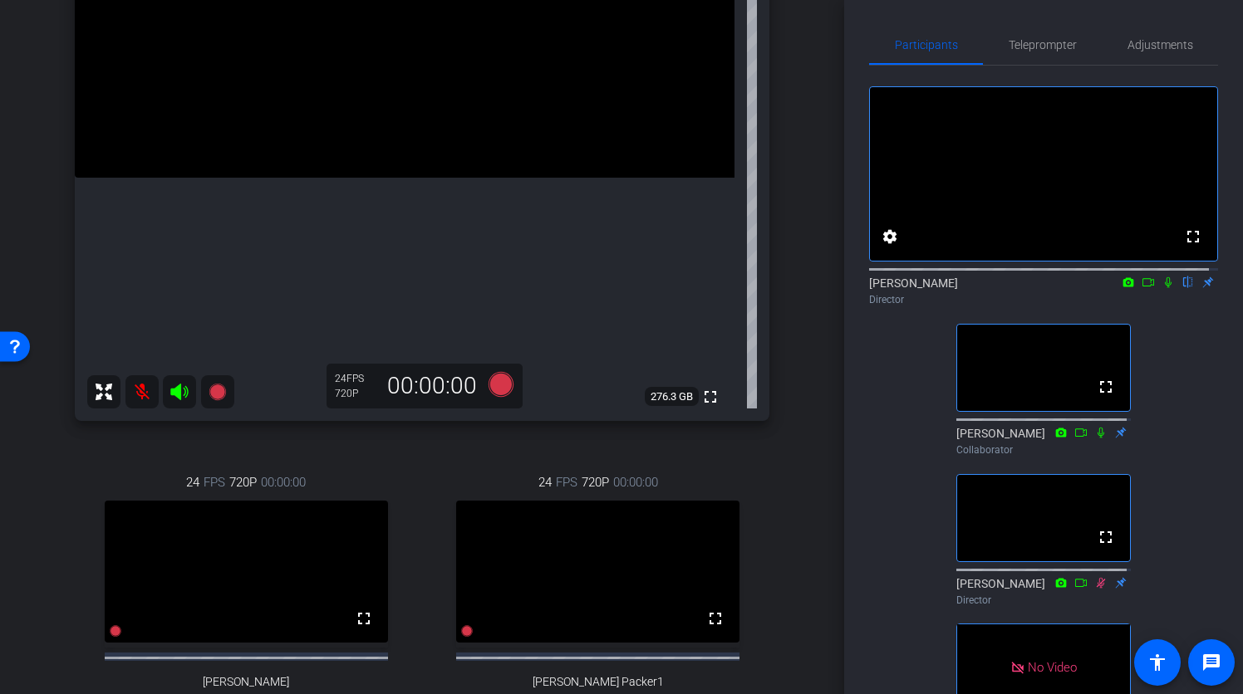
scroll to position [492, 0]
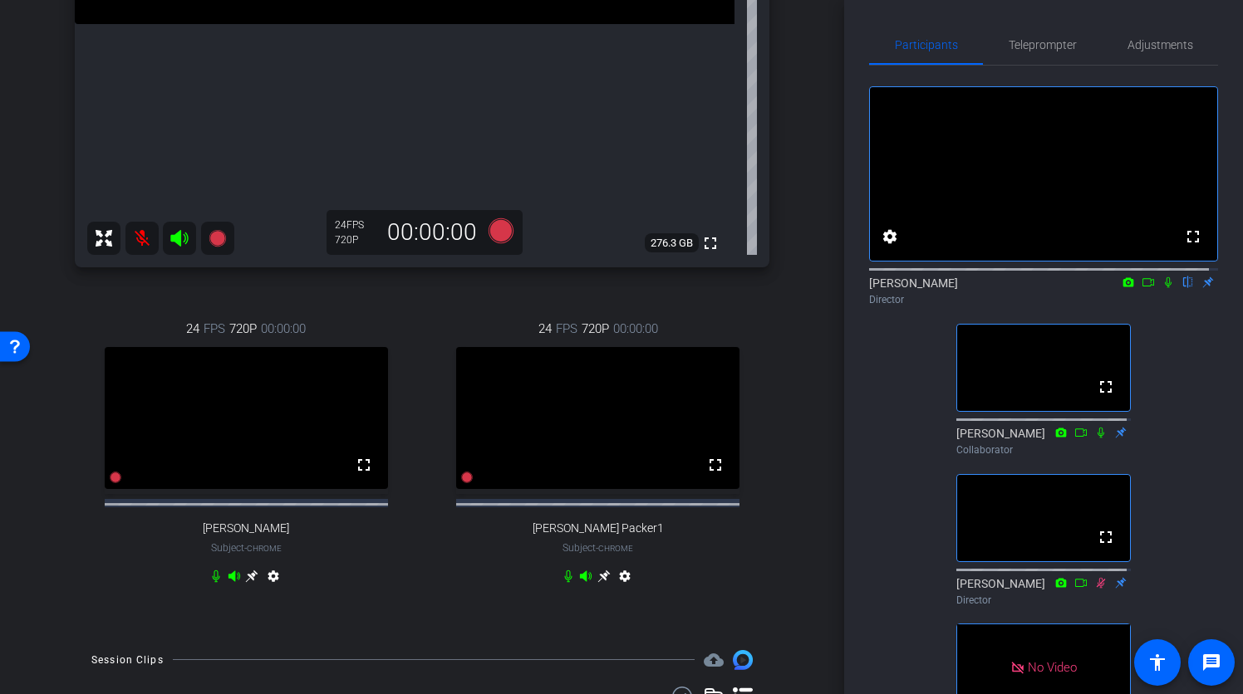
click at [902, 410] on div "fullscreen settings Adrian Nuno flip Director fullscreen Tehra Goetz Collaborat…" at bounding box center [1043, 414] width 349 height 697
click at [1044, 46] on span "Teleprompter" at bounding box center [1042, 45] width 68 height 12
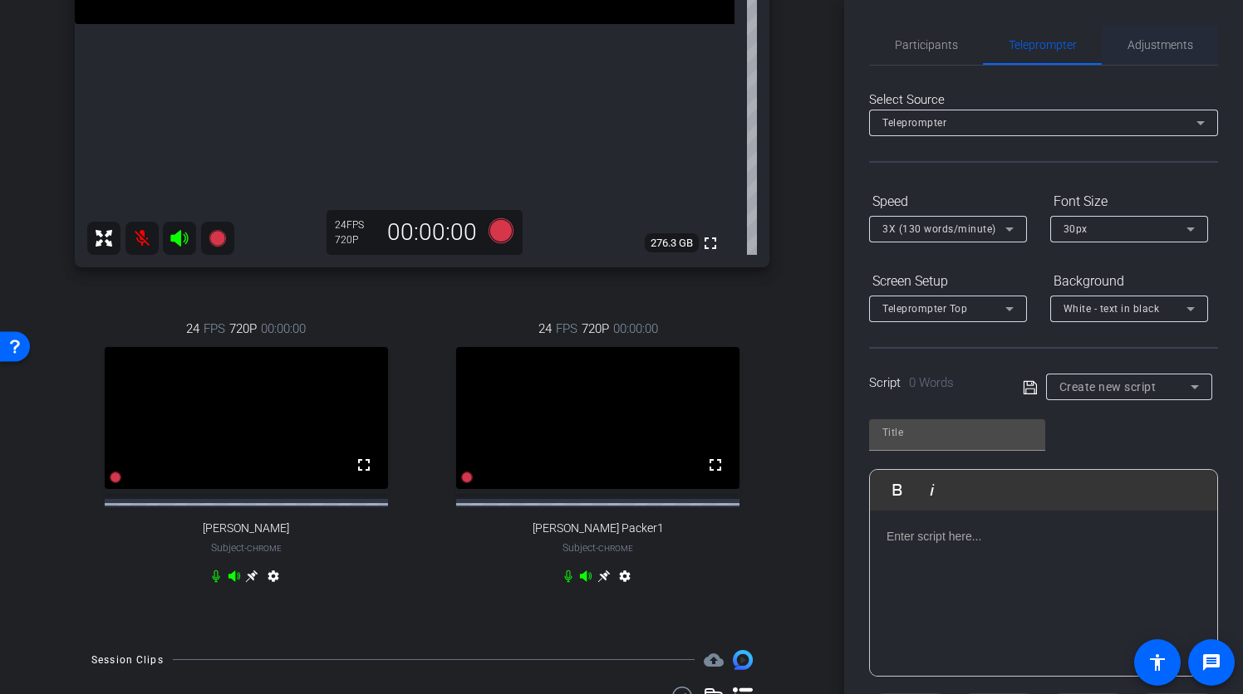
click at [1155, 41] on span "Adjustments" at bounding box center [1160, 45] width 66 height 12
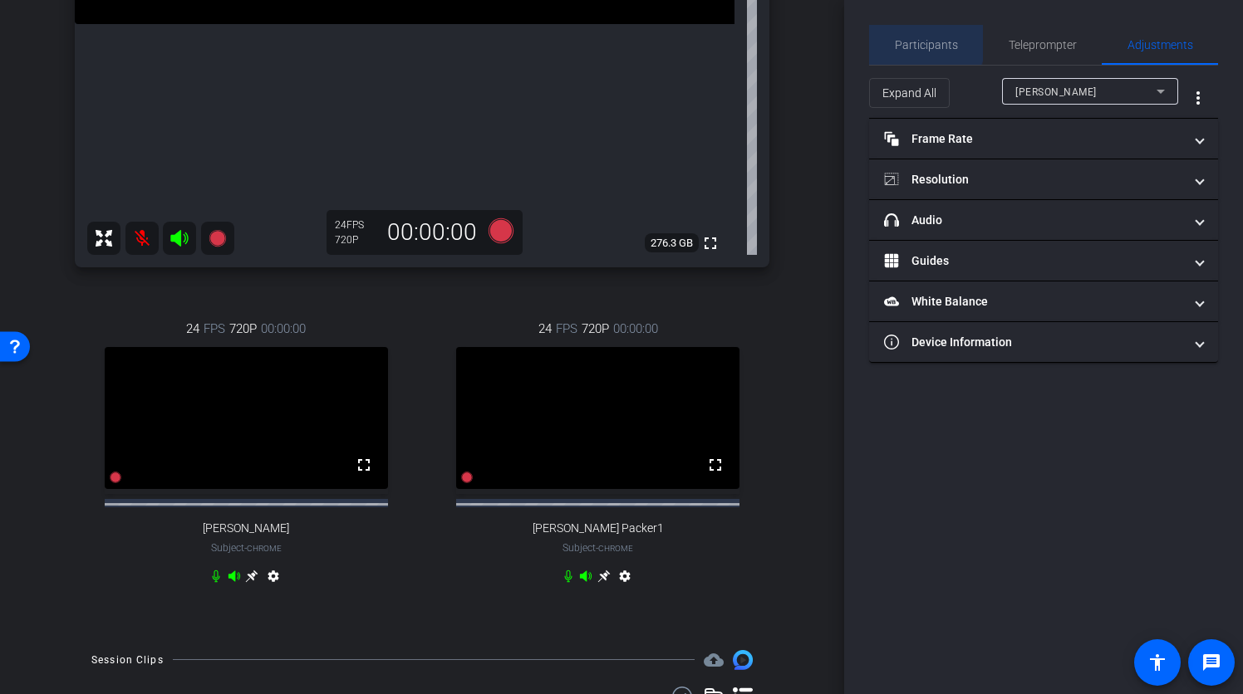
click at [916, 39] on span "Participants" at bounding box center [926, 45] width 63 height 12
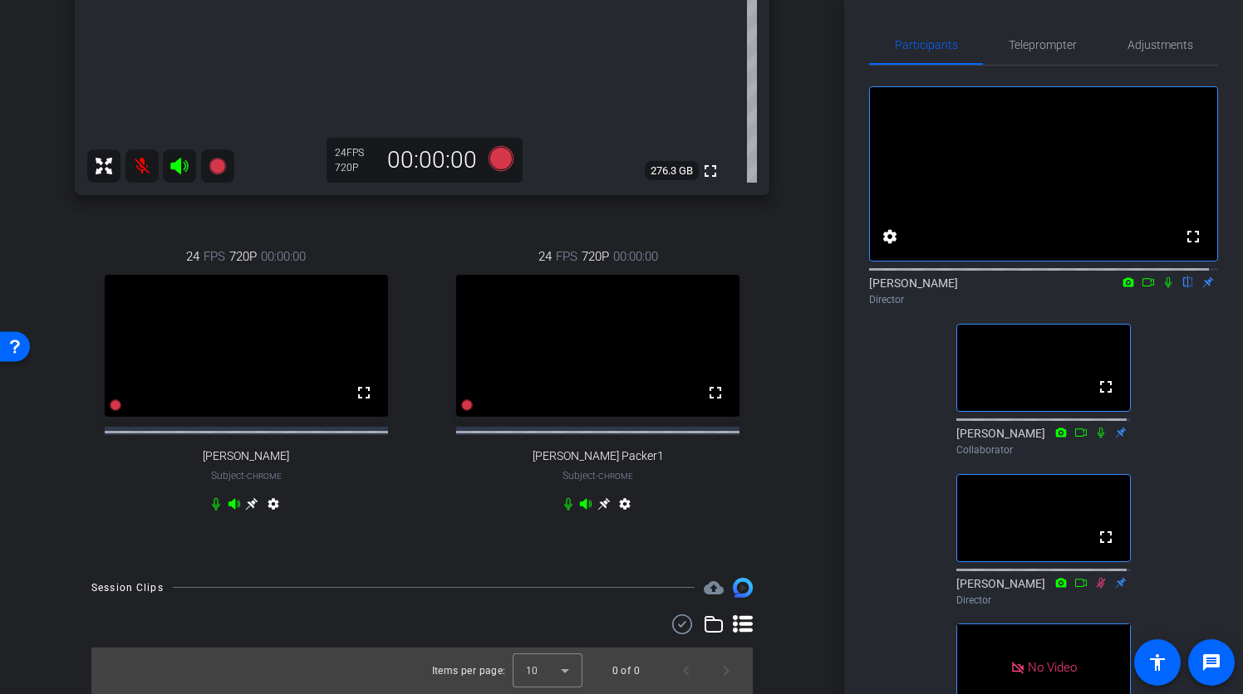
scroll to position [581, 0]
click at [787, 333] on div "Ryan Clancy Chrome info ROOM ID: 801797636 fullscreen settings 276.3 GB 24 FPS …" at bounding box center [422, 64] width 761 height 996
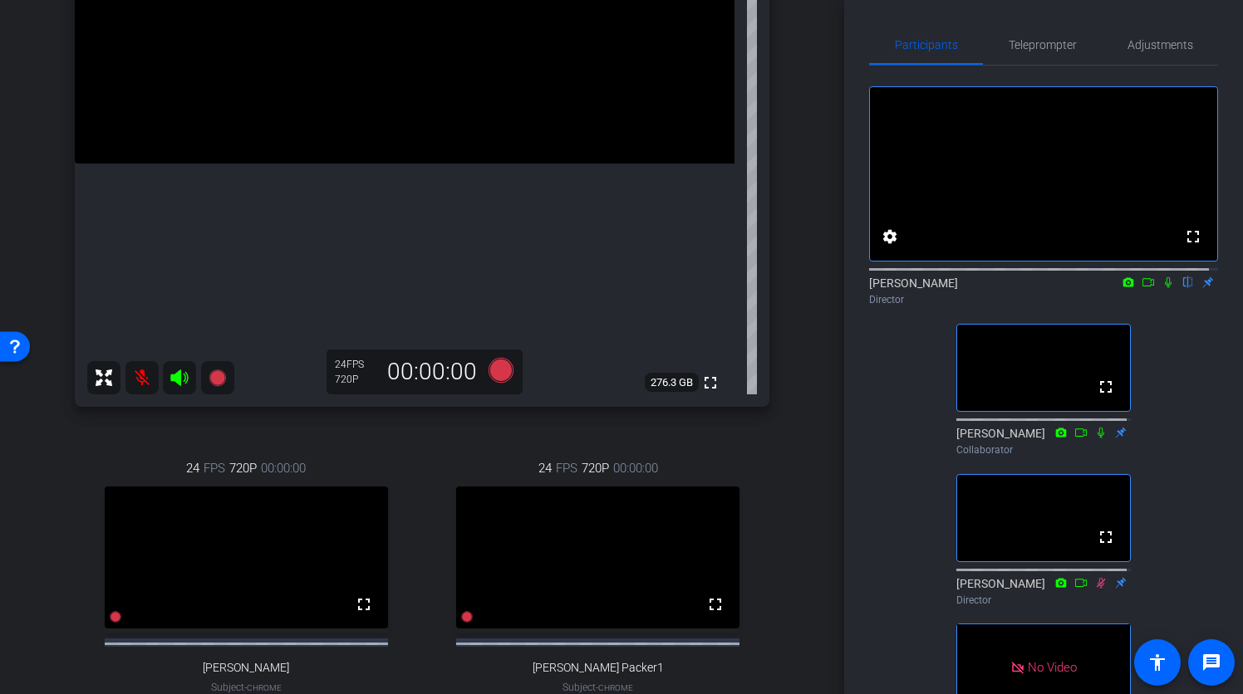
scroll to position [11, 0]
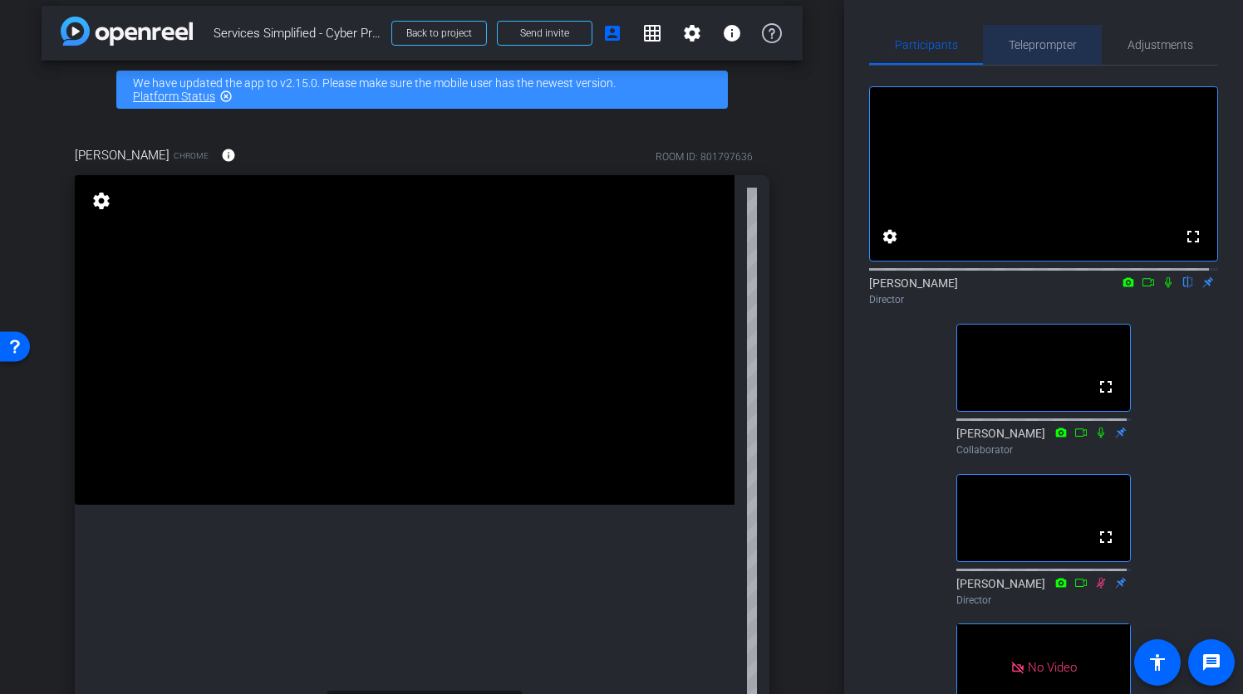
click at [1042, 42] on span "Teleprompter" at bounding box center [1042, 45] width 68 height 12
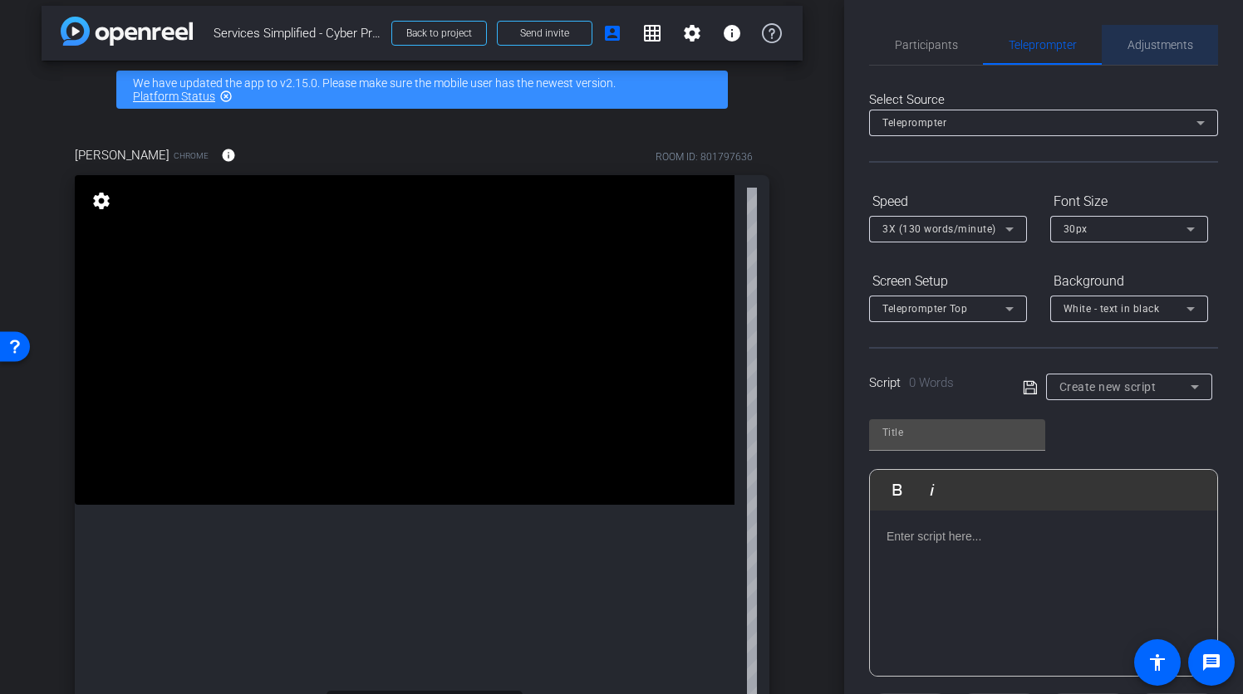
click at [1164, 34] on span "Adjustments" at bounding box center [1160, 45] width 66 height 40
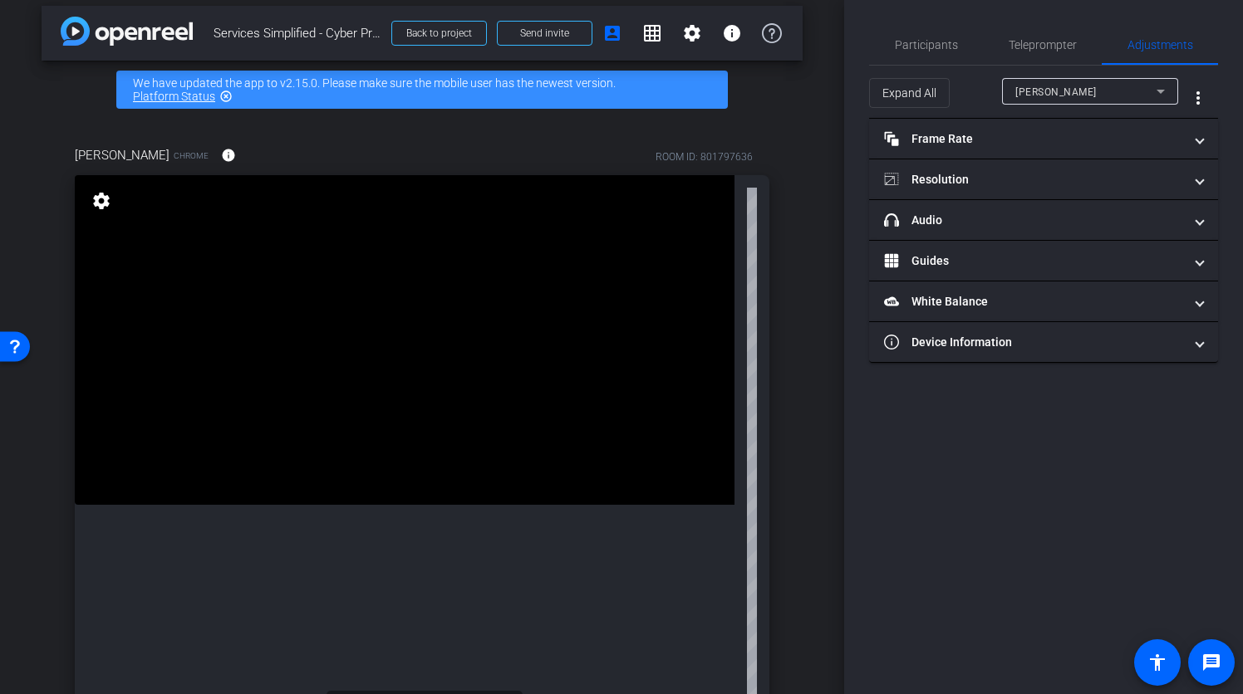
click at [1159, 91] on icon at bounding box center [1160, 92] width 8 height 4
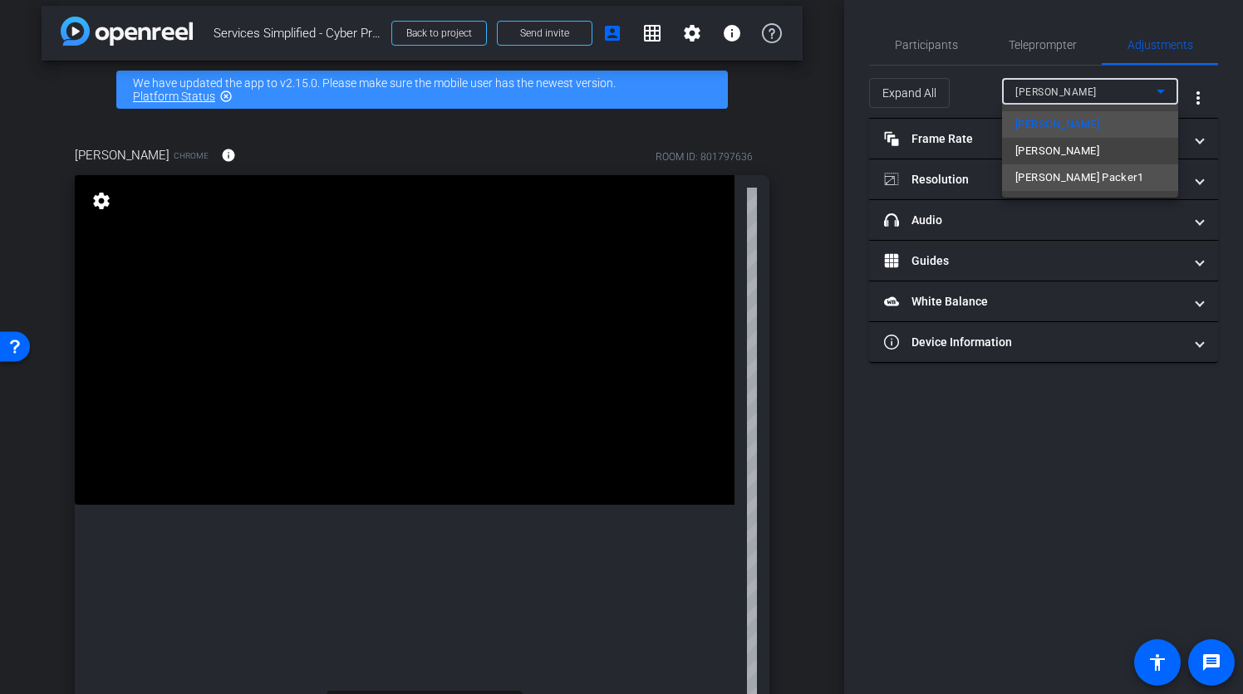
click at [1066, 175] on span "Larry Packer1" at bounding box center [1079, 178] width 128 height 20
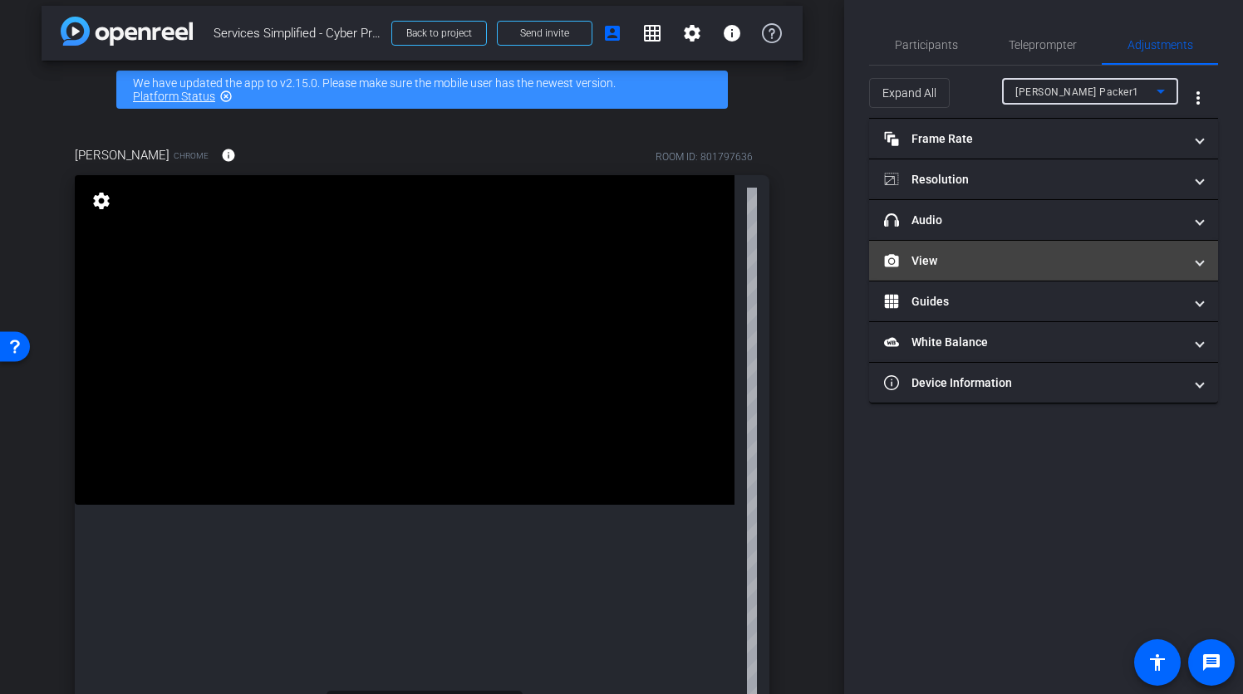
click at [1199, 262] on span at bounding box center [1199, 260] width 7 height 17
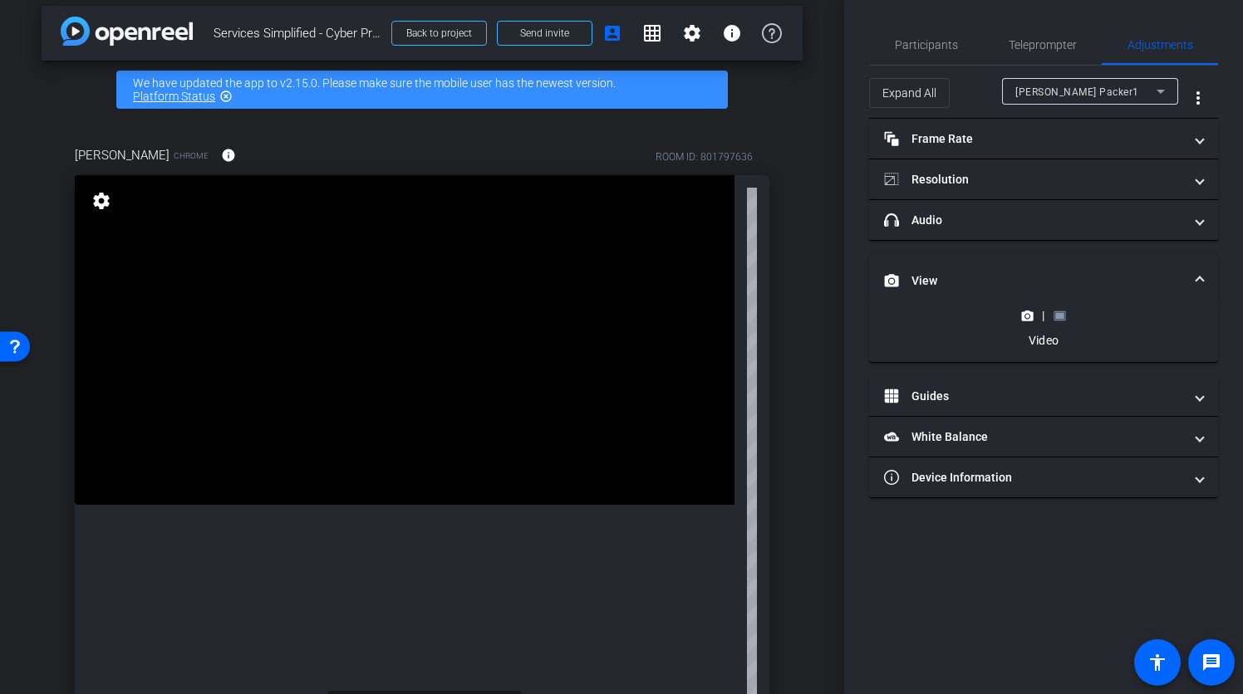
click at [1057, 316] on rect at bounding box center [1059, 315] width 9 height 7
click at [1061, 315] on rect at bounding box center [1059, 315] width 9 height 7
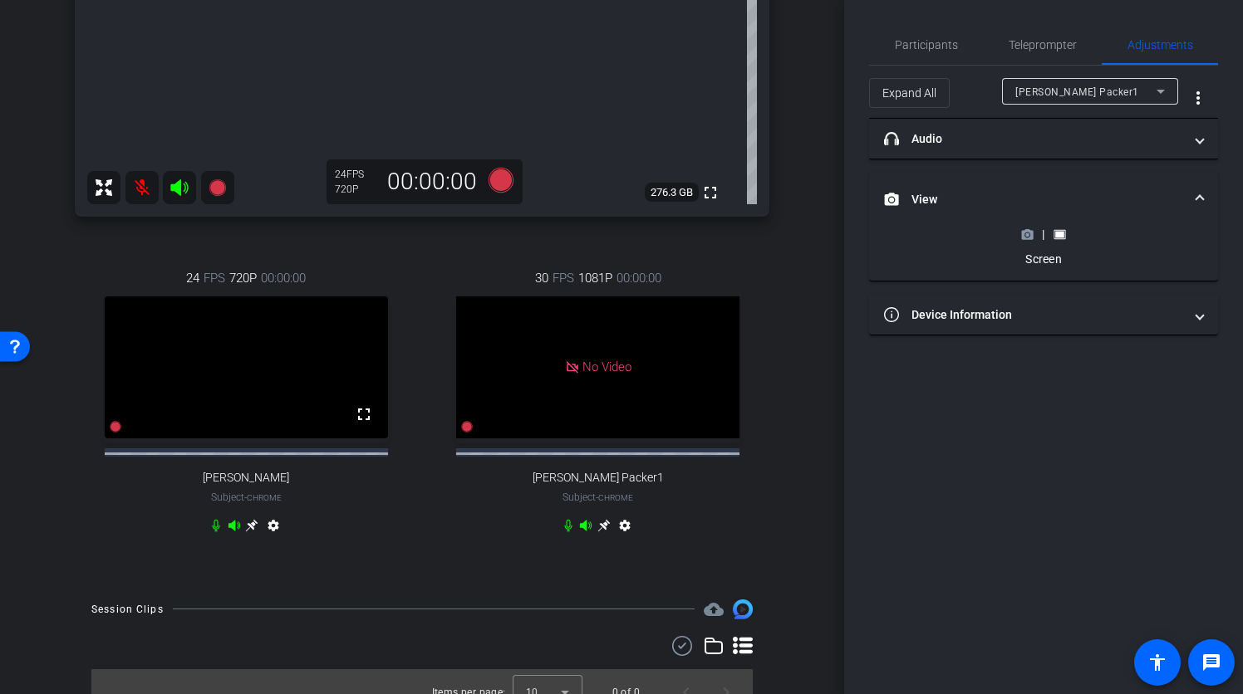
scroll to position [581, 0]
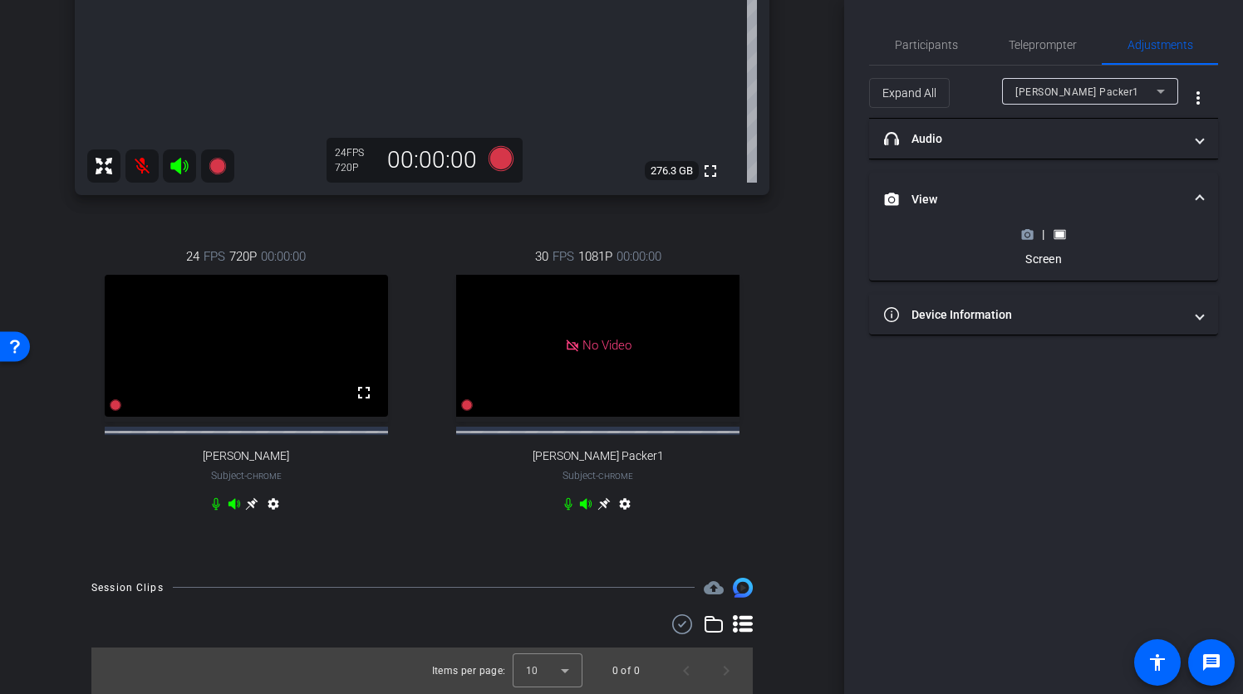
click at [1061, 237] on rect at bounding box center [1059, 234] width 9 height 7
click at [796, 321] on div "arrow_back Services Simplified - Cyber Professional Services Back to project Se…" at bounding box center [422, 347] width 844 height 694
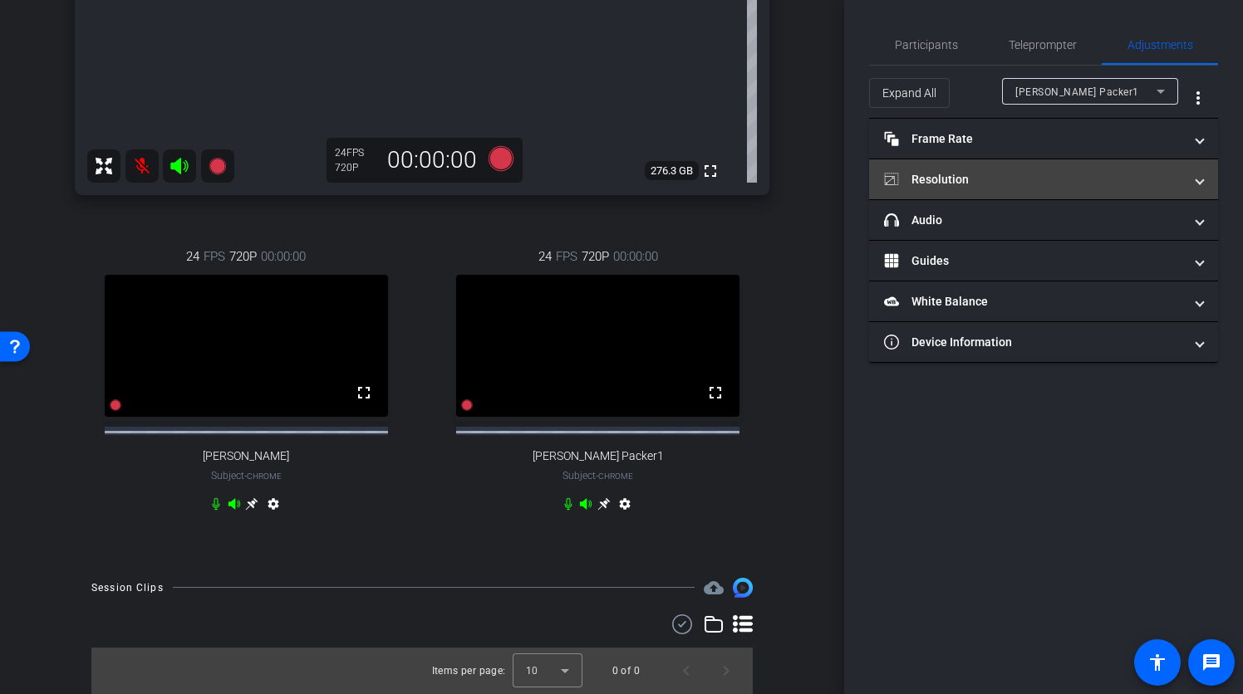
click at [1187, 183] on span "Resolution" at bounding box center [1040, 179] width 312 height 17
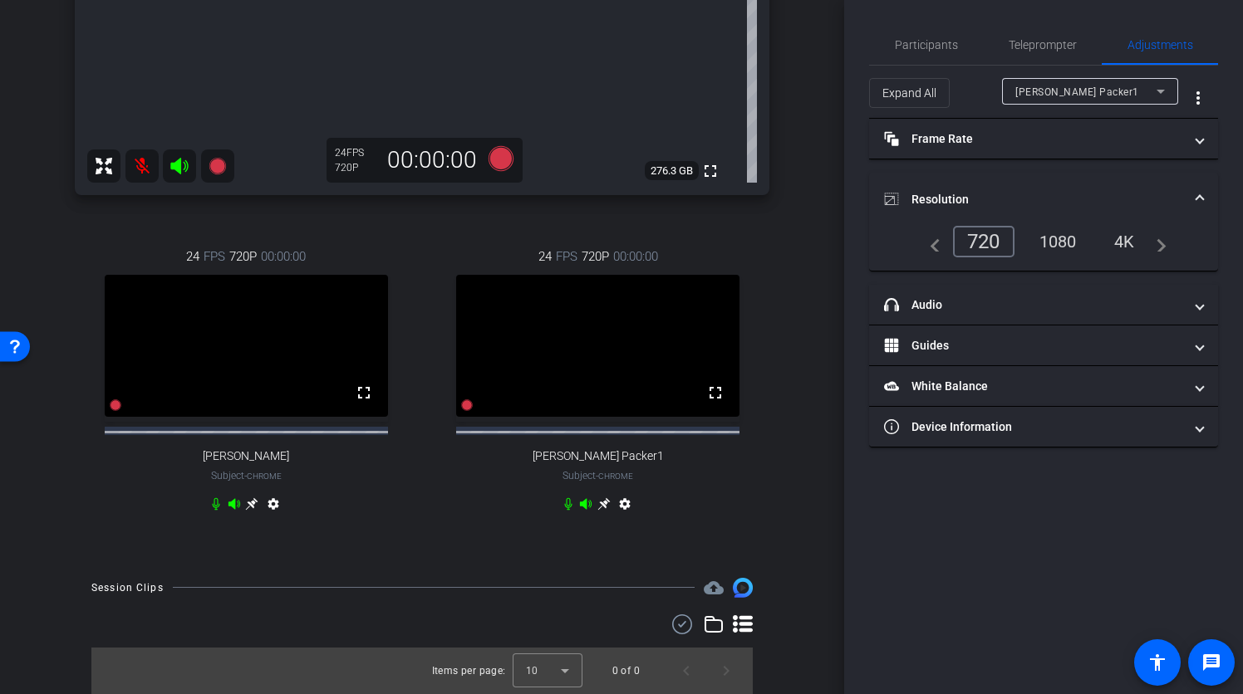
click at [1187, 183] on mat-expansion-panel-header "Resolution" at bounding box center [1043, 199] width 349 height 53
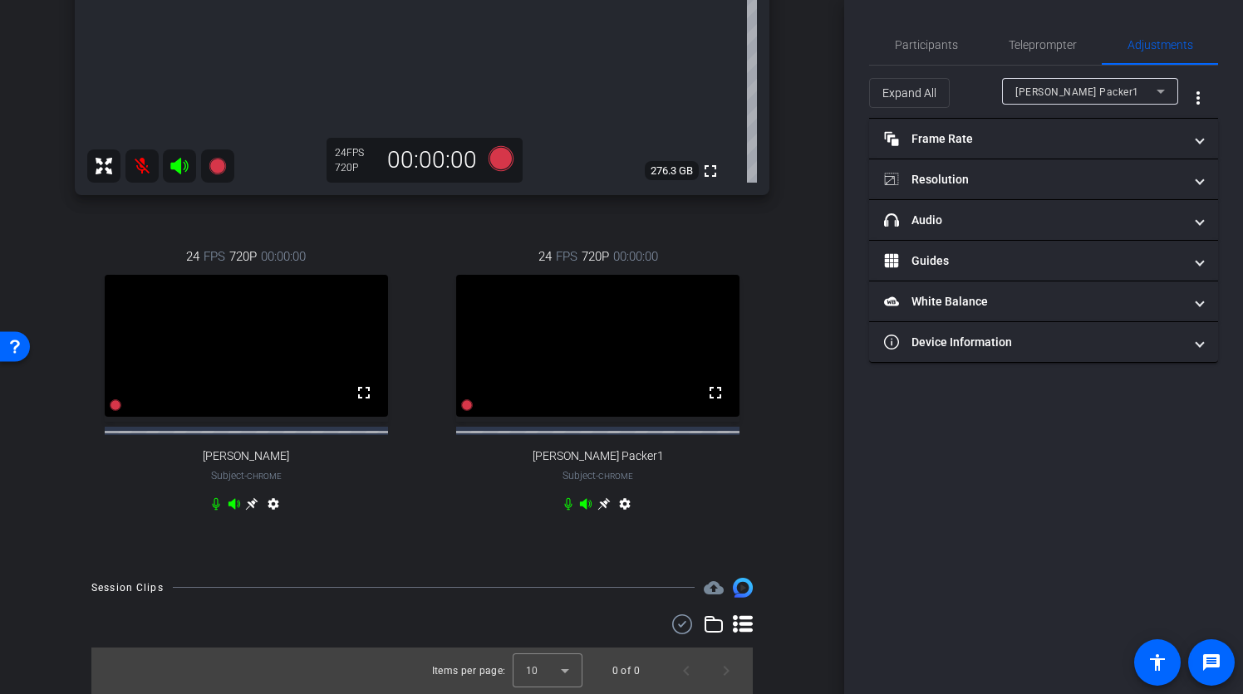
click at [1056, 91] on span "Larry Packer1" at bounding box center [1077, 92] width 124 height 12
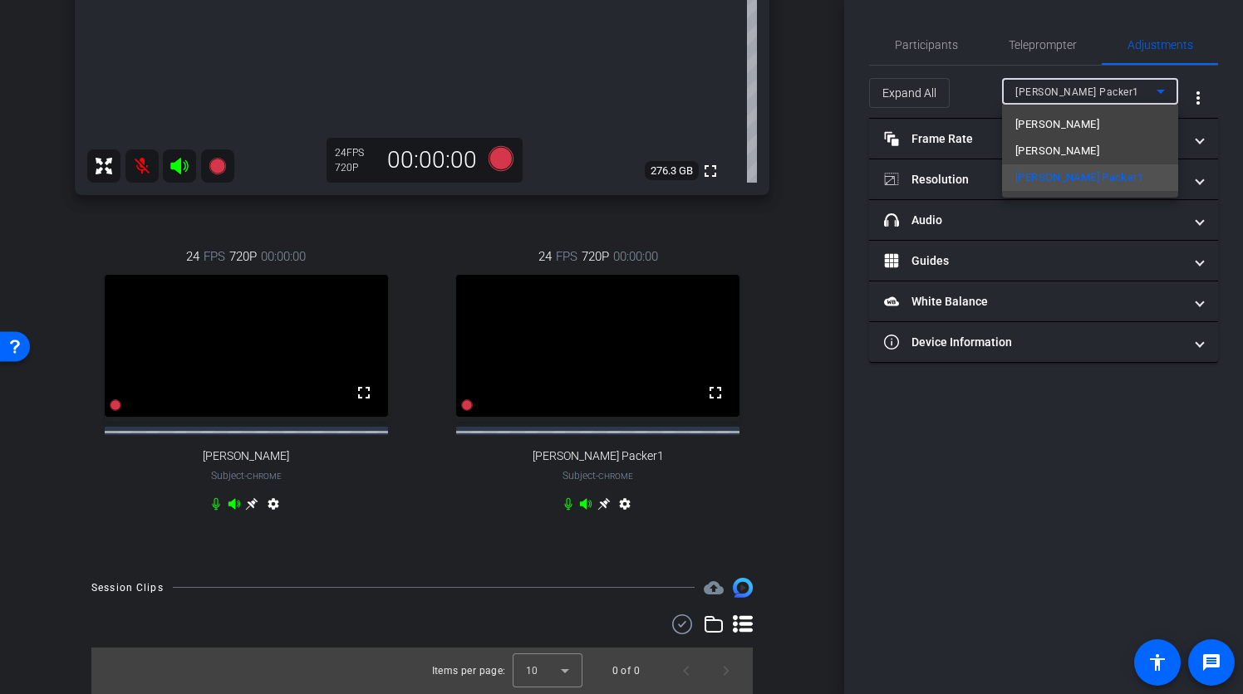
click at [1058, 126] on span "Ryan Clancy" at bounding box center [1057, 125] width 84 height 20
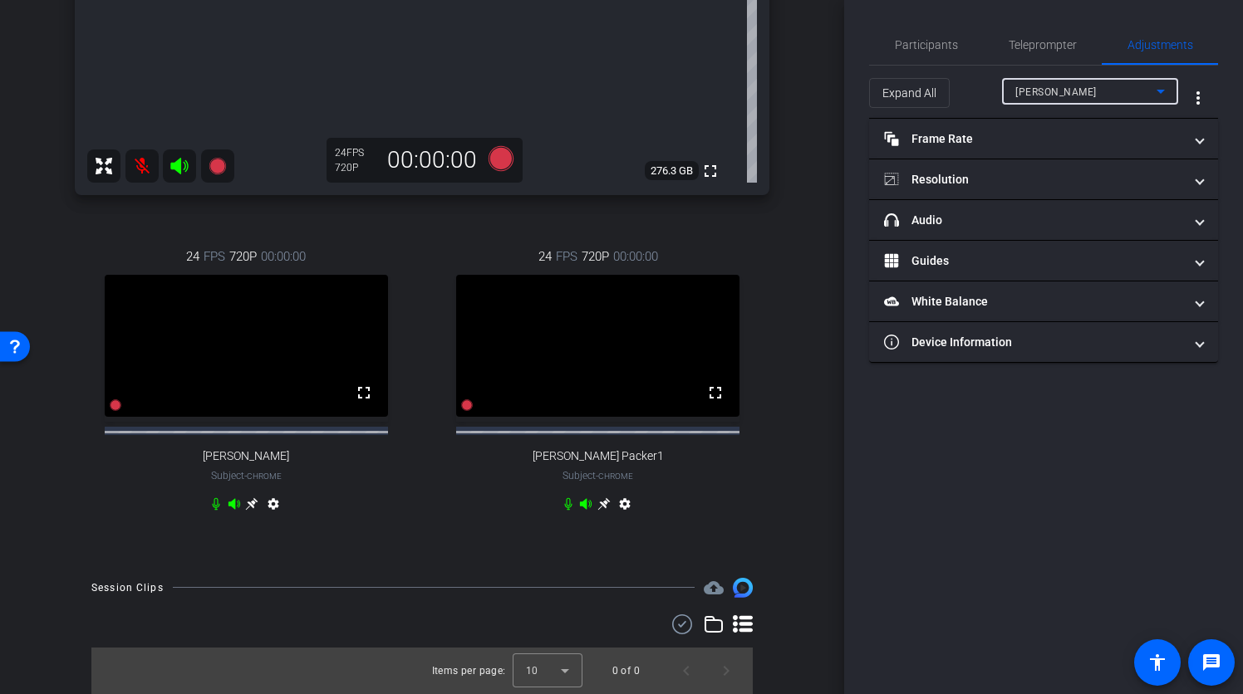
click at [1127, 94] on div "Ryan Clancy" at bounding box center [1085, 91] width 141 height 21
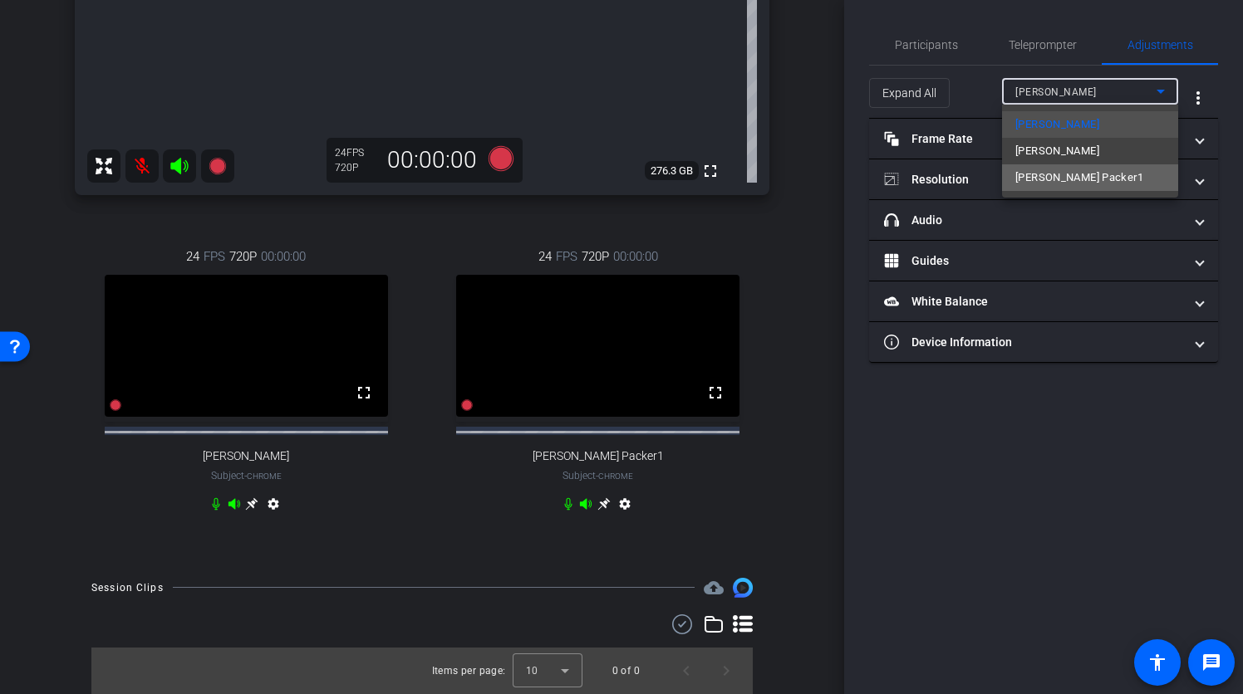
click at [1076, 174] on span "Larry Packer1" at bounding box center [1079, 178] width 128 height 20
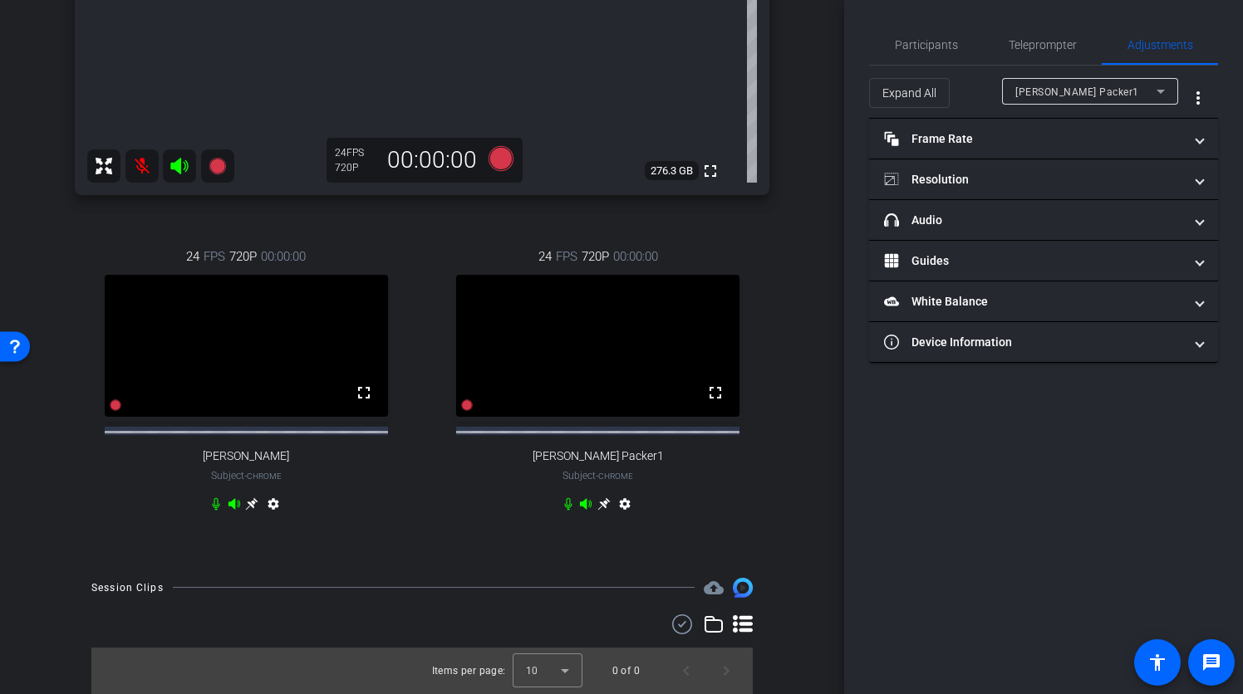
click at [783, 463] on div "Ryan Clancy Chrome info ROOM ID: 801797636 fullscreen settings 276.3 GB 24 FPS …" at bounding box center [422, 64] width 761 height 996
click at [944, 39] on span "Participants" at bounding box center [926, 45] width 63 height 12
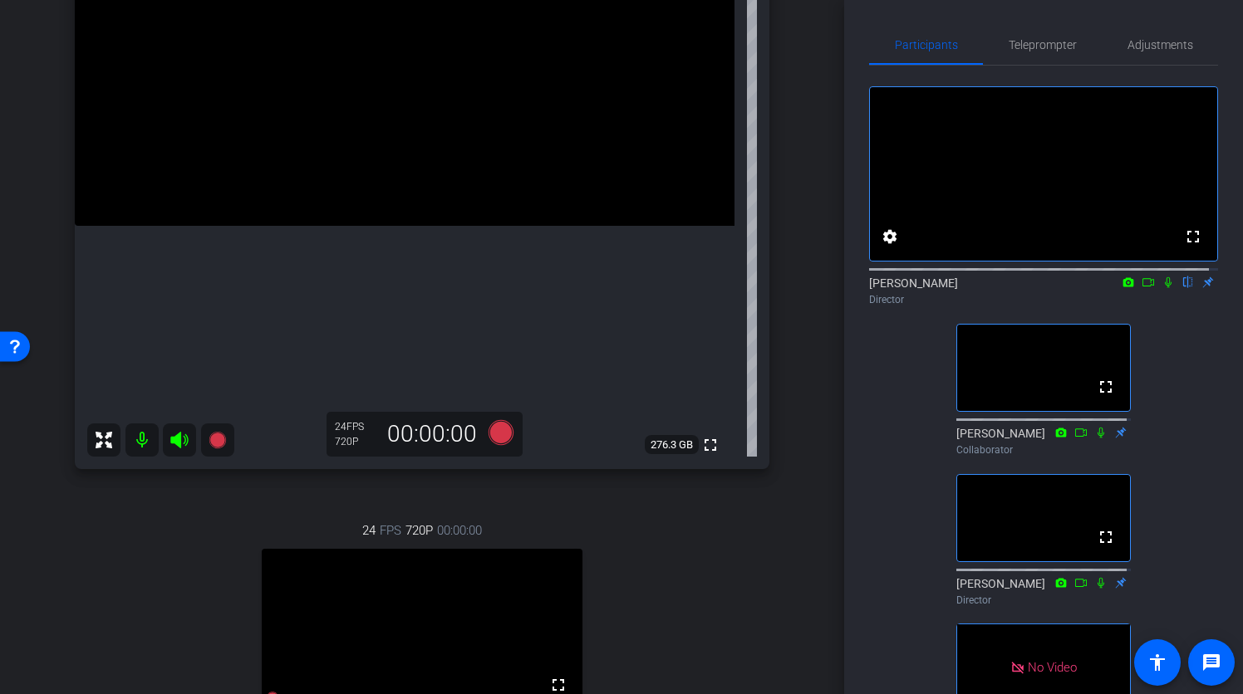
scroll to position [0, 0]
